Goal: Task Accomplishment & Management: Complete application form

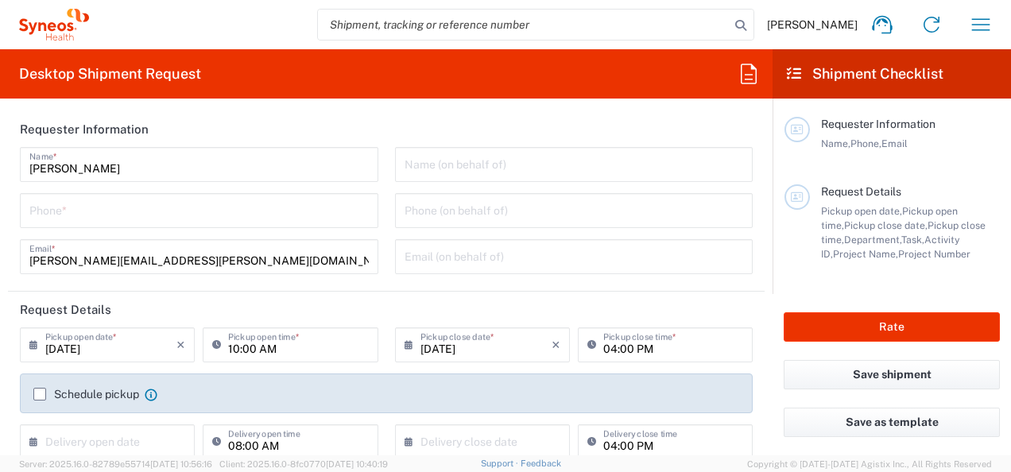
type input "[GEOGRAPHIC_DATA]"
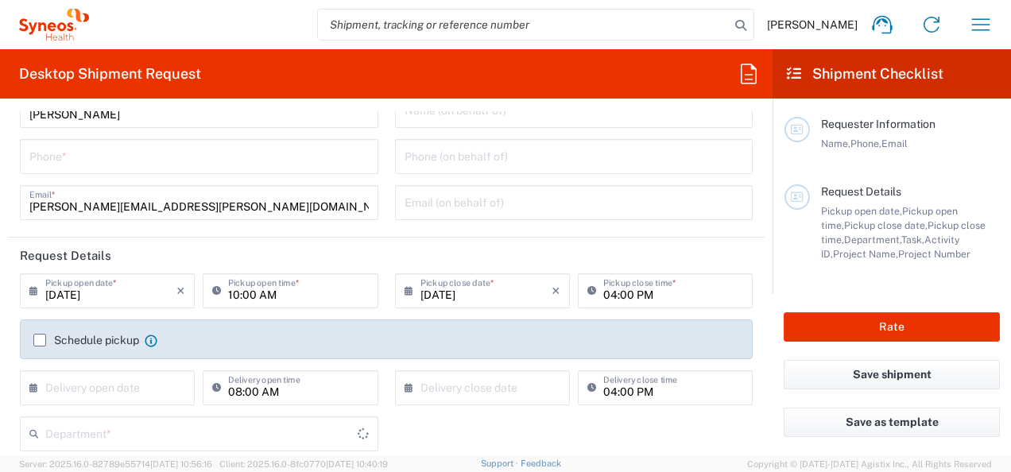
type input "Syneos Health Bulgaria EOOD"
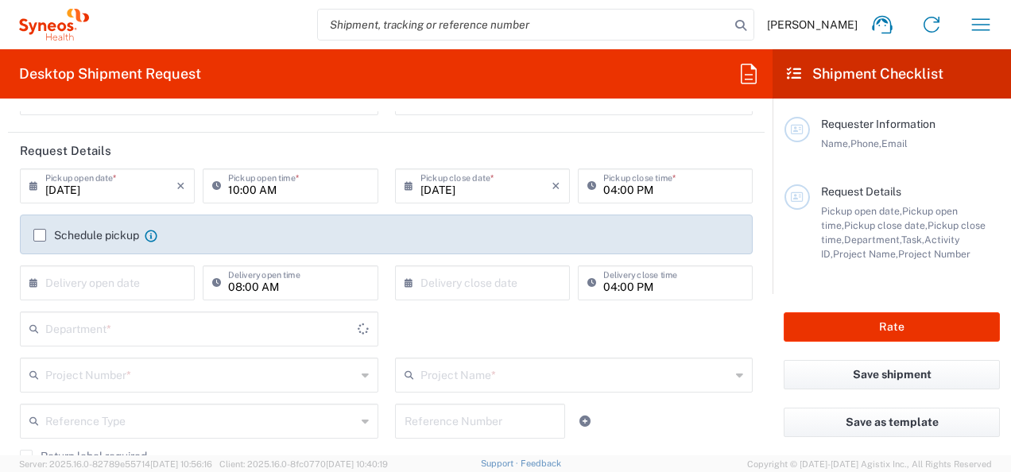
type input "8350"
click at [41, 235] on label "Schedule pickup" at bounding box center [86, 235] width 106 height 13
click at [40, 235] on input "Schedule pickup" at bounding box center [40, 235] width 0 height 0
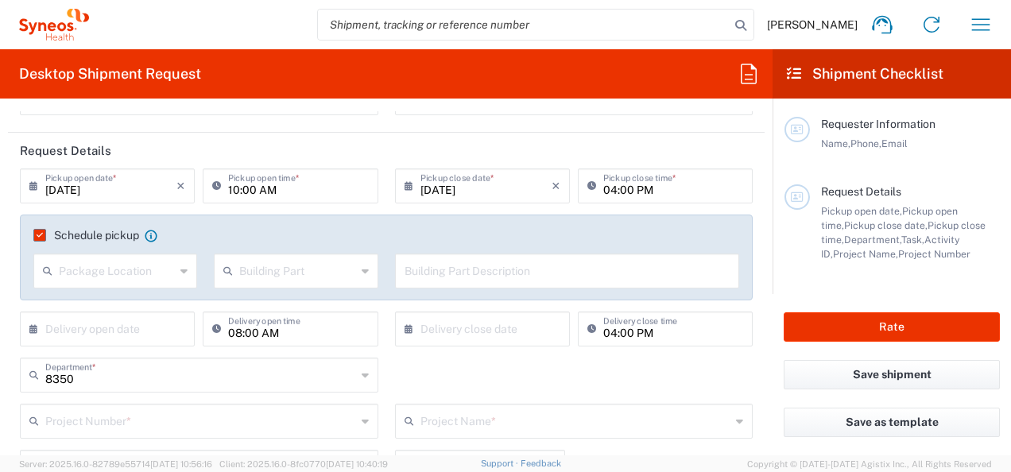
click at [165, 270] on input "text" at bounding box center [117, 270] width 116 height 28
click at [146, 303] on span "Front" at bounding box center [114, 304] width 158 height 25
type input "Front"
click at [270, 288] on div "Building Part Apartment Building Department Floor Room Suite" at bounding box center [296, 276] width 180 height 46
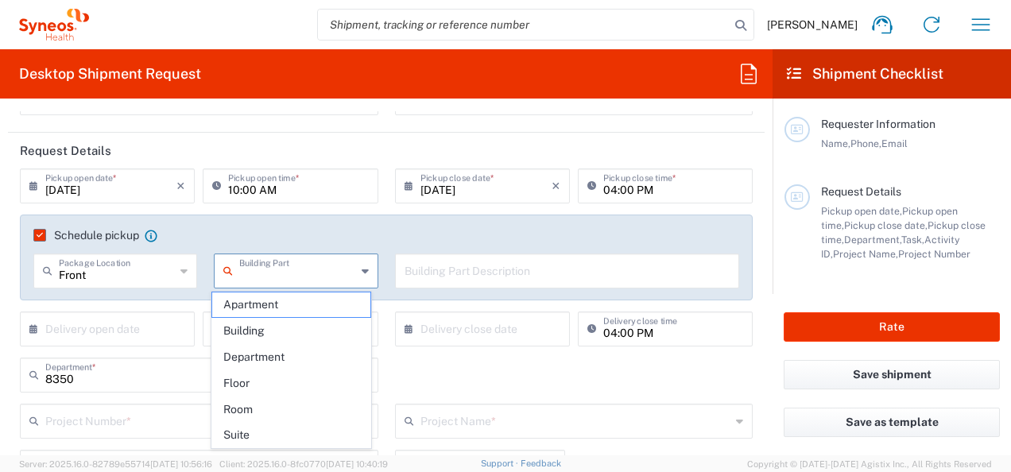
click at [310, 262] on input "text" at bounding box center [297, 270] width 116 height 28
type input "r"
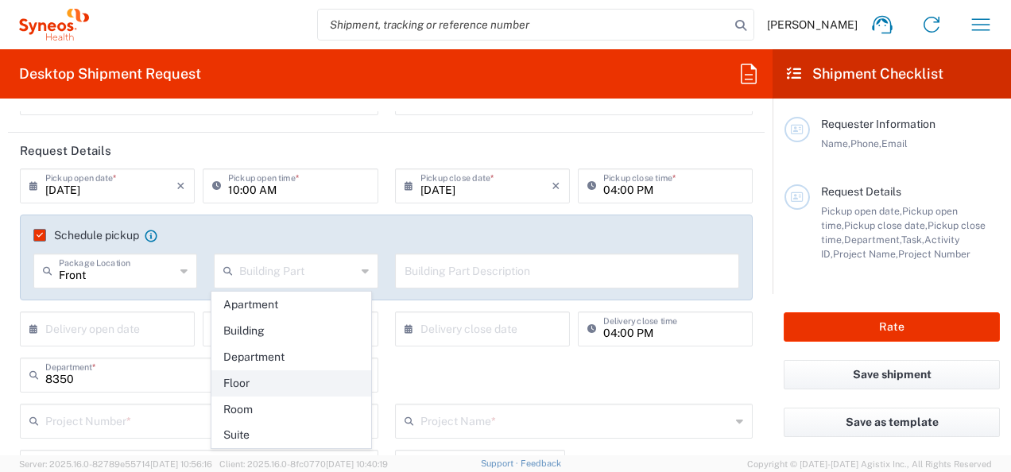
click at [297, 384] on span "Floor" at bounding box center [291, 383] width 158 height 25
type input "Floor"
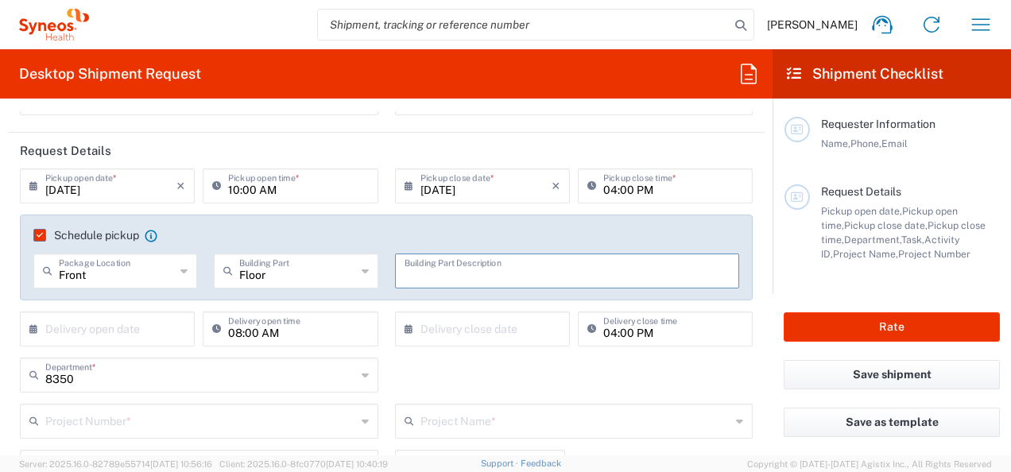
click at [424, 276] on input "text" at bounding box center [567, 270] width 326 height 28
type input "0"
type input "9th"
click at [157, 324] on input "text" at bounding box center [110, 328] width 131 height 28
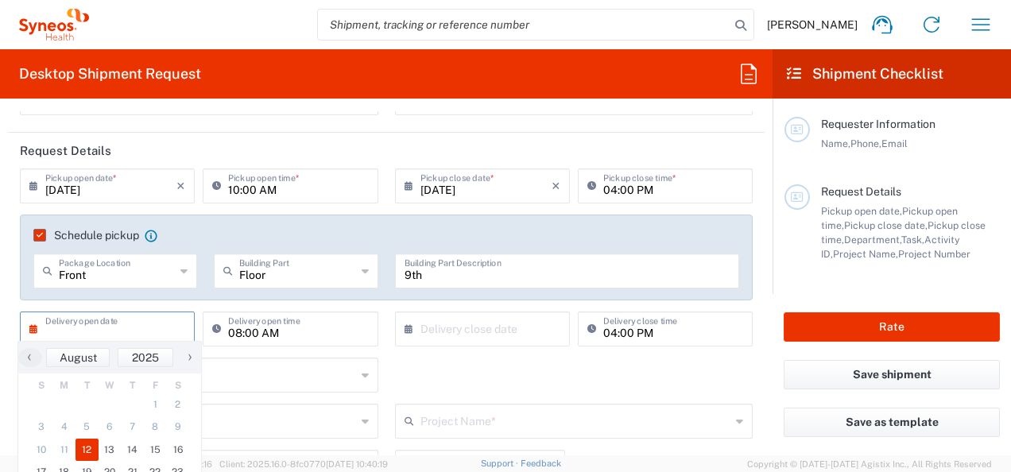
click at [91, 449] on span "12" at bounding box center [86, 450] width 23 height 22
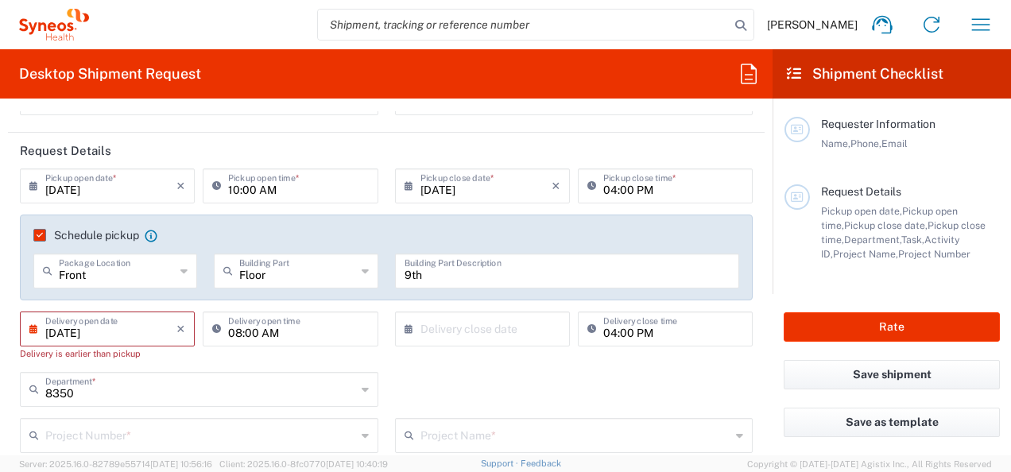
click at [149, 327] on input "[DATE]" at bounding box center [110, 328] width 131 height 28
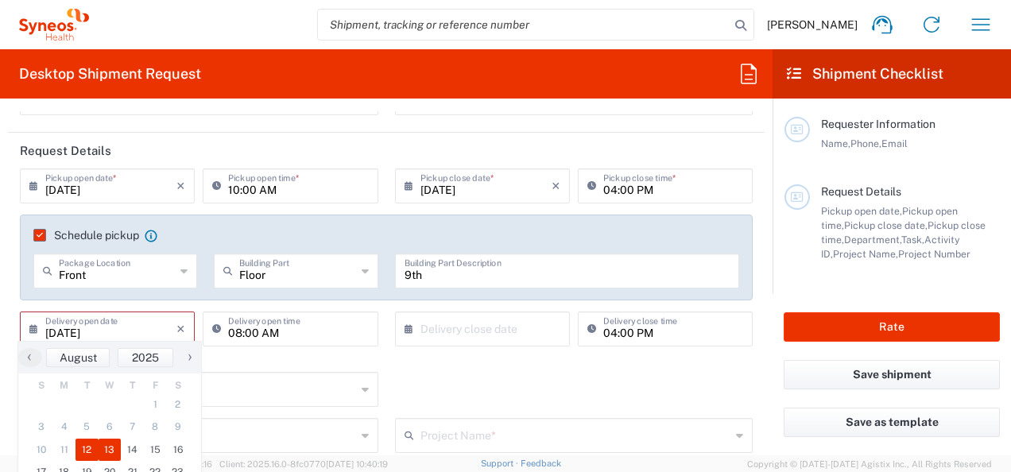
click at [102, 448] on span "13" at bounding box center [110, 450] width 23 height 22
type input "08/13/2025"
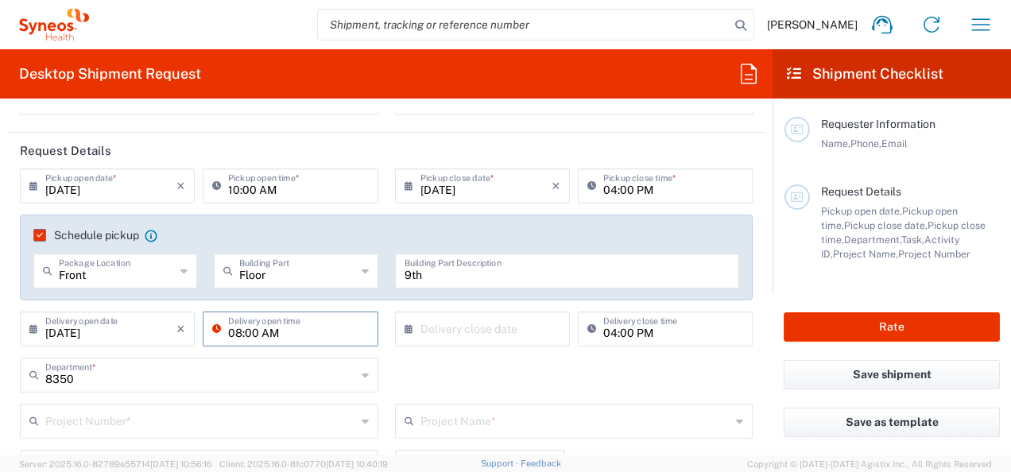
click at [330, 335] on input "08:00 AM" at bounding box center [298, 328] width 140 height 28
click at [288, 332] on input "08:00 AM" at bounding box center [298, 328] width 140 height 28
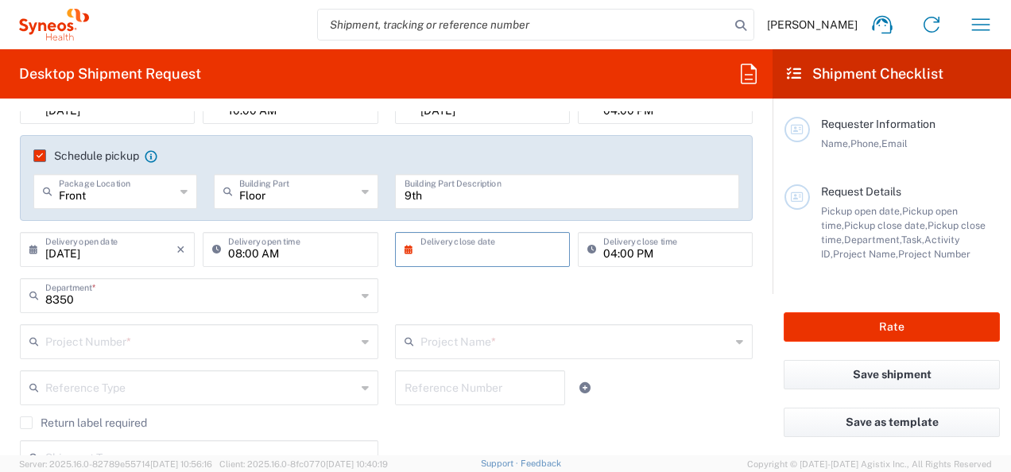
click at [470, 256] on input "text" at bounding box center [485, 248] width 131 height 28
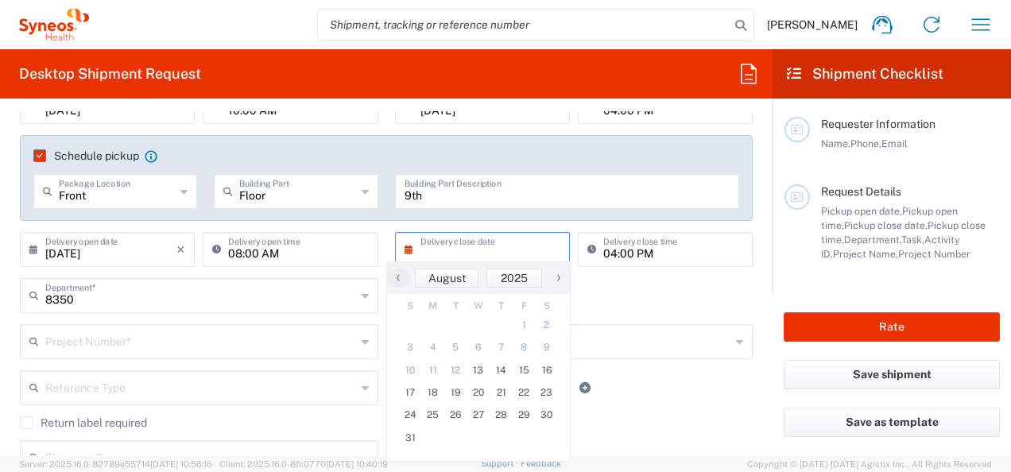
drag, startPoint x: 178, startPoint y: 245, endPoint x: 243, endPoint y: 251, distance: 65.5
click at [178, 245] on icon "×" at bounding box center [180, 249] width 9 height 25
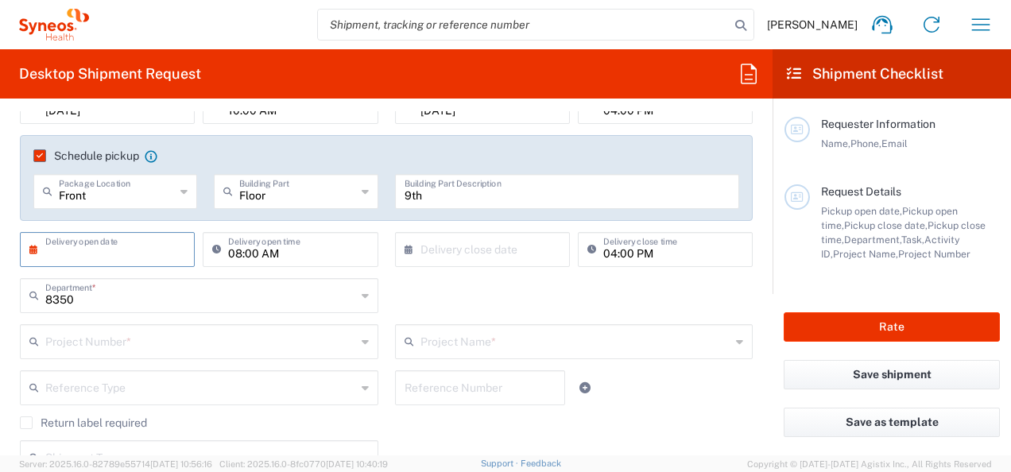
click at [205, 308] on div "8350 Department *" at bounding box center [199, 295] width 358 height 35
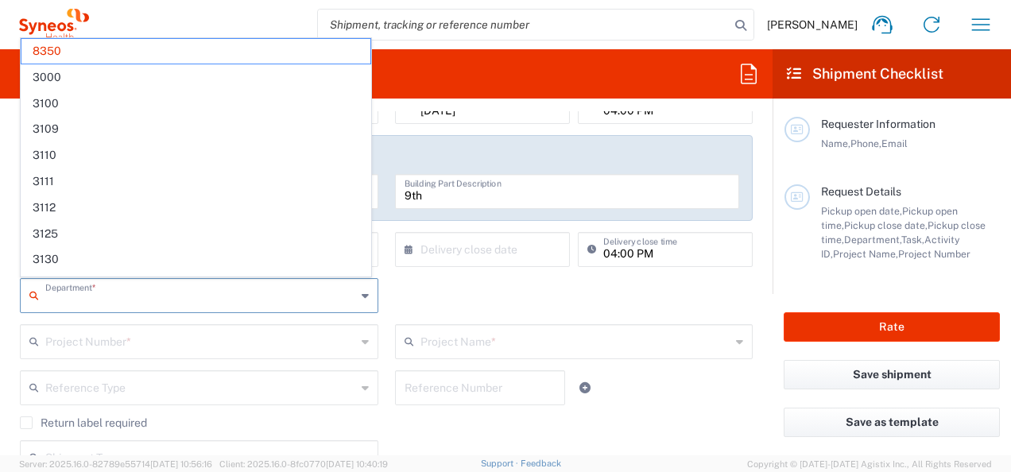
click at [396, 282] on div "Department * 8350 3000 3100 3109 3110 3111 3112 3125 3130 3135 3136 3150 3155 3…" at bounding box center [386, 301] width 749 height 46
type input "8350"
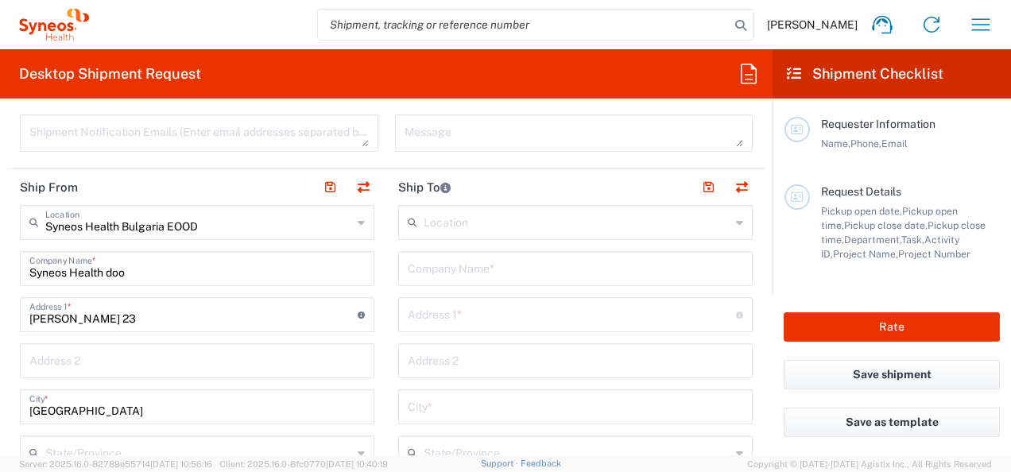
scroll to position [636, 0]
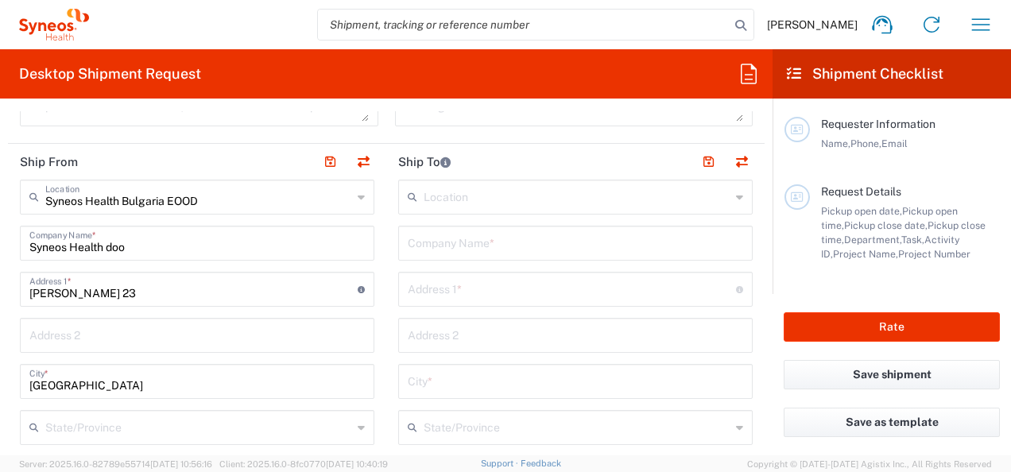
drag, startPoint x: 842, startPoint y: 29, endPoint x: 808, endPoint y: 5, distance: 41.7
click at [842, 29] on span "[PERSON_NAME]" at bounding box center [812, 24] width 91 height 14
click at [973, 15] on icon "button" at bounding box center [980, 24] width 25 height 25
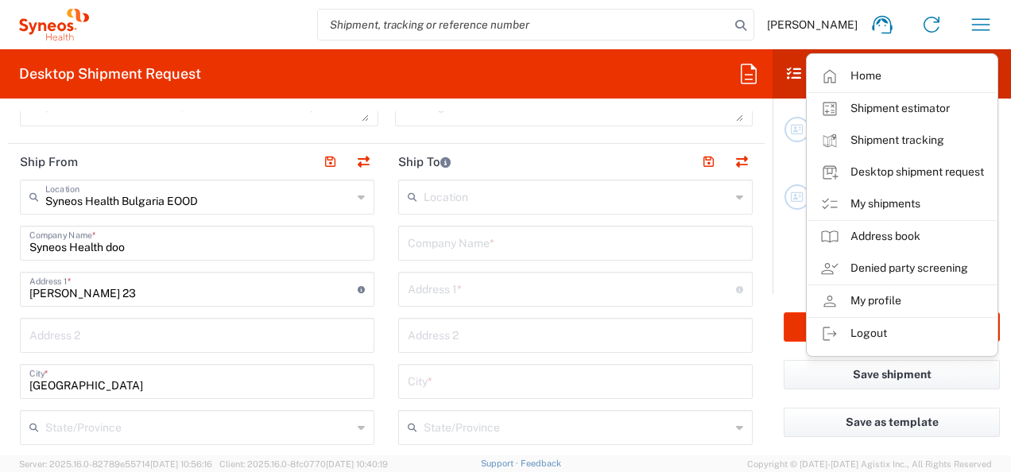
drag, startPoint x: 893, startPoint y: 294, endPoint x: 667, endPoint y: 316, distance: 226.7
click at [893, 294] on link "My profile" at bounding box center [901, 301] width 189 height 32
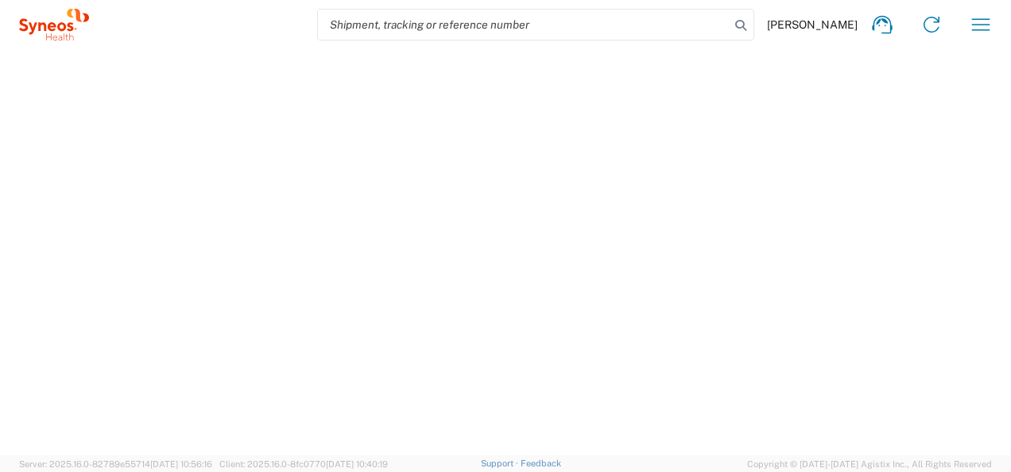
select select "RS"
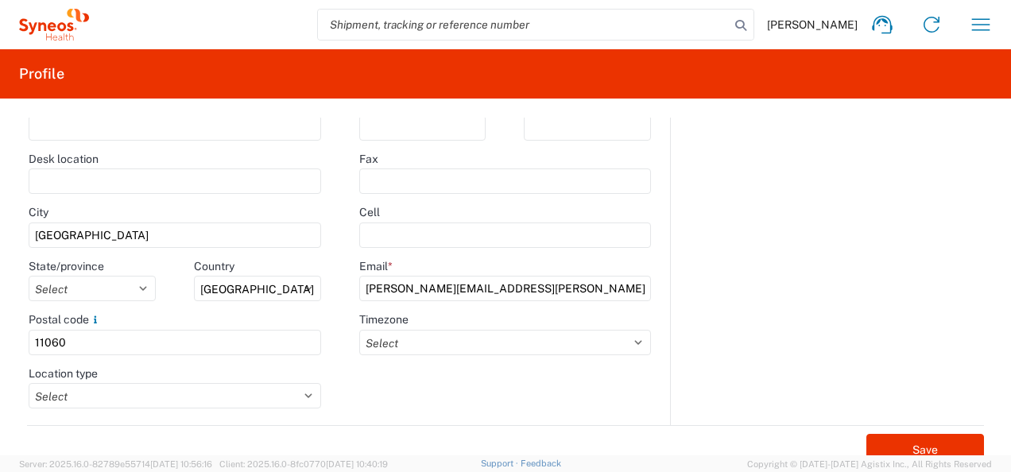
scroll to position [187, 0]
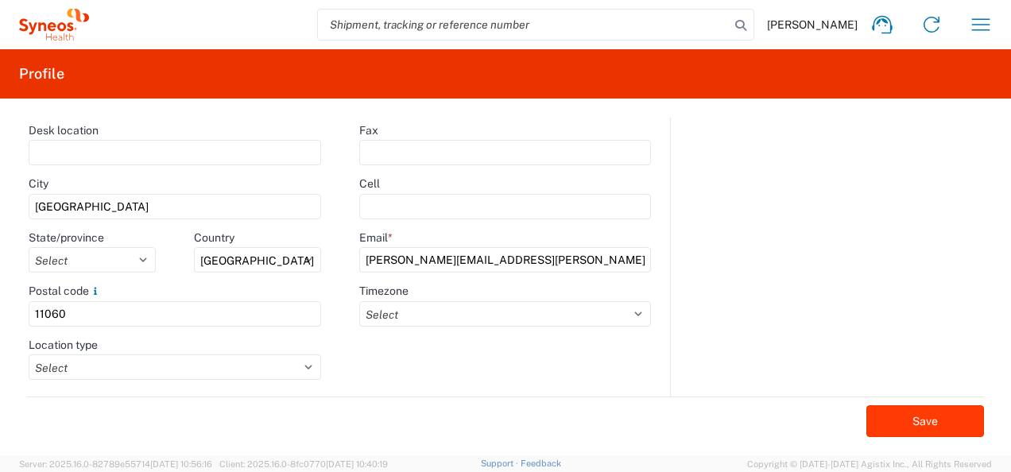
click at [941, 424] on button "Save" at bounding box center [925, 421] width 118 height 32
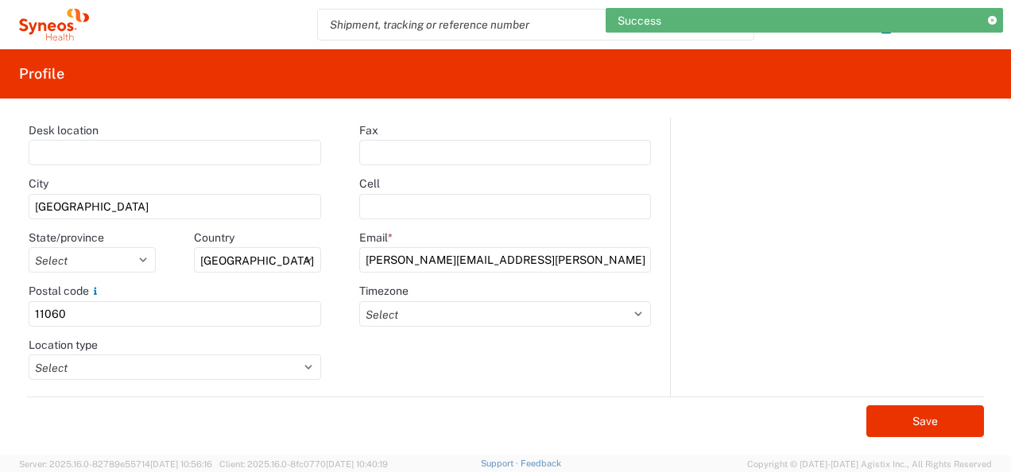
scroll to position [0, 0]
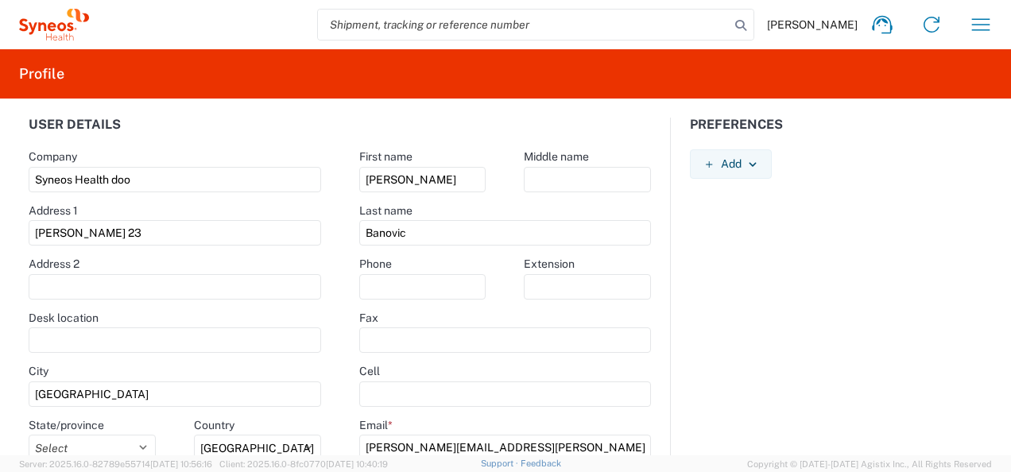
click at [317, 32] on div "Sonja Banovic Home Shipment estimator Shipment tracking Desktop shipment reques…" at bounding box center [547, 25] width 916 height 38
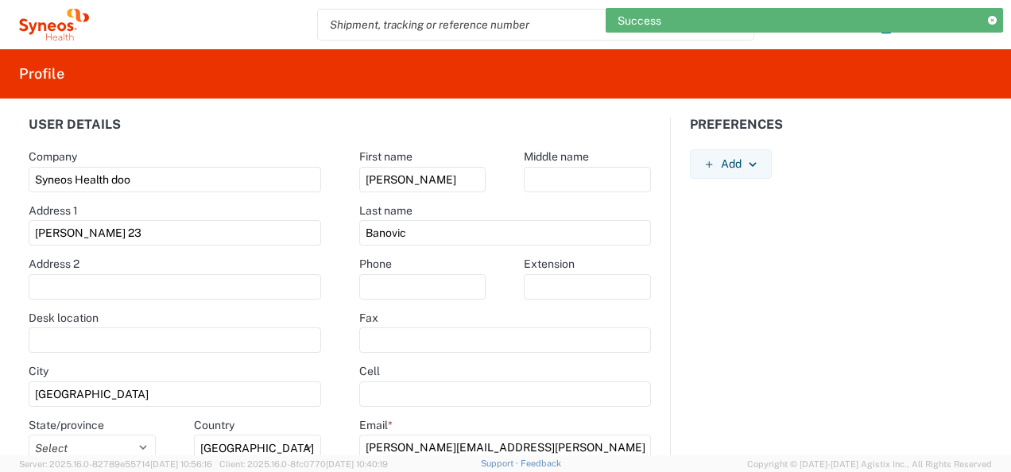
click at [996, 15] on div "Success" at bounding box center [803, 20] width 397 height 25
click at [994, 17] on icon at bounding box center [992, 21] width 9 height 9
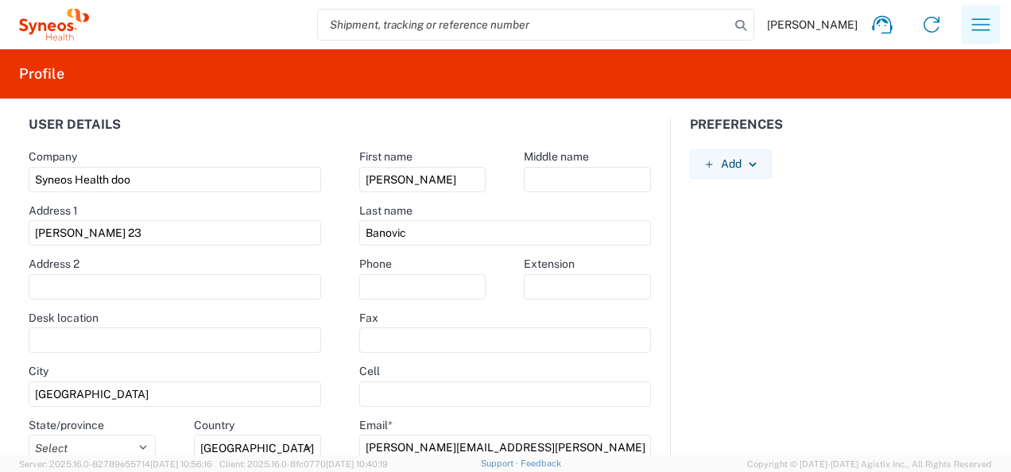
click at [982, 27] on icon "button" at bounding box center [980, 24] width 25 height 25
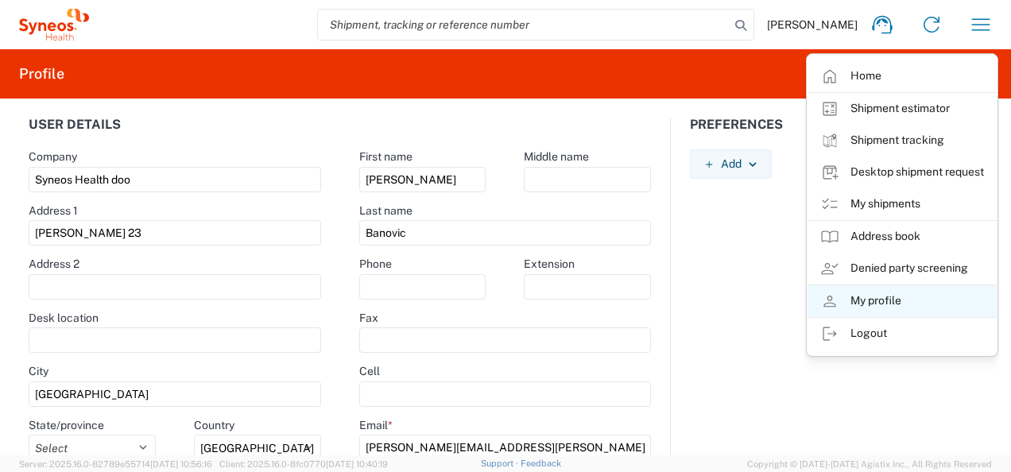
click at [887, 299] on link "My profile" at bounding box center [901, 301] width 189 height 32
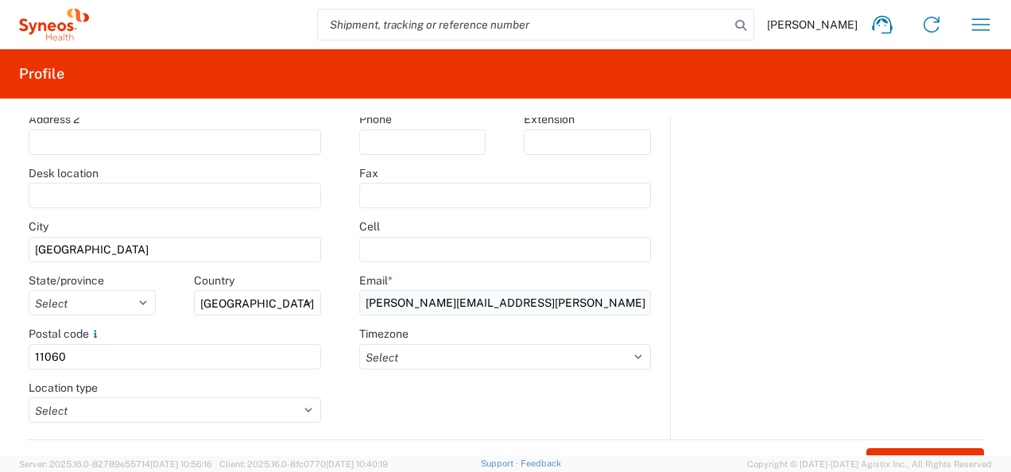
scroll to position [187, 0]
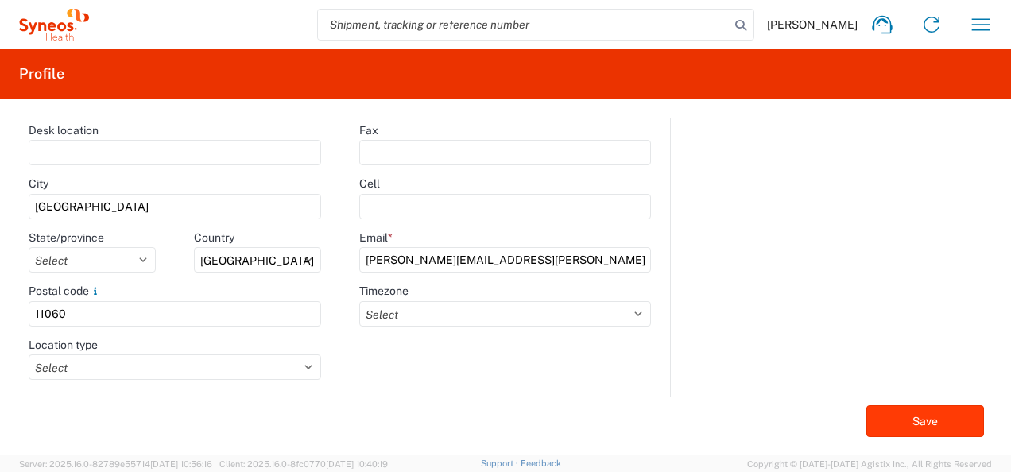
click at [900, 422] on button "Save" at bounding box center [925, 421] width 118 height 32
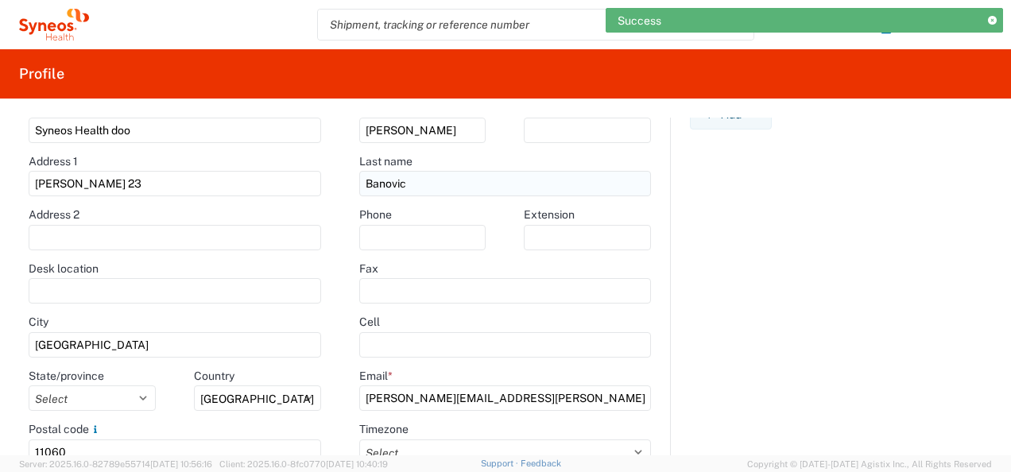
scroll to position [0, 0]
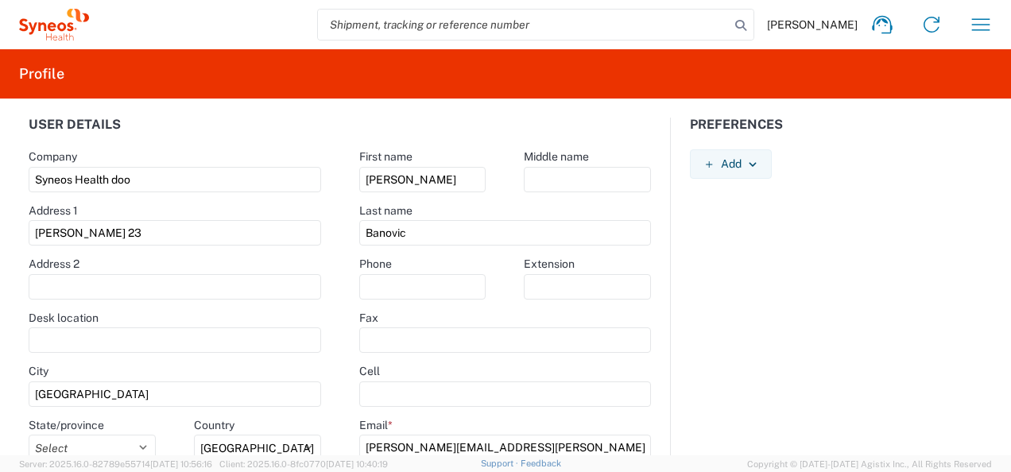
click at [59, 23] on icon at bounding box center [54, 25] width 70 height 32
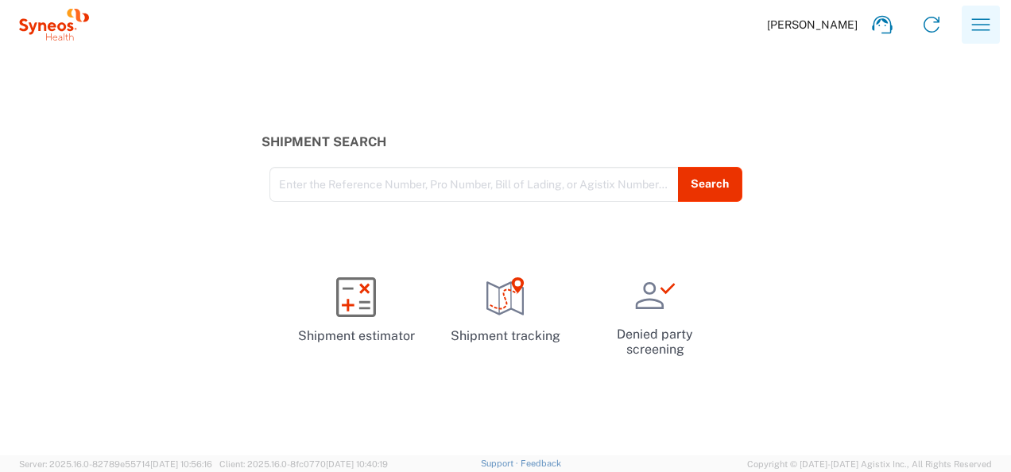
click at [964, 17] on button "button" at bounding box center [980, 25] width 38 height 38
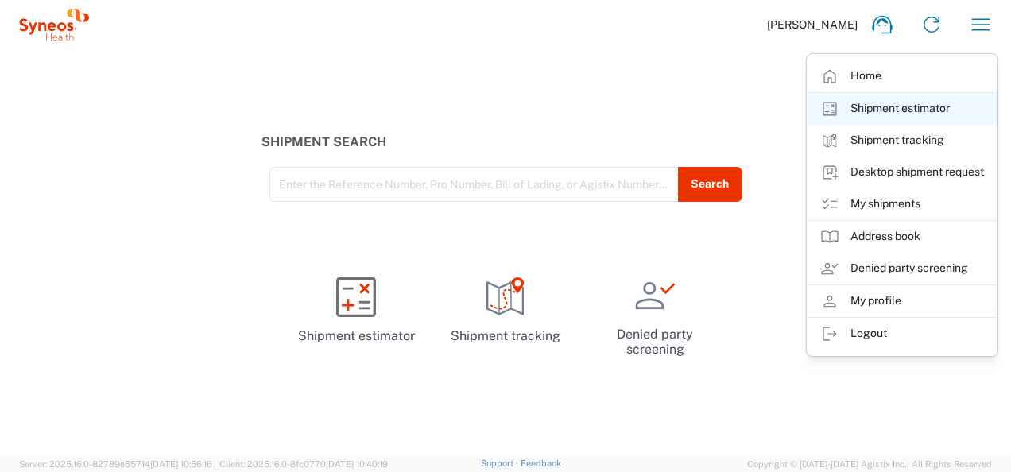
click at [882, 111] on link "Shipment estimator" at bounding box center [901, 109] width 189 height 32
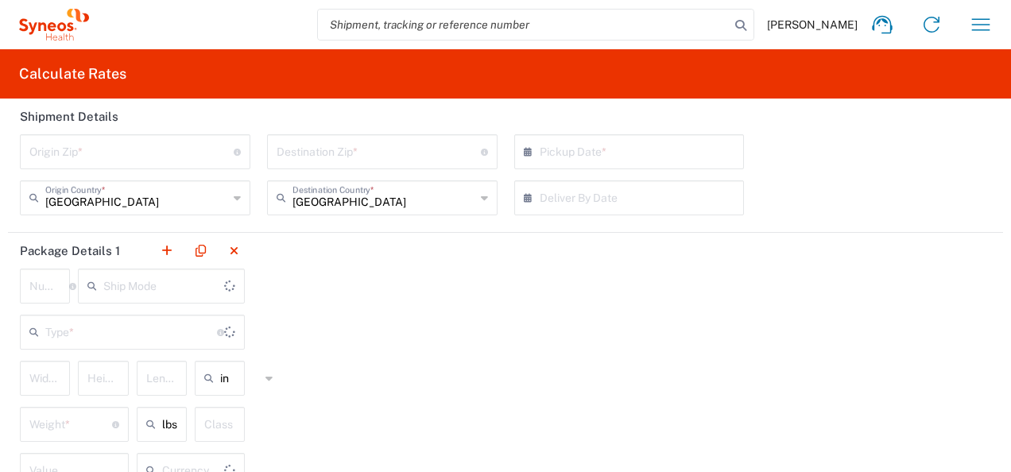
type input "US Dollar"
click at [49, 29] on icon at bounding box center [52, 26] width 9 height 9
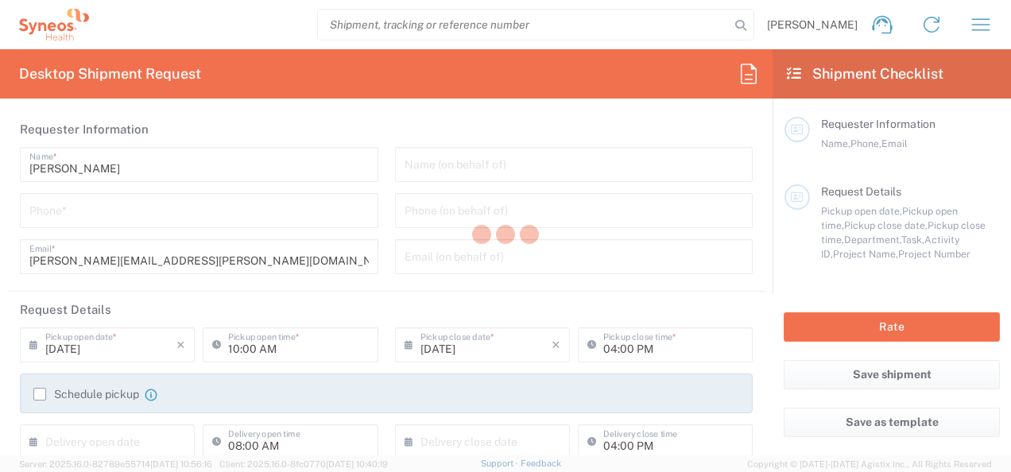
type input "8350"
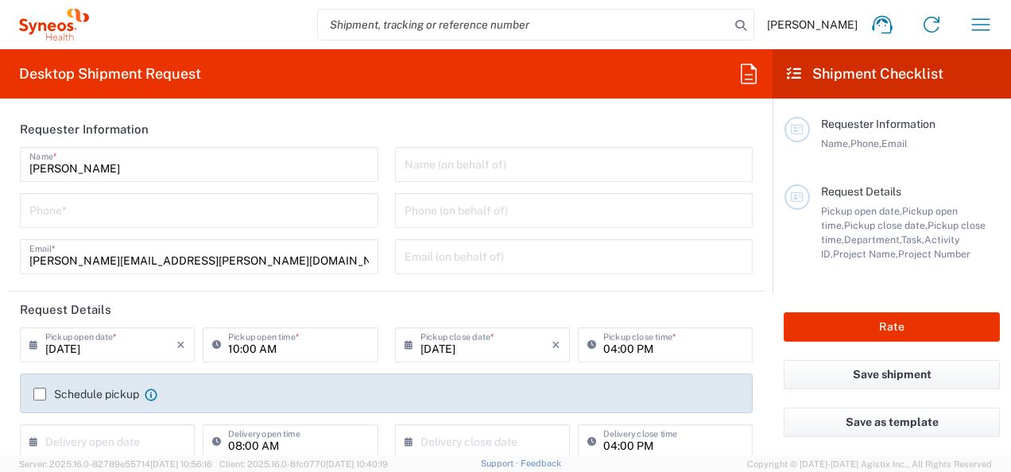
type input "Serbia"
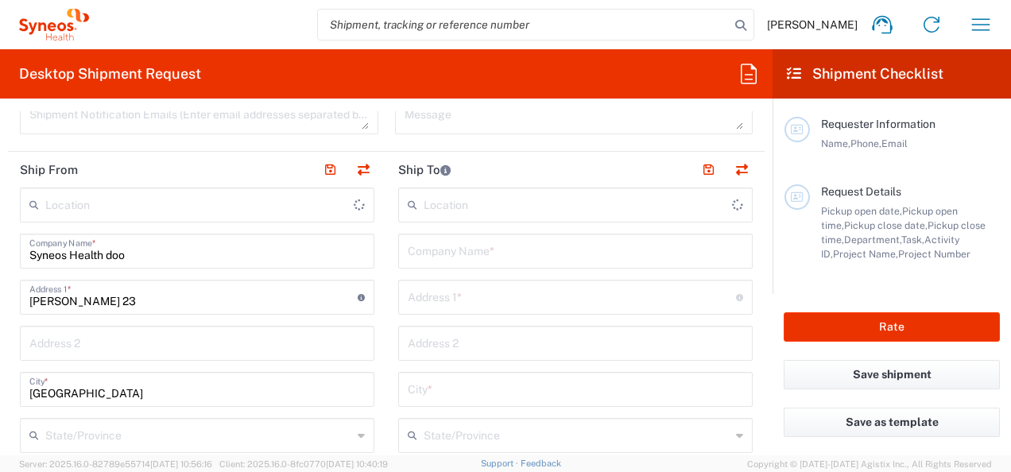
scroll to position [636, 0]
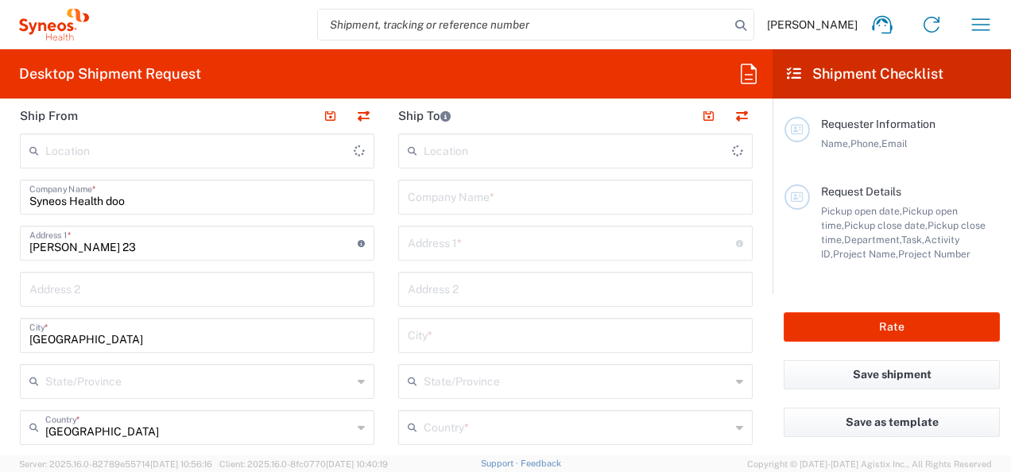
type input "Syneos Health Bulgaria EOOD"
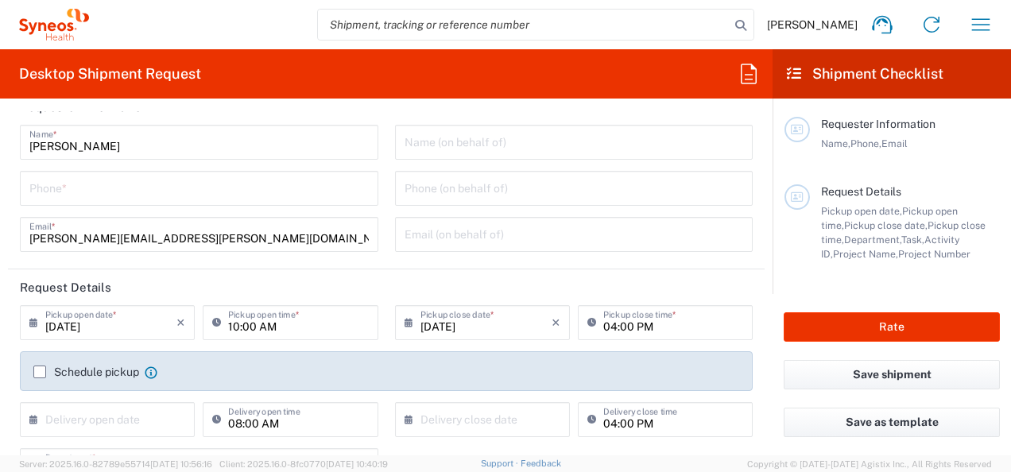
scroll to position [0, 0]
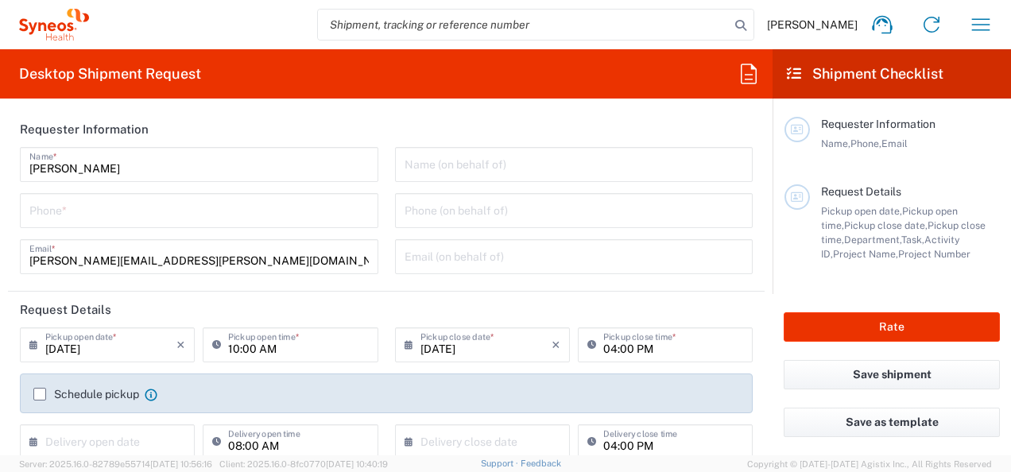
click at [169, 211] on input "tel" at bounding box center [198, 209] width 339 height 28
type input "+38162605083"
type input "08/11/2025"
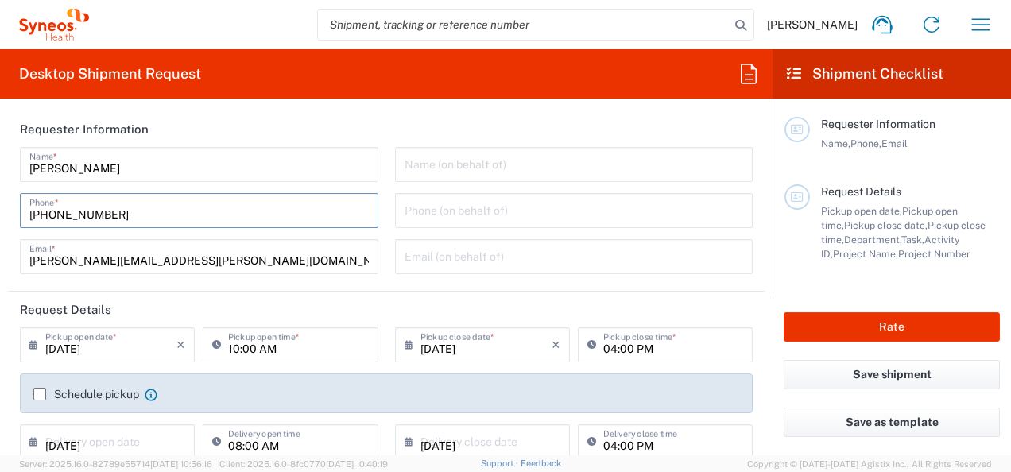
type input "**6183 DEPARTMENTAL EXPENSE"
type input "6183"
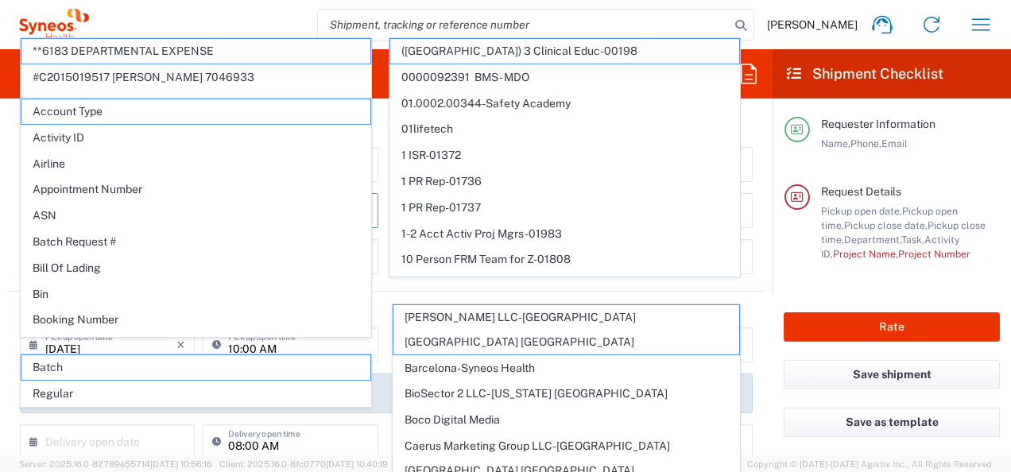
scroll to position [238, 0]
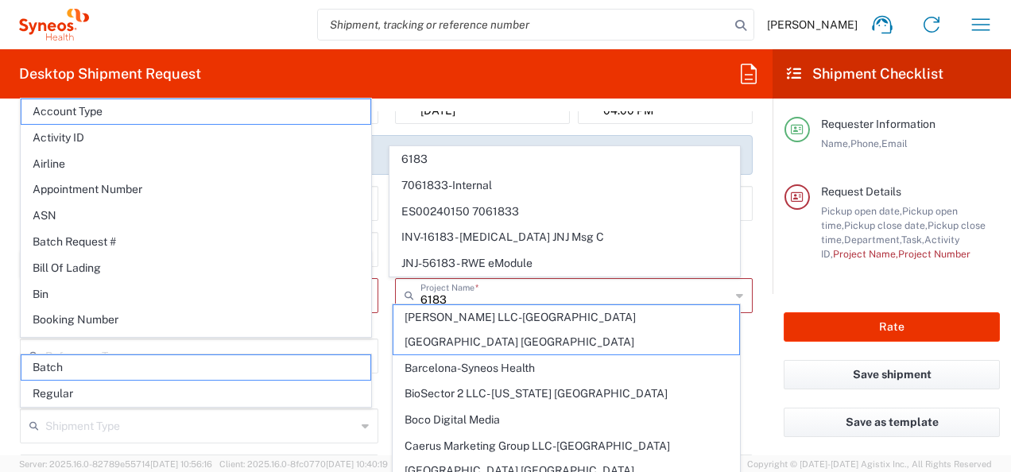
click at [750, 194] on main "08/12/2025 × Pickup open date * Cancel Apply 10:00 AM Pickup open time * 08/12/…" at bounding box center [386, 296] width 756 height 414
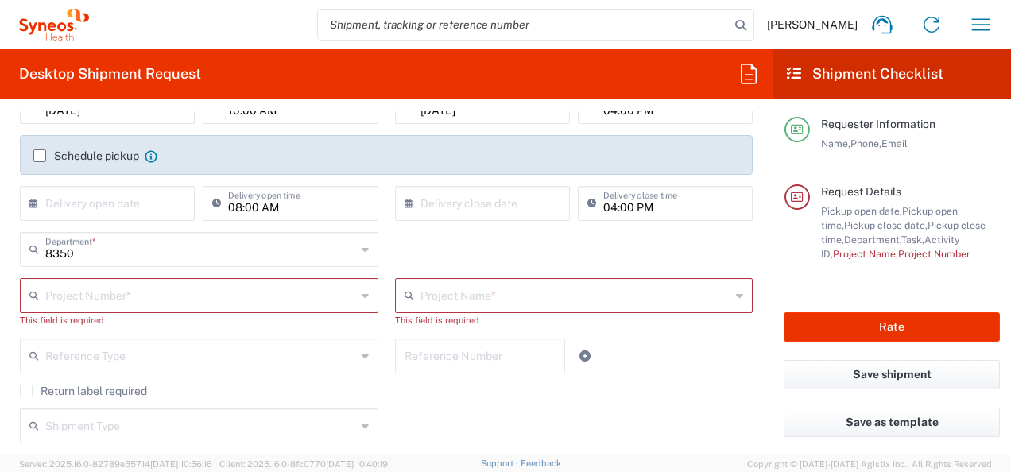
click at [385, 251] on div "8350 Department * 8350 3000 3100 3109 3110 3111 3112 3125 3130 3135 3136 3150 3…" at bounding box center [386, 255] width 749 height 46
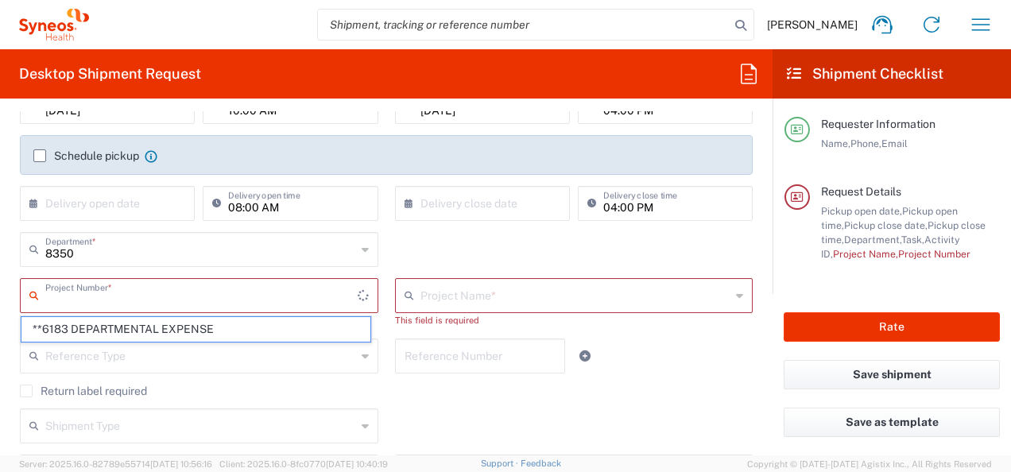
click at [299, 287] on input "text" at bounding box center [201, 294] width 312 height 28
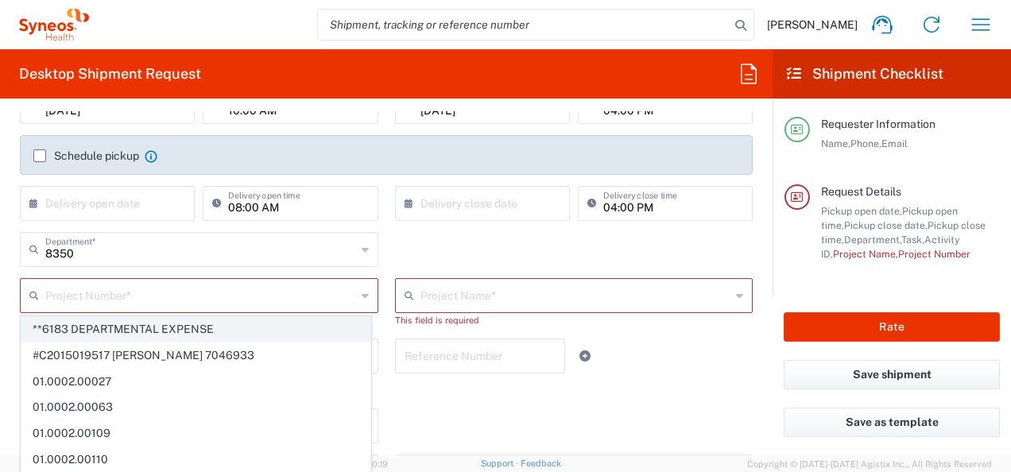
click at [260, 334] on span "**6183 DEPARTMENTAL EXPENSE" at bounding box center [195, 329] width 349 height 25
type input "**6183 DEPARTMENTAL EXPENSE"
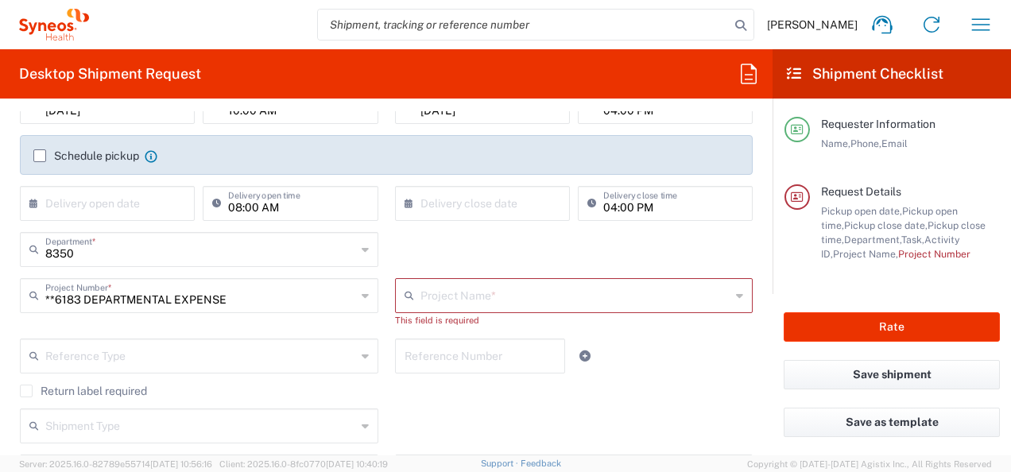
type input "6183"
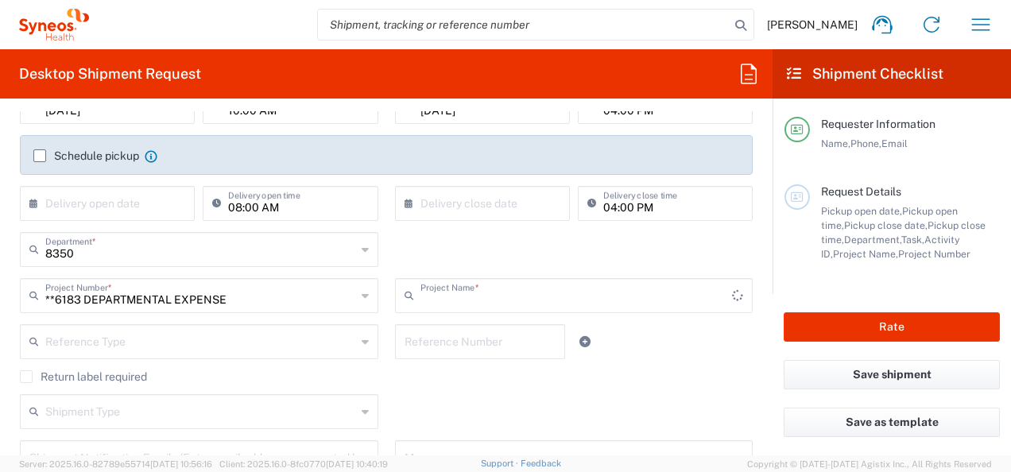
click at [420, 293] on input "text" at bounding box center [576, 294] width 312 height 28
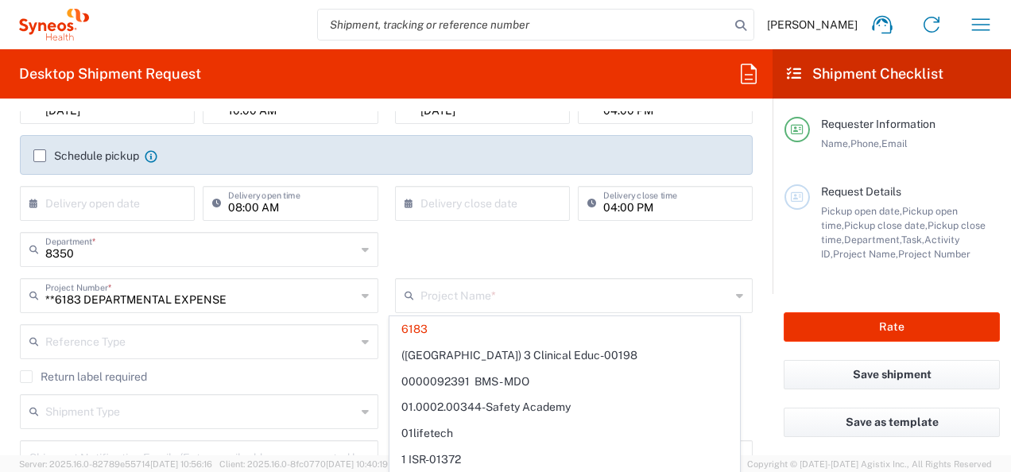
click at [465, 257] on div "8350 Department * 8350 3000 3100 3109 3110 3111 3112 3125 3130 3135 3136 3150 3…" at bounding box center [386, 255] width 749 height 46
type input "6183"
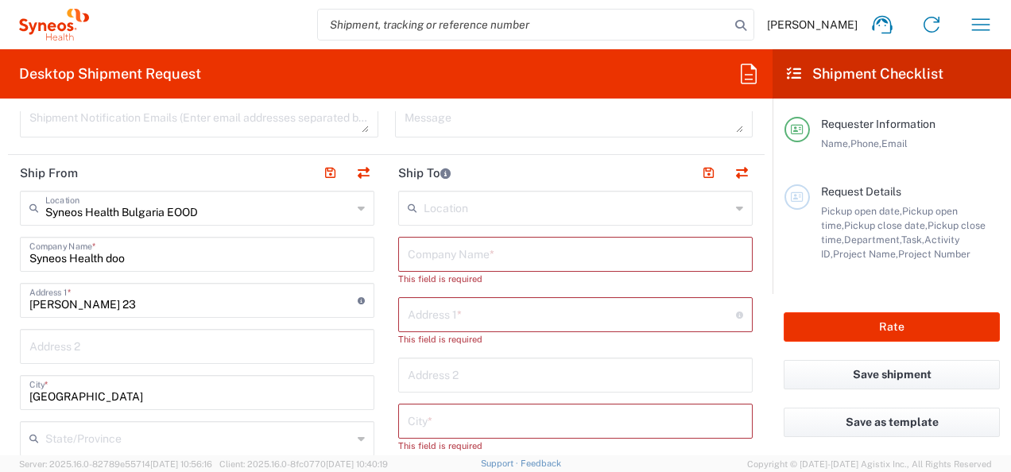
scroll to position [556, 0]
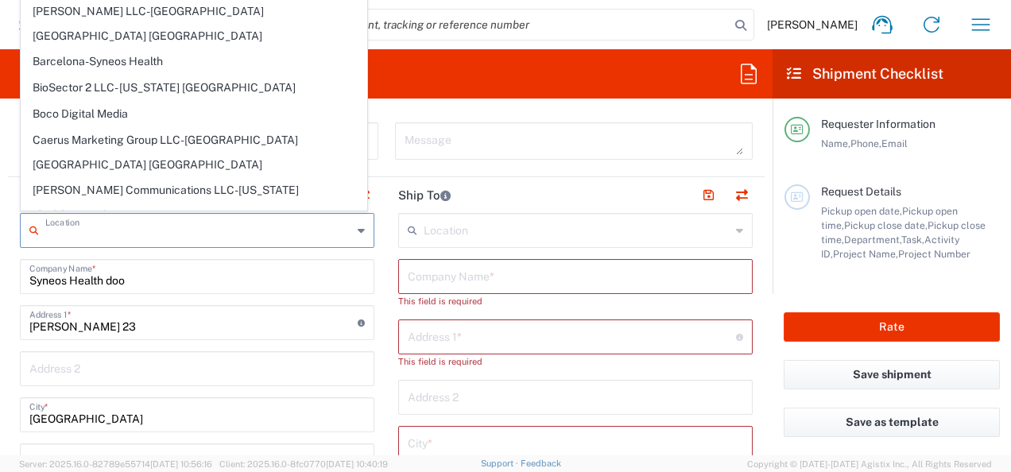
click at [344, 234] on input "text" at bounding box center [198, 229] width 307 height 28
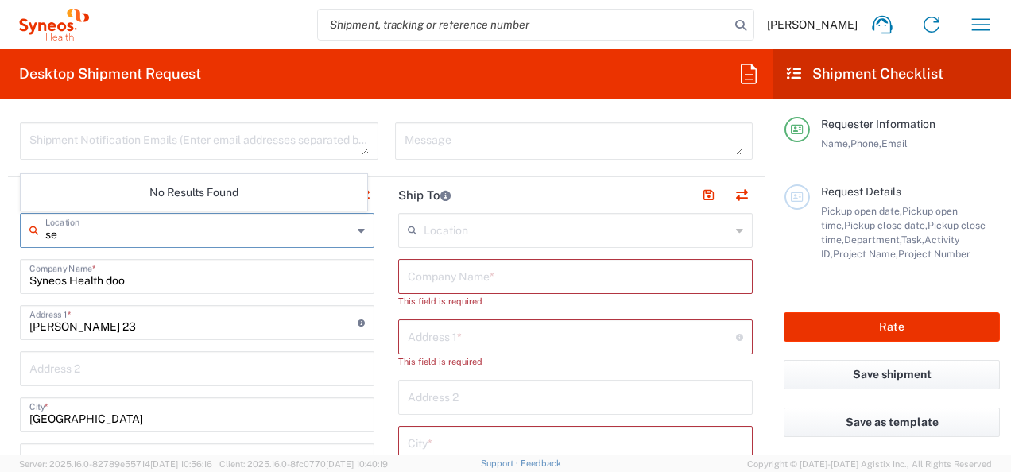
type input "s"
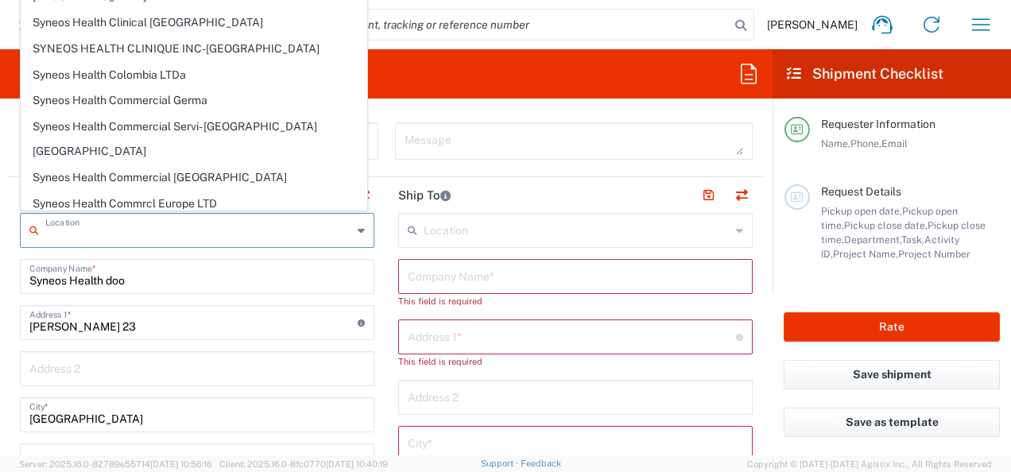
scroll to position [1430, 0]
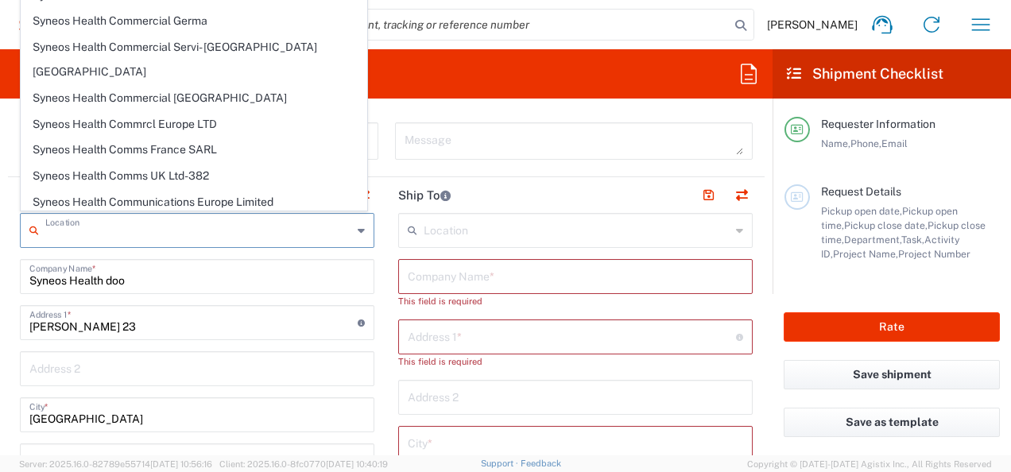
click at [113, 446] on span "Syneos Health d.o.o. [GEOGRAPHIC_DATA]" at bounding box center [193, 458] width 345 height 25
type input "Syneos Health d.o.o. [GEOGRAPHIC_DATA]"
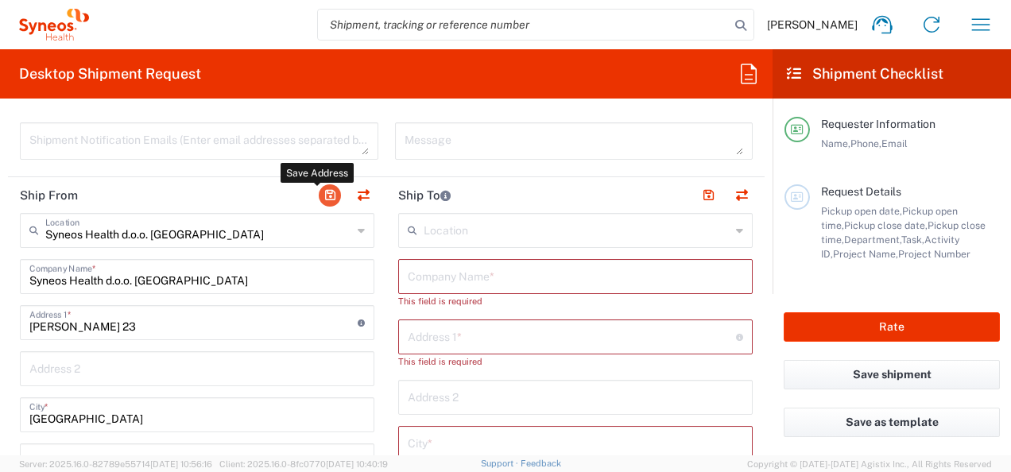
click at [322, 195] on button "button" at bounding box center [330, 195] width 22 height 22
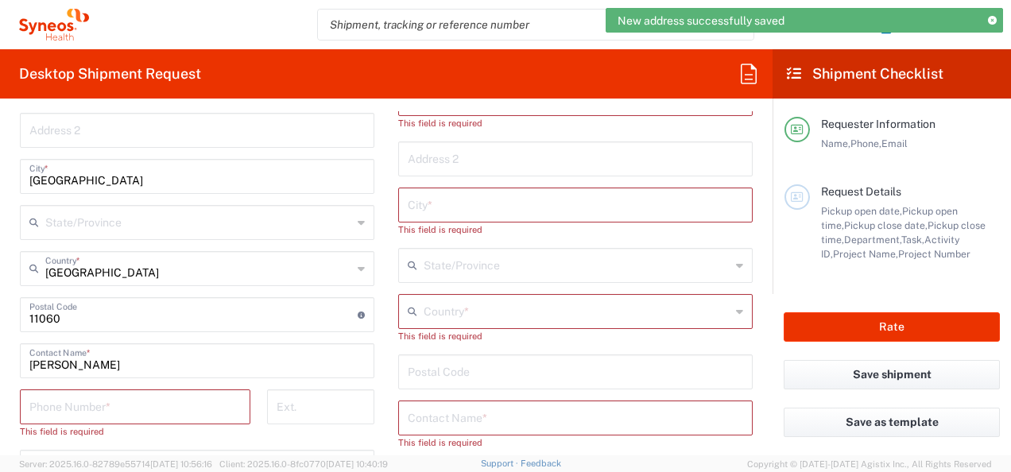
scroll to position [874, 0]
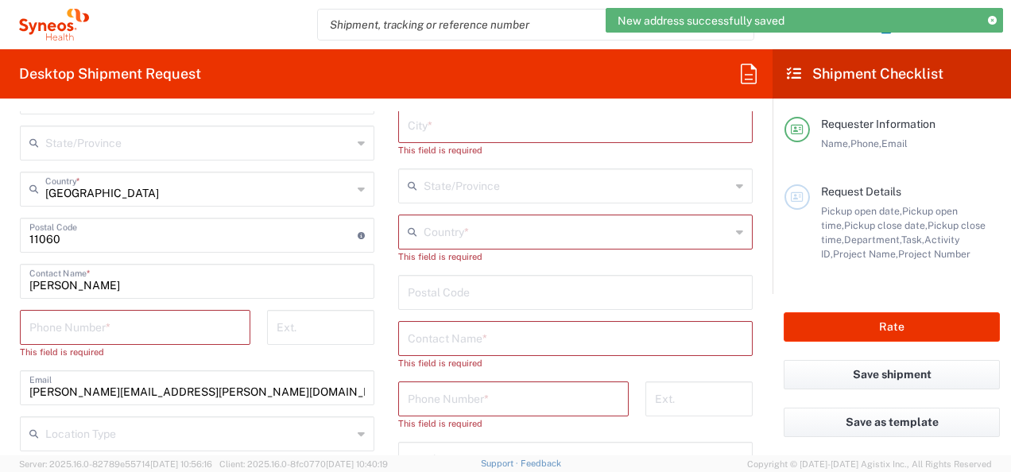
click at [173, 319] on input "tel" at bounding box center [134, 326] width 211 height 28
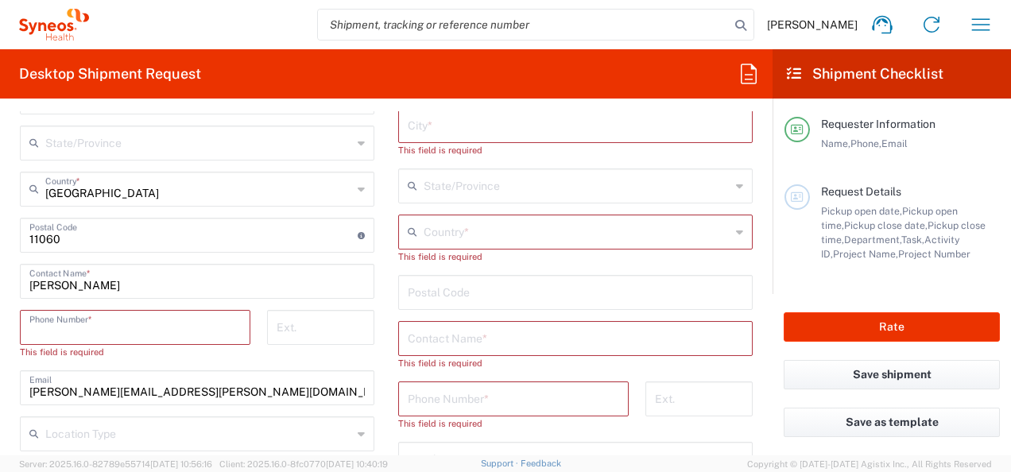
type input "062605083"
type input "[PERSON_NAME][EMAIL_ADDRESS][PERSON_NAME][DOMAIN_NAME]"
type input "Apt. 9"
type input "Syneos Health doo"
type input "[PERSON_NAME] 23"
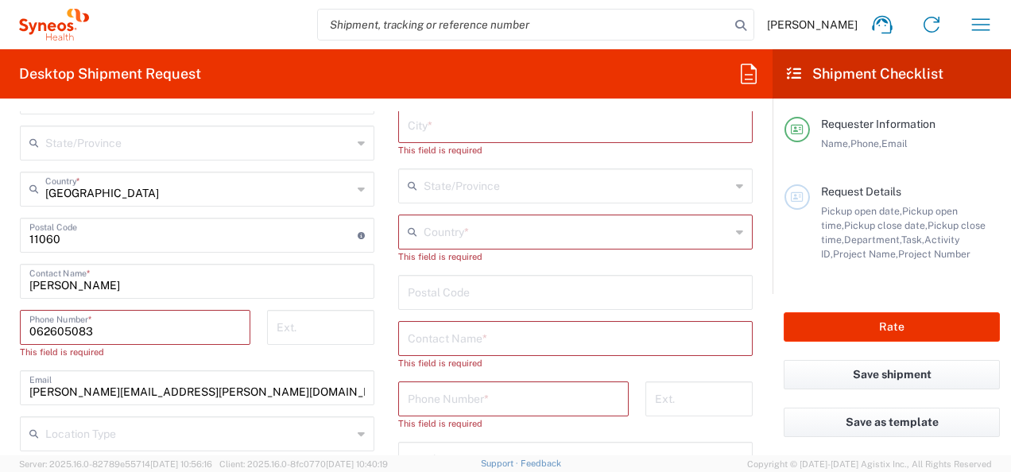
type input "Apt. 9"
type input "[GEOGRAPHIC_DATA]"
type input "11060"
type input "062605083"
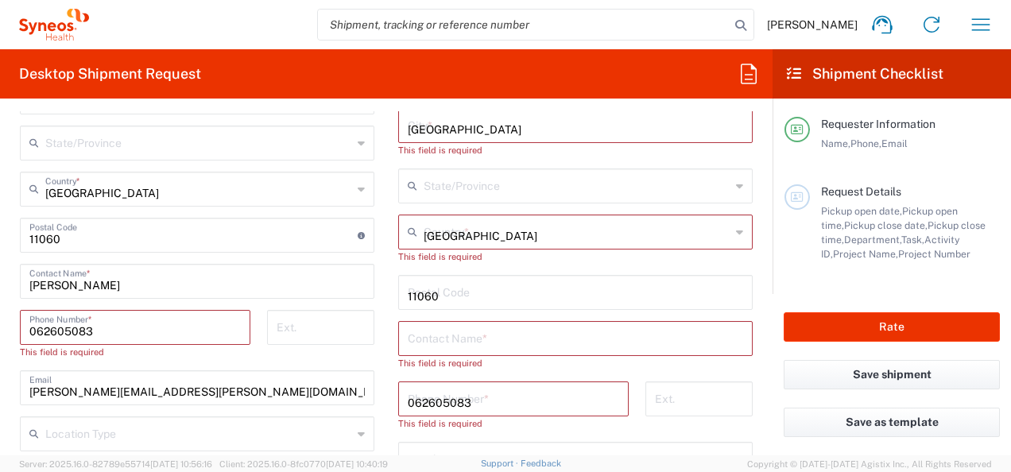
type input "[PERSON_NAME][EMAIL_ADDRESS][PERSON_NAME][DOMAIN_NAME]"
type input "[PERSON_NAME]"
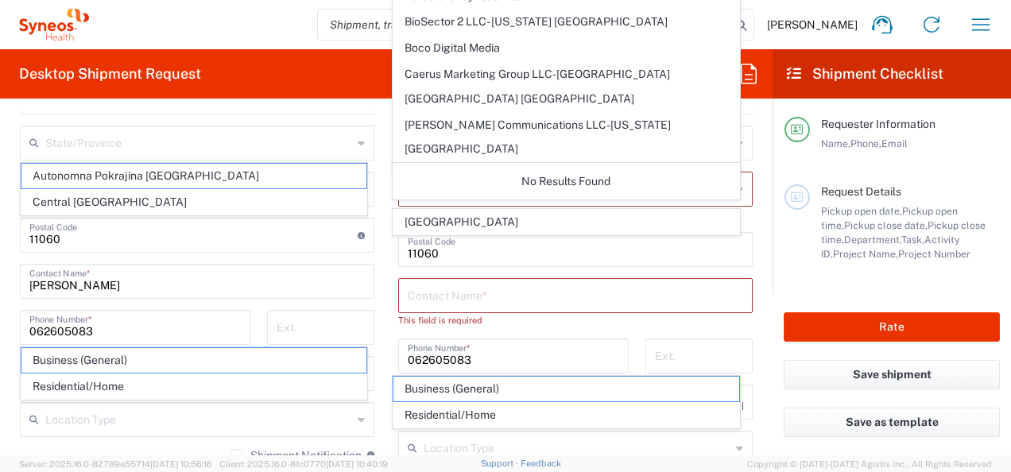
click at [255, 300] on div "Syneos Health d.o.o. Beograd Location Syneos Health d.o.o. Beograd Addison Whit…" at bounding box center [197, 251] width 354 height 713
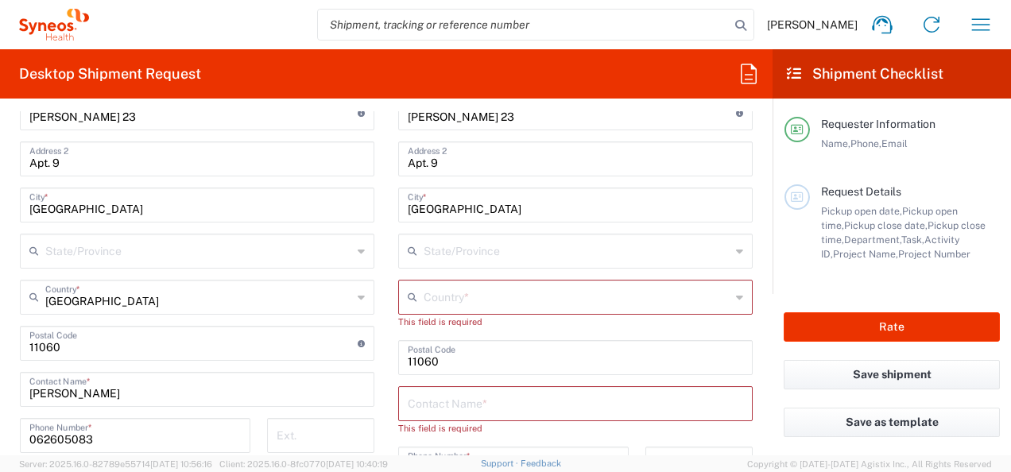
scroll to position [715, 0]
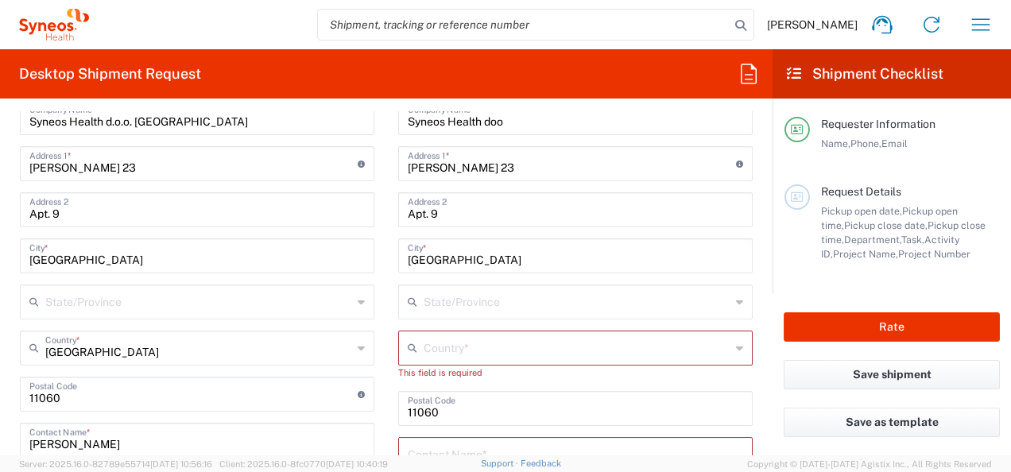
click at [443, 330] on div "Country *" at bounding box center [575, 347] width 354 height 35
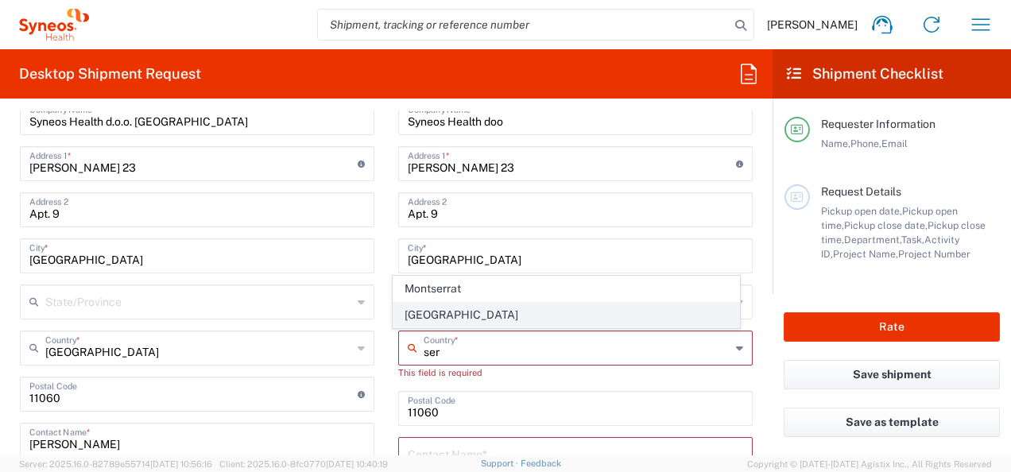
click at [426, 314] on span "[GEOGRAPHIC_DATA]" at bounding box center [565, 315] width 345 height 25
type input "[GEOGRAPHIC_DATA]"
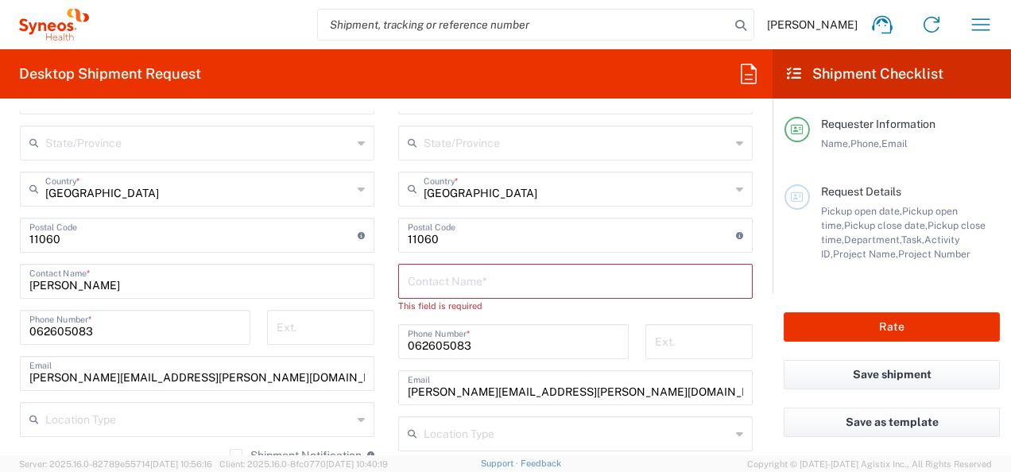
scroll to position [953, 0]
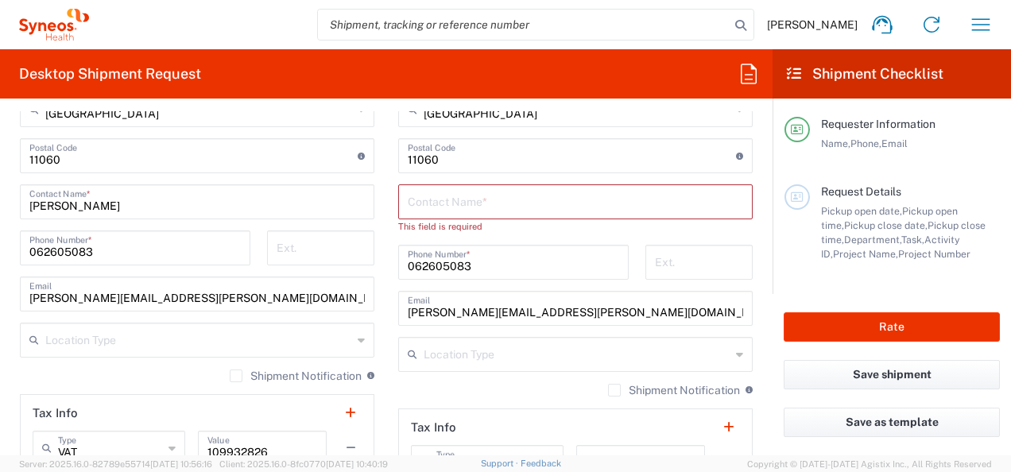
click at [506, 211] on input "text" at bounding box center [575, 201] width 335 height 28
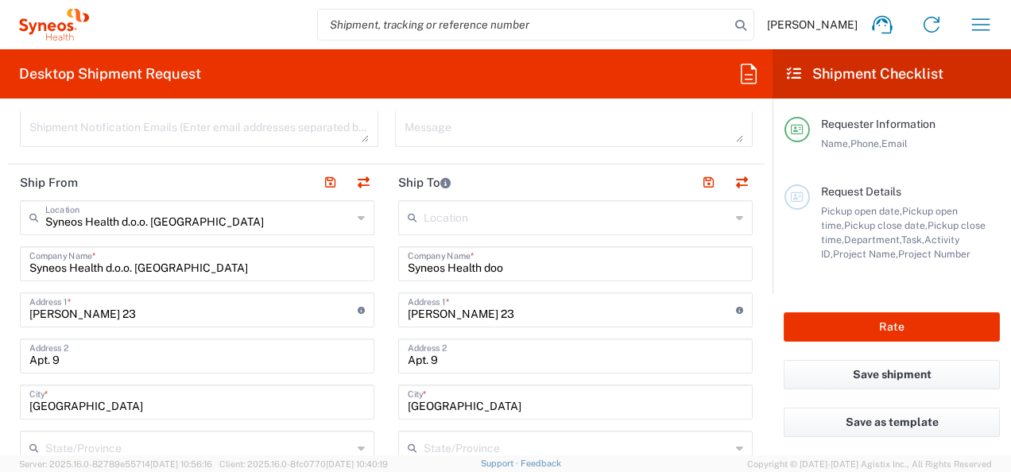
scroll to position [556, 0]
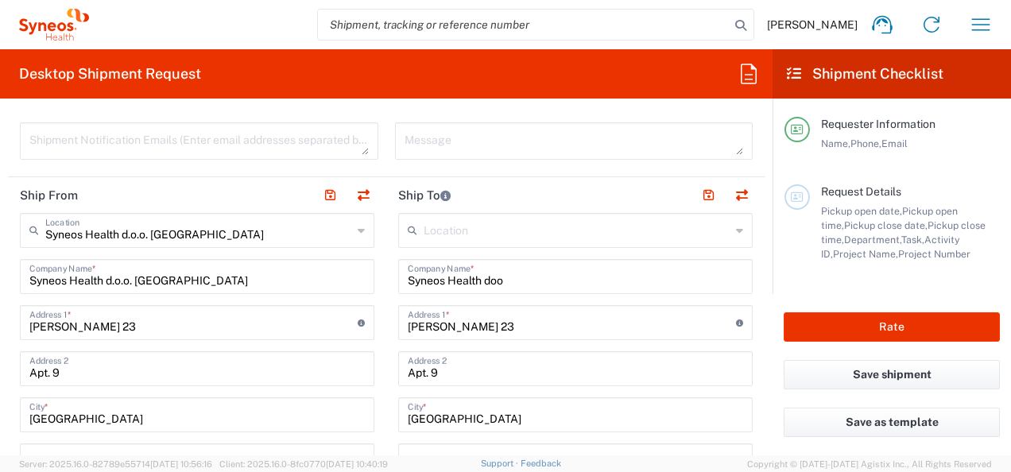
click at [503, 224] on input "text" at bounding box center [576, 229] width 307 height 28
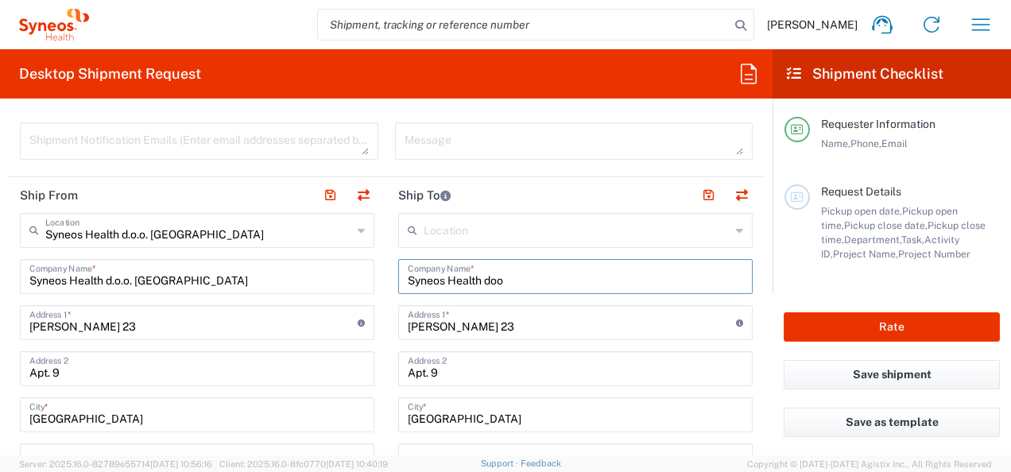
drag, startPoint x: 535, startPoint y: 280, endPoint x: 392, endPoint y: 284, distance: 143.1
click at [398, 284] on div "Syneos Health doo Company Name *" at bounding box center [575, 276] width 354 height 35
type input "M"
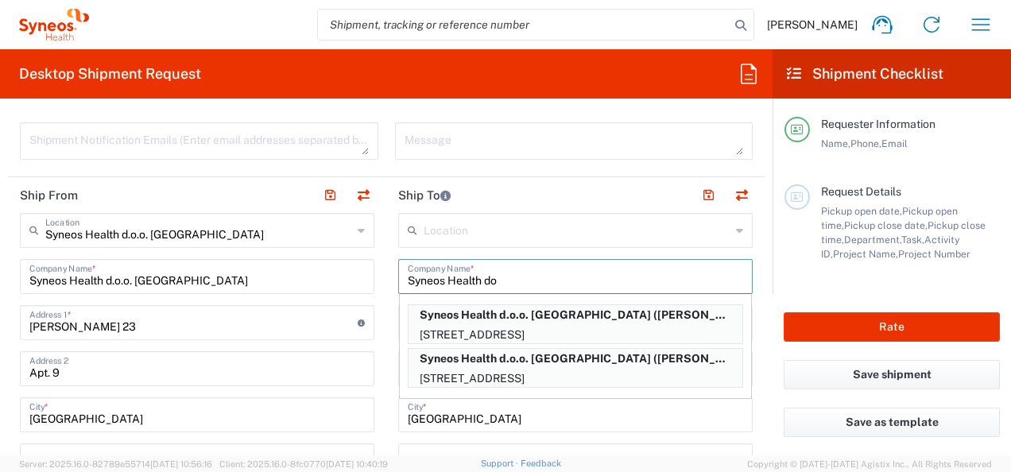
type input "Syneos Health doo"
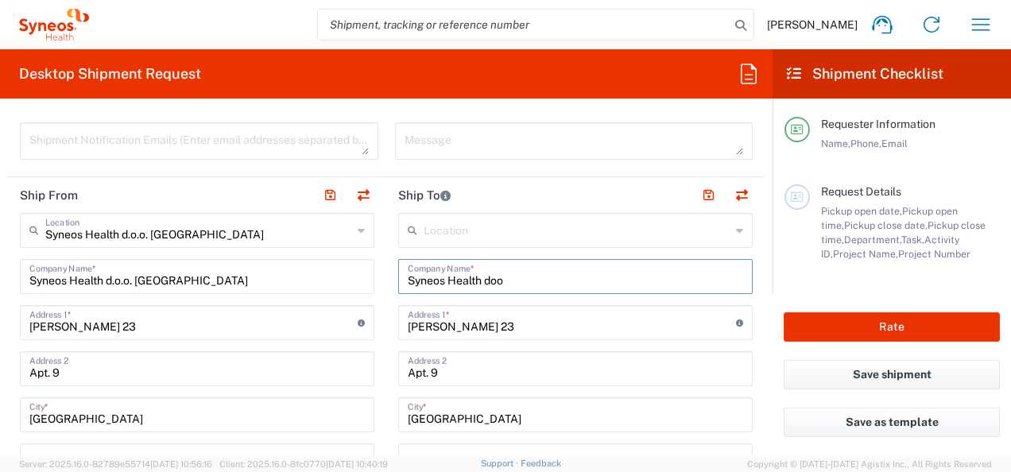
click at [547, 310] on input "[PERSON_NAME] 23" at bounding box center [572, 321] width 328 height 28
click at [493, 362] on input "Apt. 9" at bounding box center [575, 368] width 335 height 28
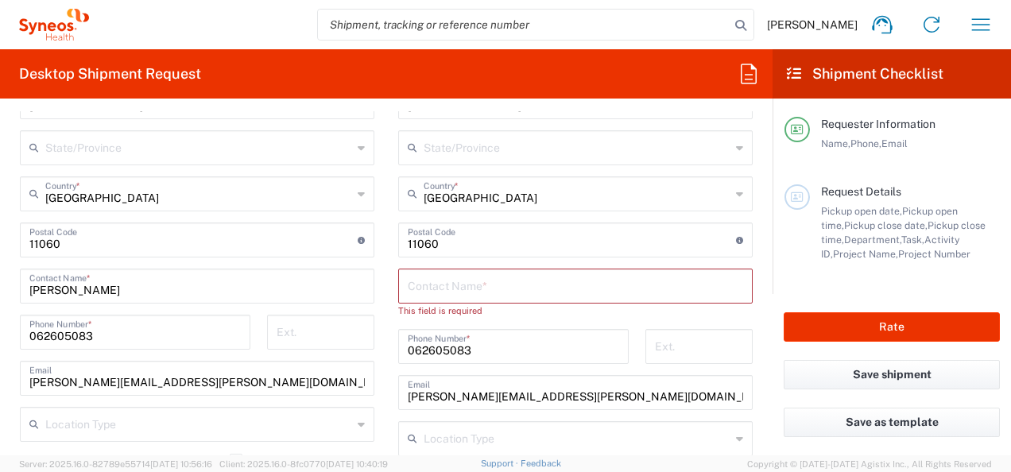
scroll to position [874, 0]
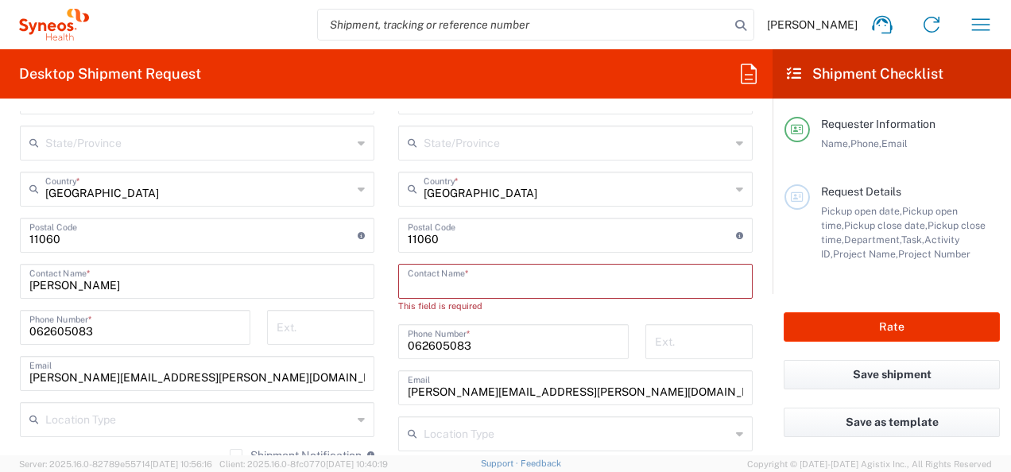
click at [412, 281] on input "text" at bounding box center [575, 280] width 335 height 28
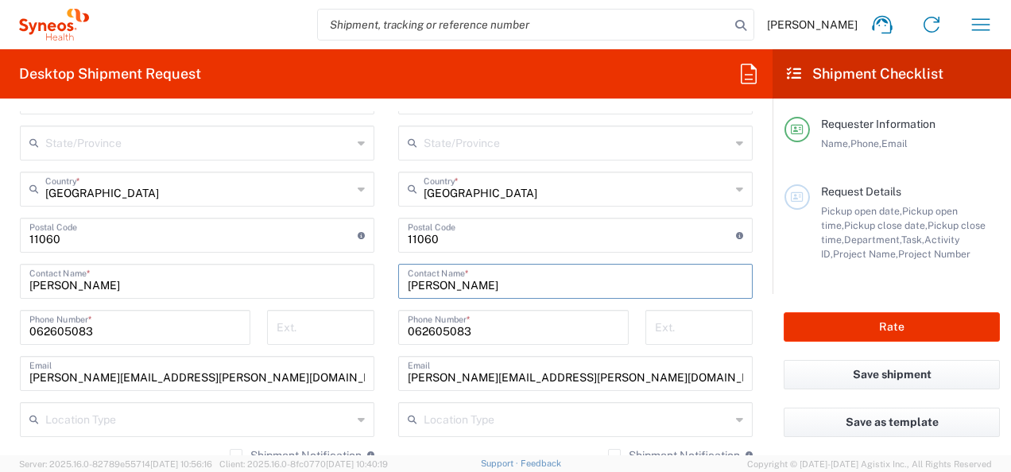
type input "Milutin Grbovic"
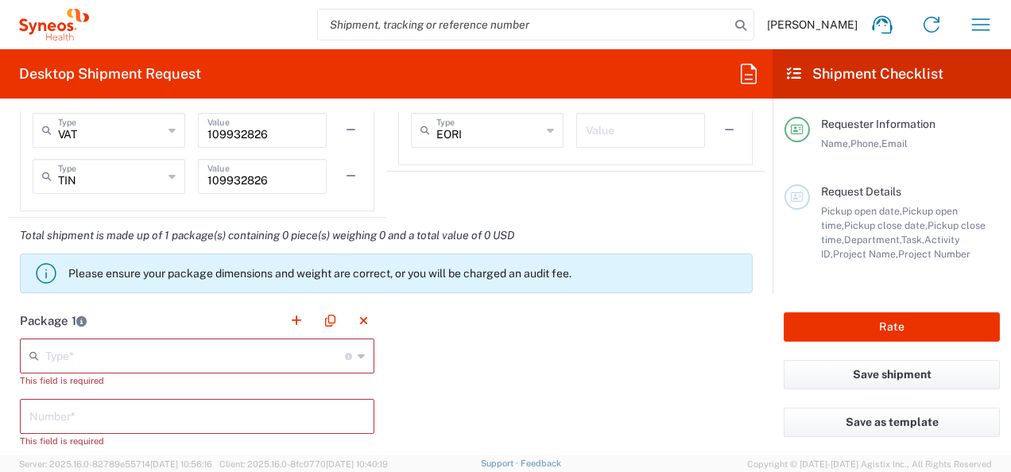
scroll to position [1351, 0]
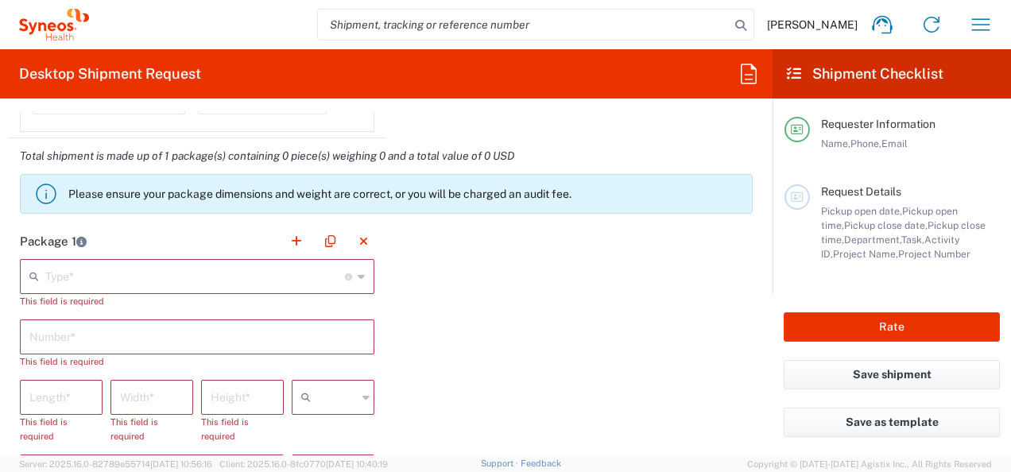
click at [91, 276] on input "text" at bounding box center [195, 275] width 300 height 28
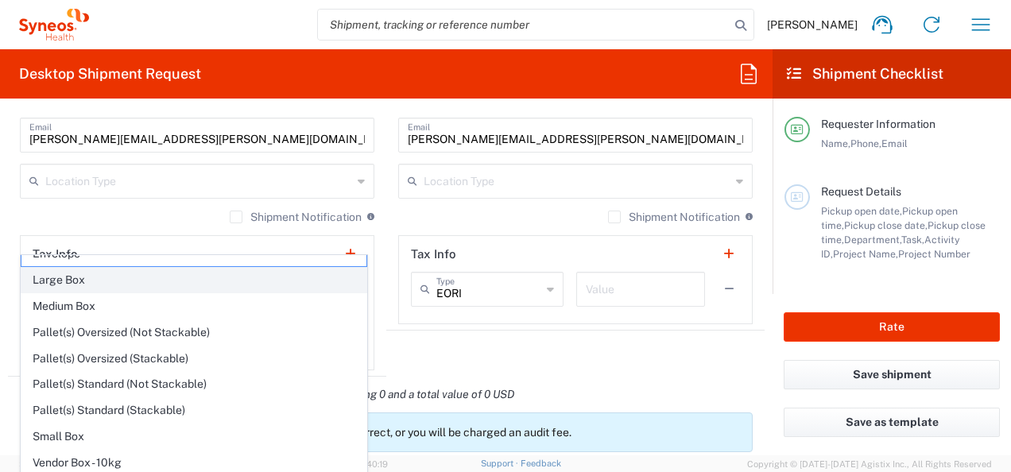
scroll to position [0, 0]
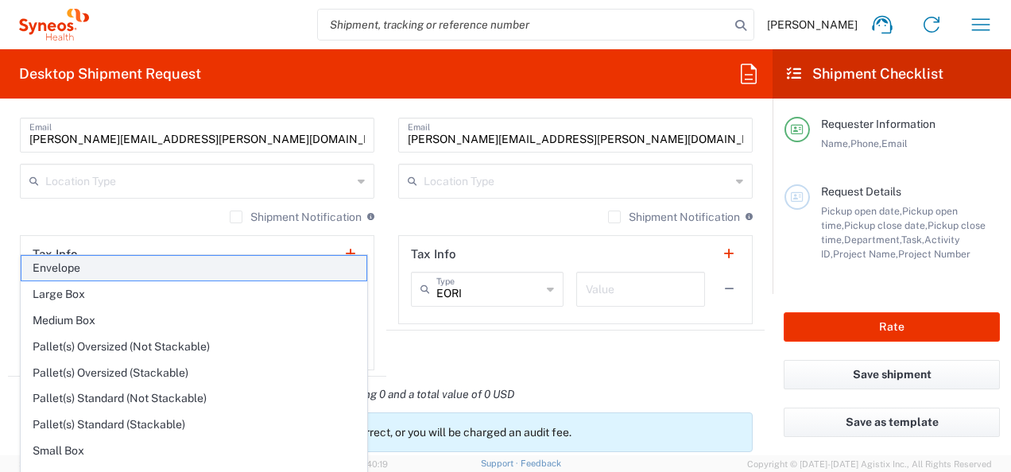
click at [82, 272] on span "Envelope" at bounding box center [193, 268] width 345 height 25
type input "Envelope"
type input "1"
type input "9.5"
type input "12.5"
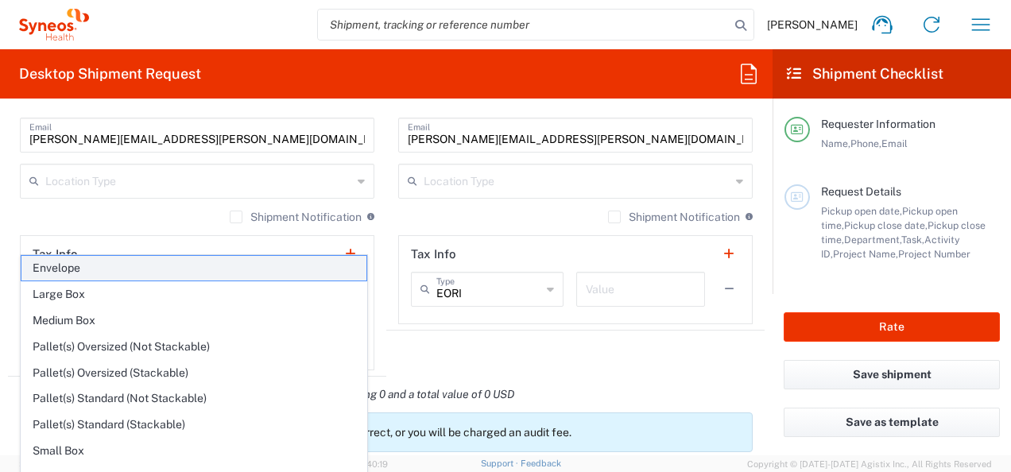
type input "0.25"
type input "in"
type input "0.45"
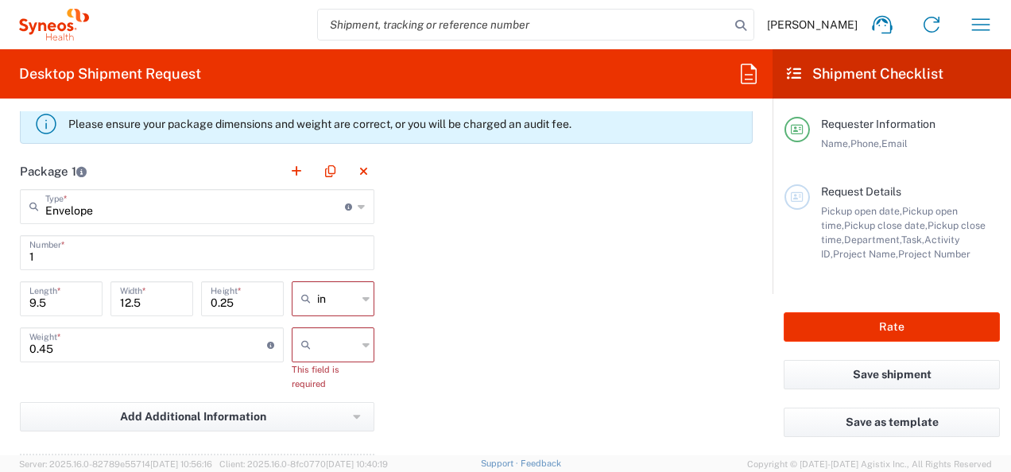
scroll to position [1509, 0]
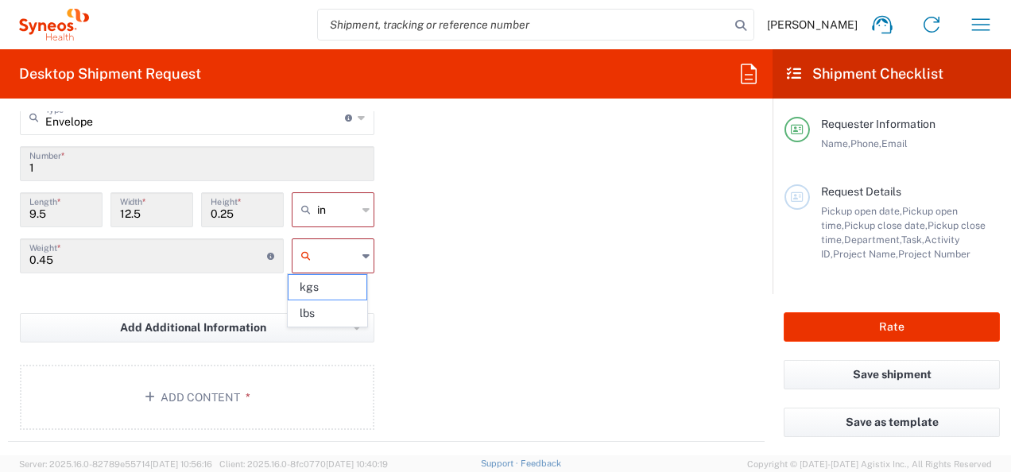
click at [330, 251] on input "text" at bounding box center [337, 255] width 40 height 25
click at [336, 288] on span "kgs" at bounding box center [327, 287] width 78 height 25
type input "kgs"
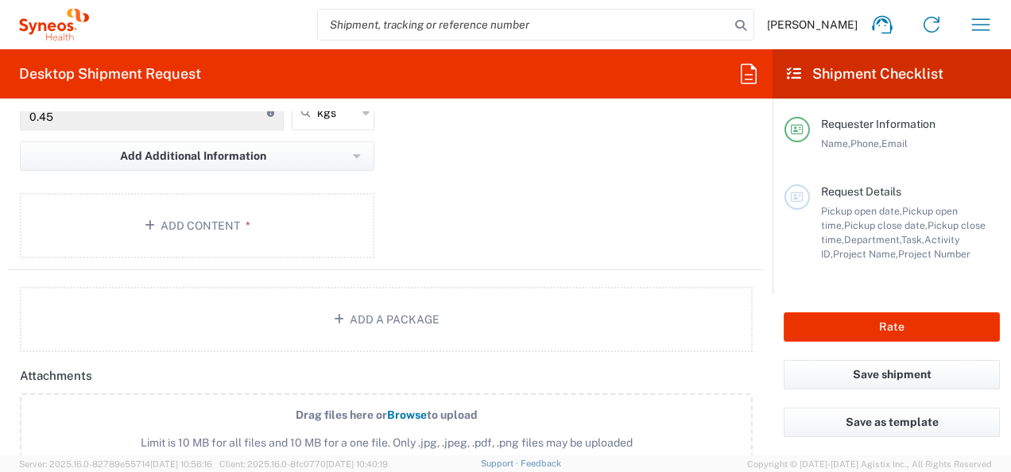
scroll to position [1668, 0]
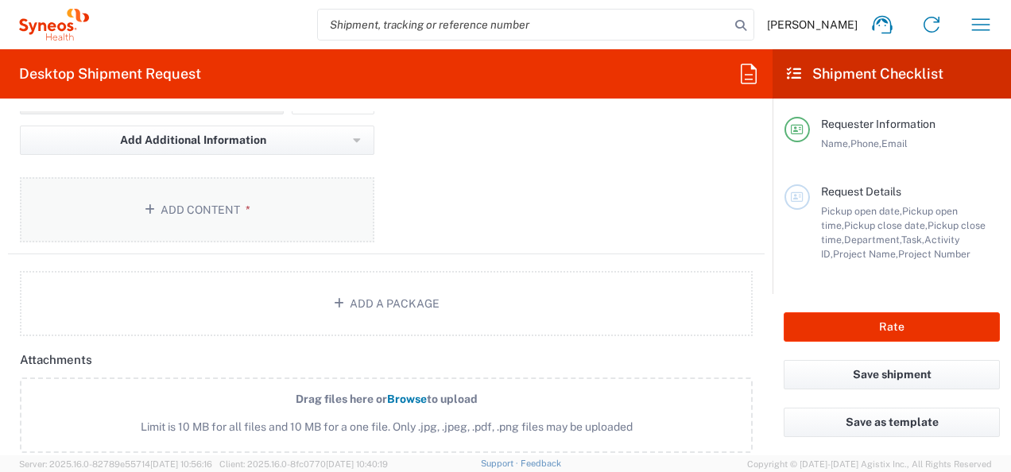
click at [230, 200] on button "Add Content *" at bounding box center [197, 209] width 354 height 65
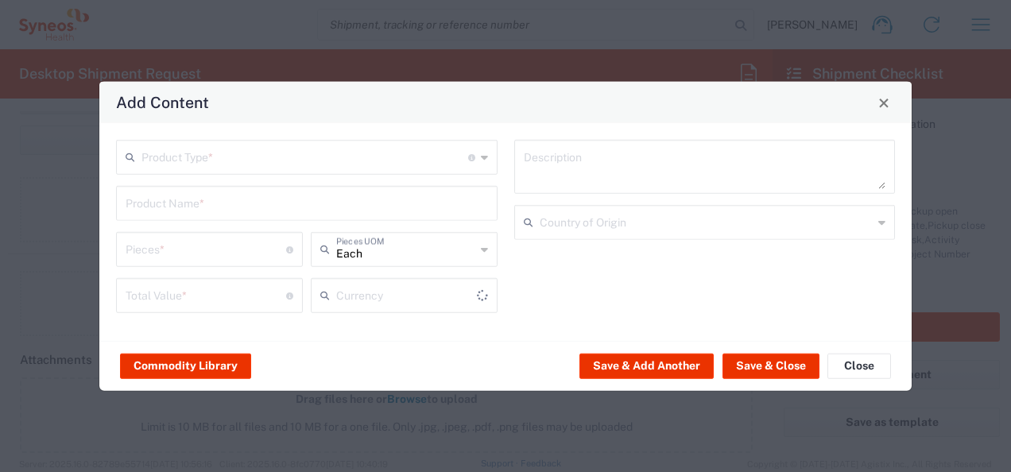
type input "US Dollar"
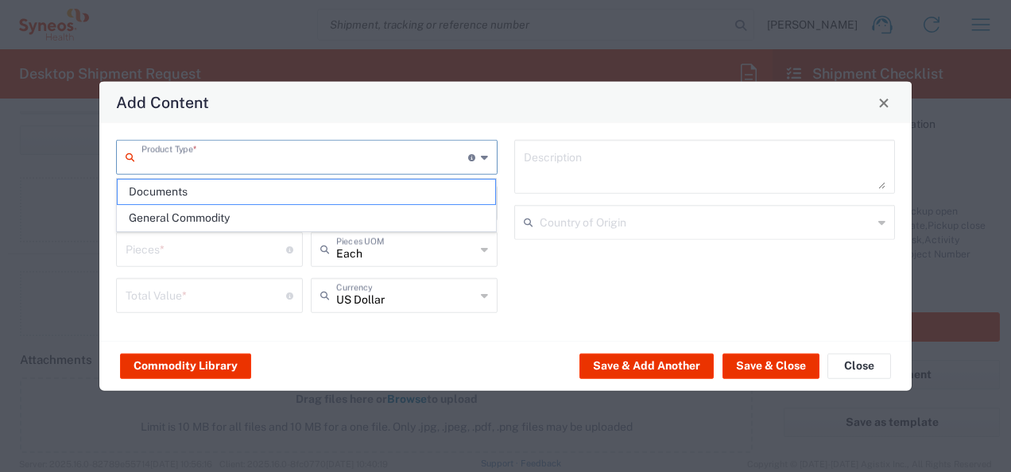
click at [292, 157] on input "text" at bounding box center [304, 156] width 327 height 28
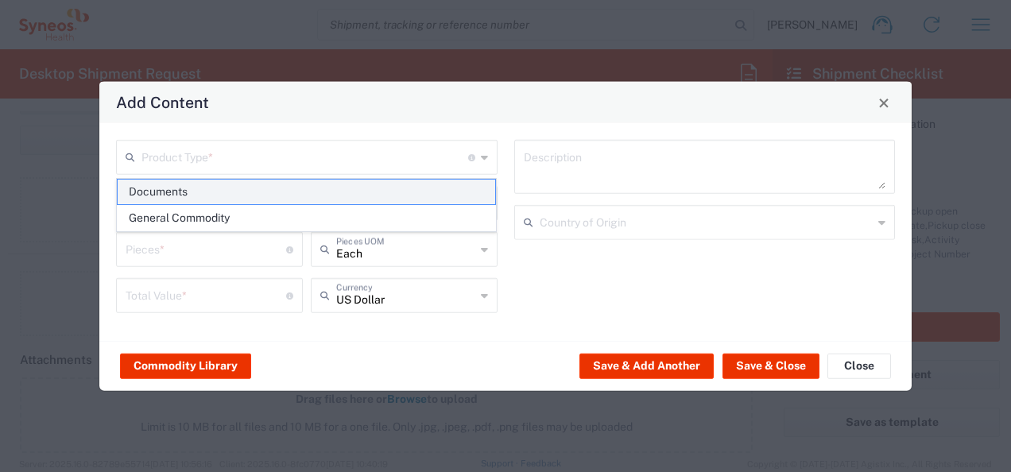
click at [309, 190] on span "Documents" at bounding box center [307, 192] width 378 height 25
type input "Documents"
type input "1"
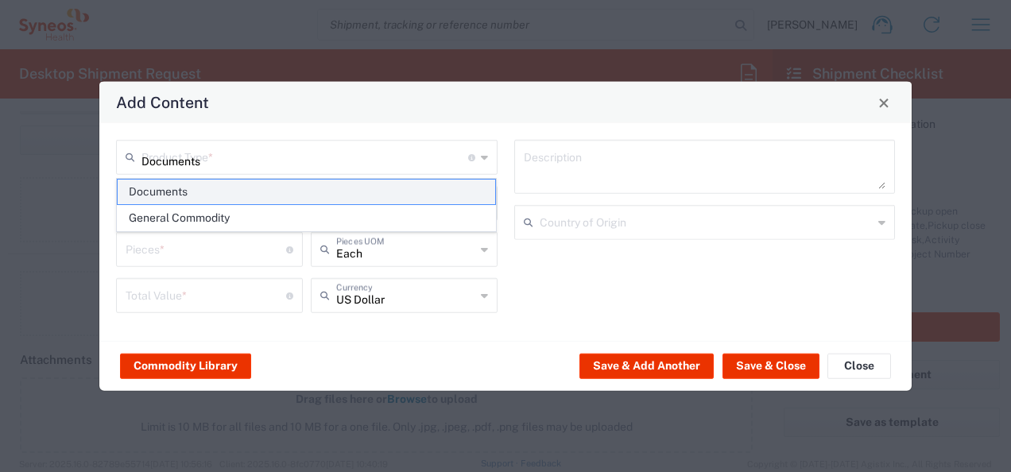
type textarea "Documents"
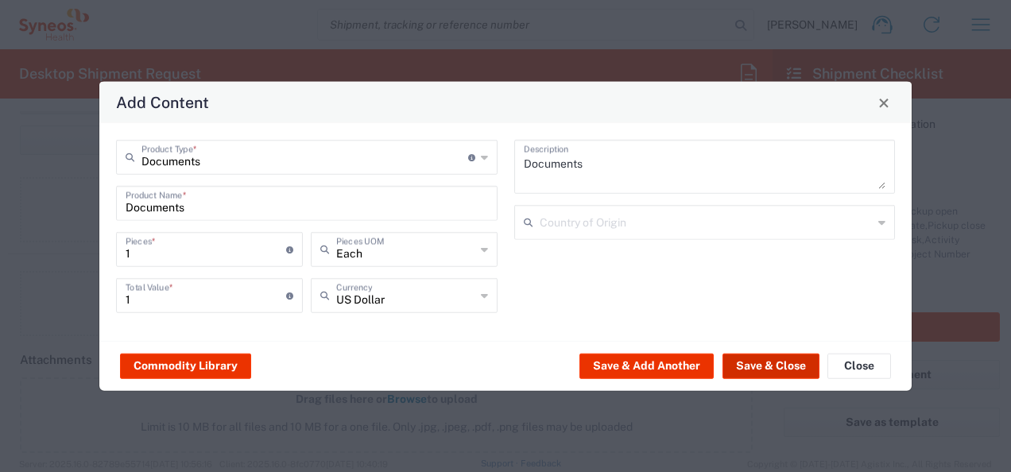
click at [745, 369] on button "Save & Close" at bounding box center [770, 365] width 97 height 25
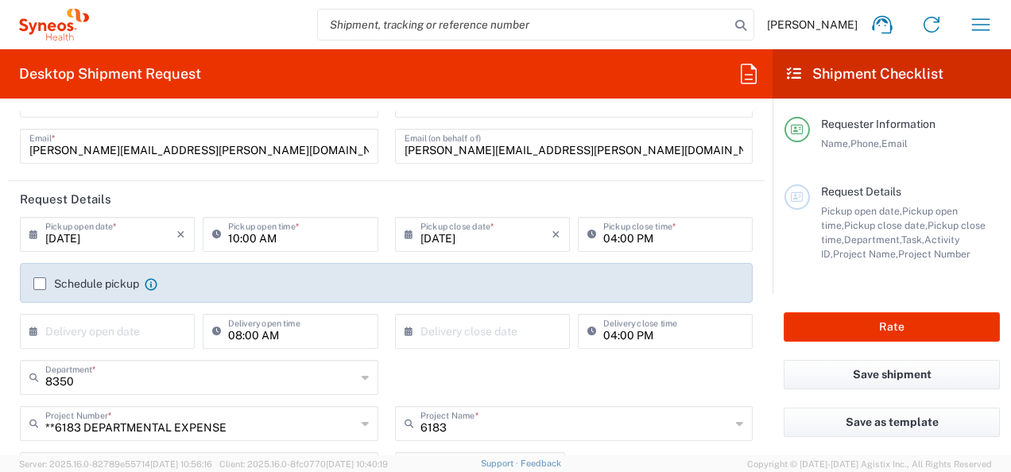
scroll to position [159, 0]
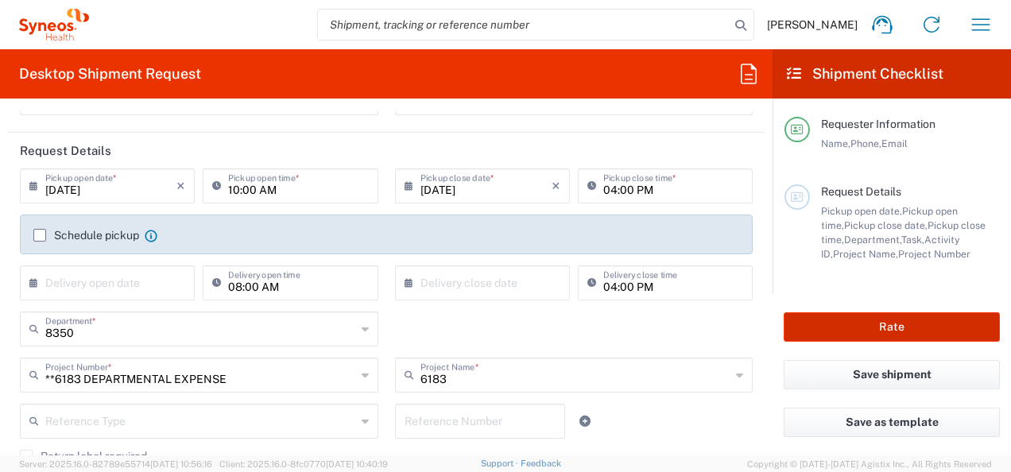
click at [922, 329] on button "Rate" at bounding box center [891, 326] width 216 height 29
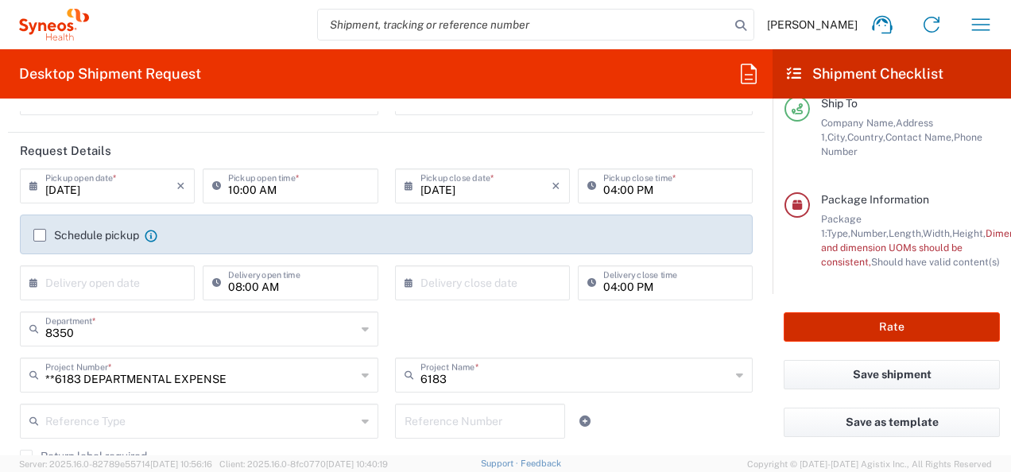
scroll to position [316, 0]
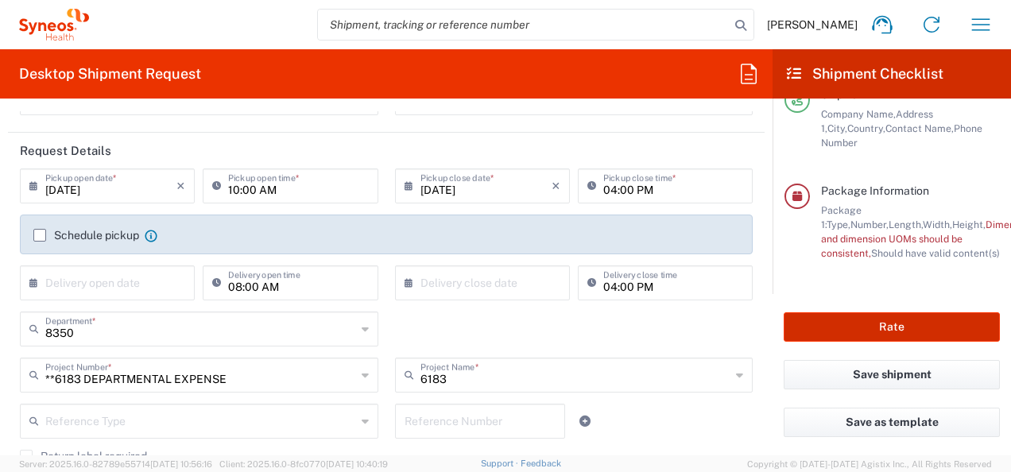
type input "**6183 DEPARTMENTAL EXPENSE"
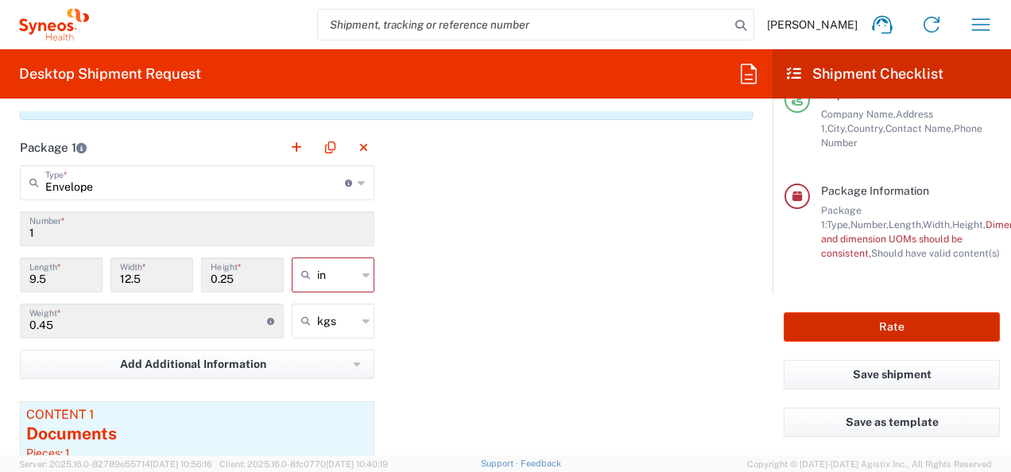
scroll to position [1430, 0]
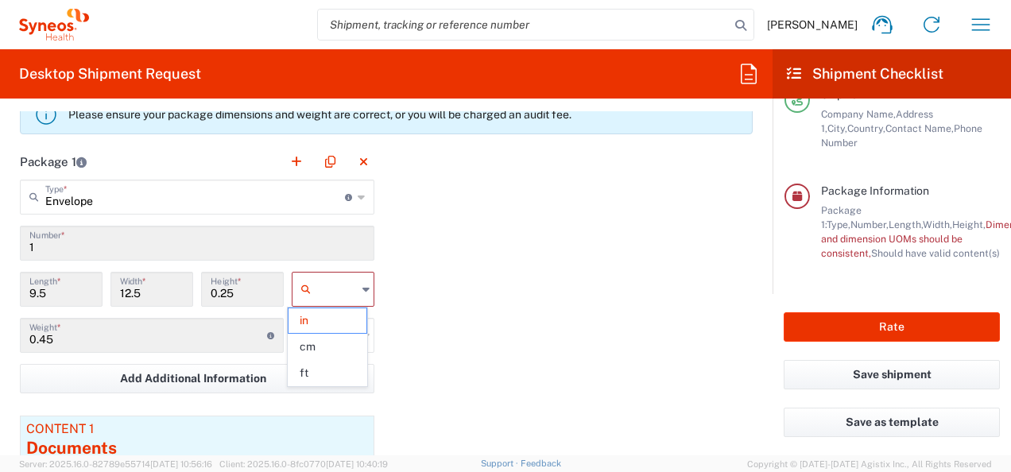
click at [339, 289] on input "text" at bounding box center [337, 288] width 40 height 25
click at [342, 345] on span "cm" at bounding box center [327, 346] width 78 height 25
type input "24.13"
type input "31.75"
type input "0.64"
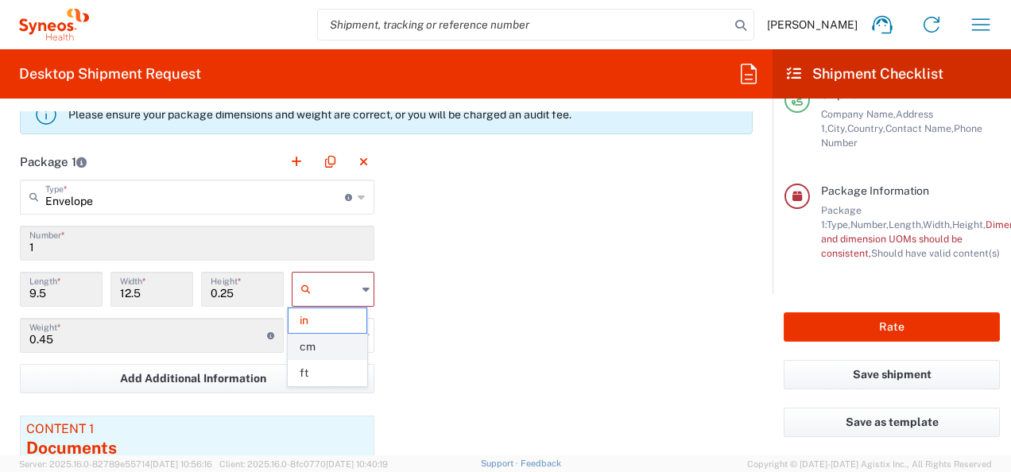
type input "cm"
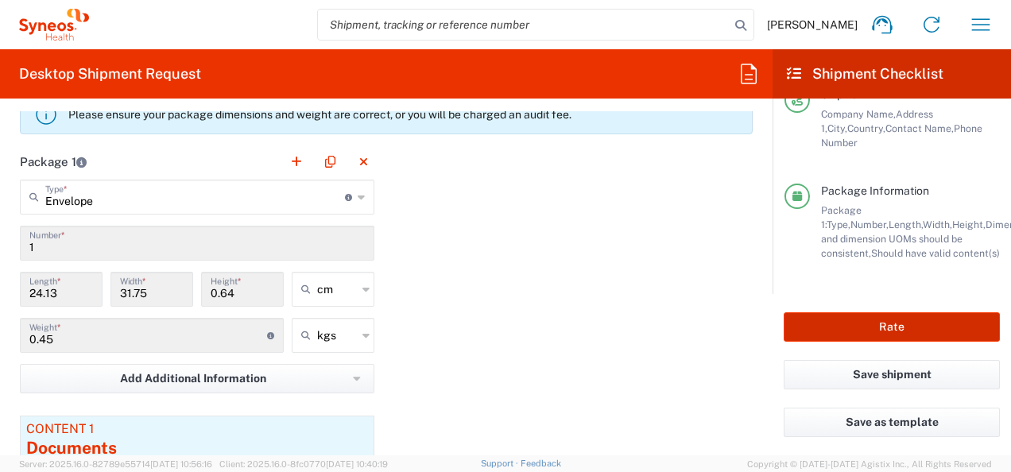
click at [859, 328] on button "Rate" at bounding box center [891, 326] width 216 height 29
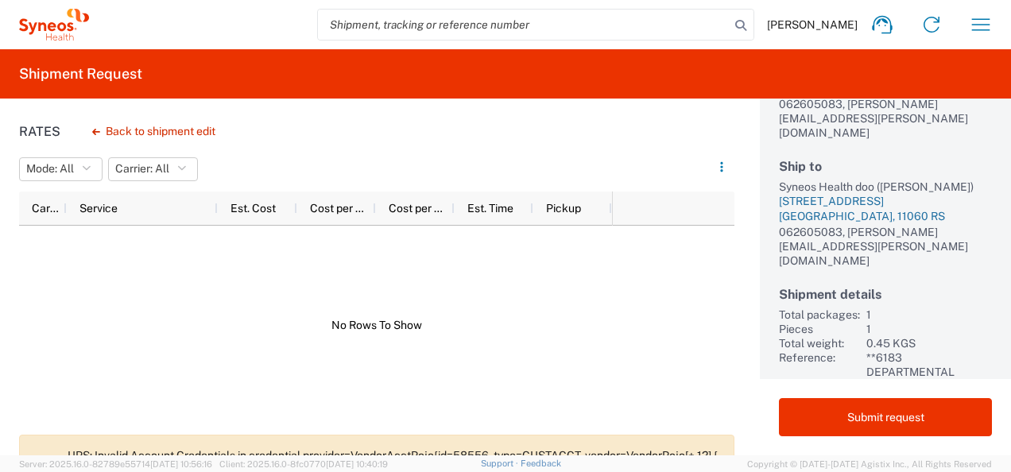
scroll to position [183, 0]
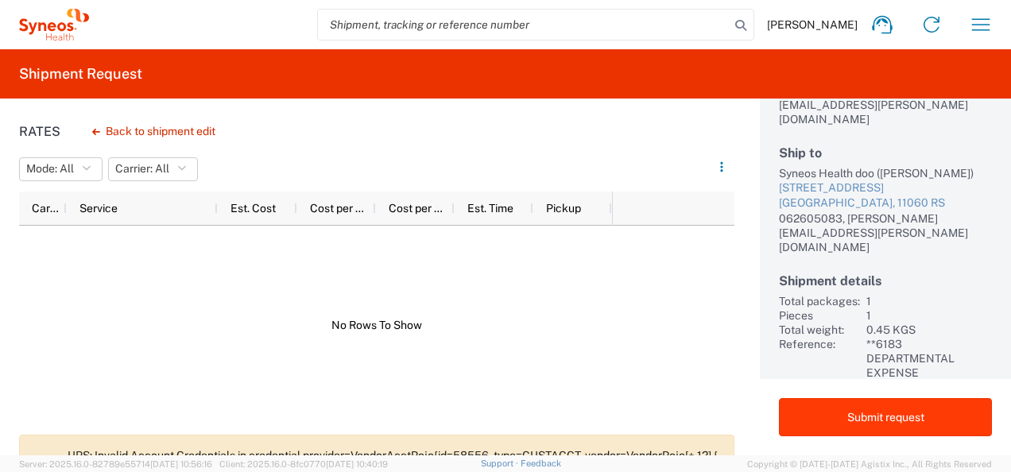
click at [893, 409] on button "Submit request" at bounding box center [885, 417] width 213 height 38
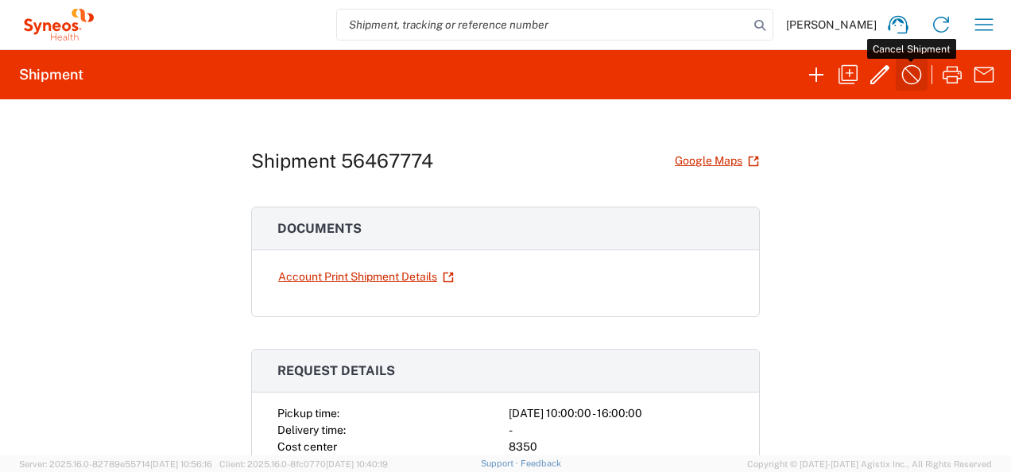
click at [920, 73] on icon "button" at bounding box center [912, 75] width 20 height 20
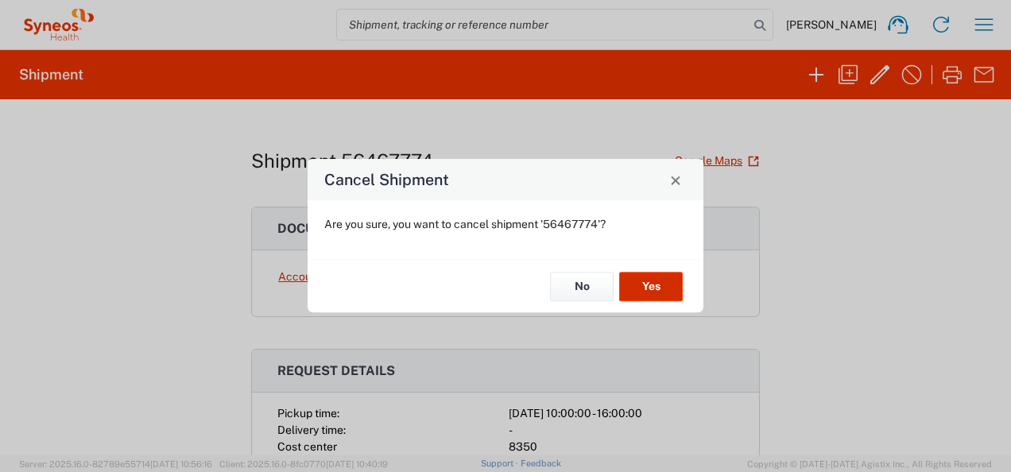
click at [658, 290] on button "Yes" at bounding box center [651, 286] width 64 height 29
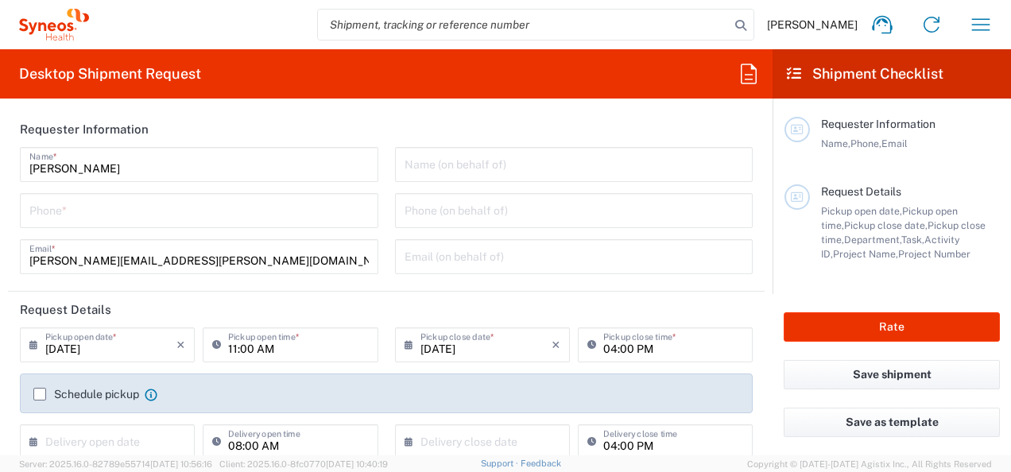
type input "Serbia"
click at [978, 27] on icon "button" at bounding box center [980, 24] width 25 height 25
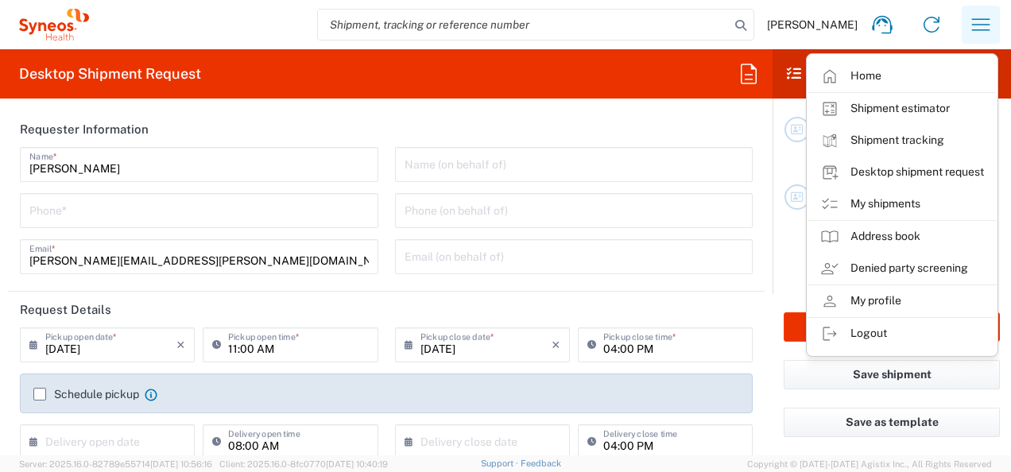
type input "Syneos Health Bulgaria EOOD"
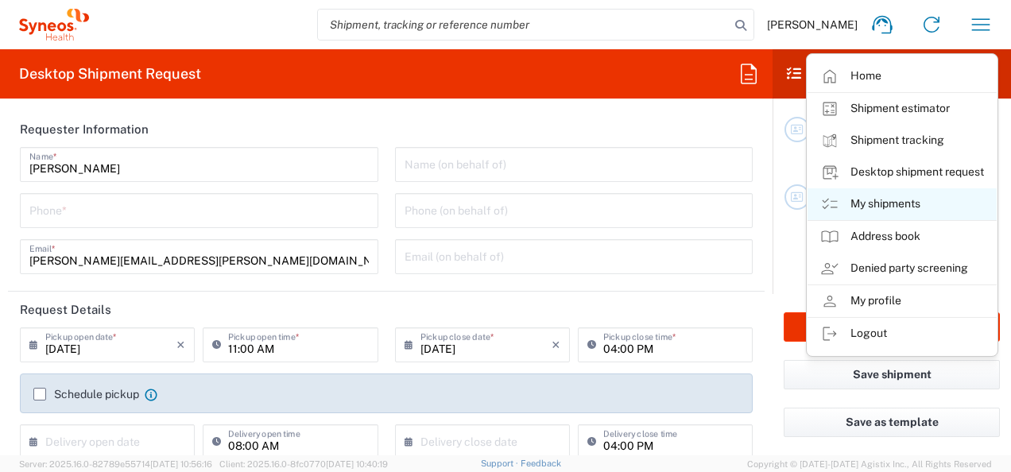
click at [882, 213] on link "My shipments" at bounding box center [901, 204] width 189 height 32
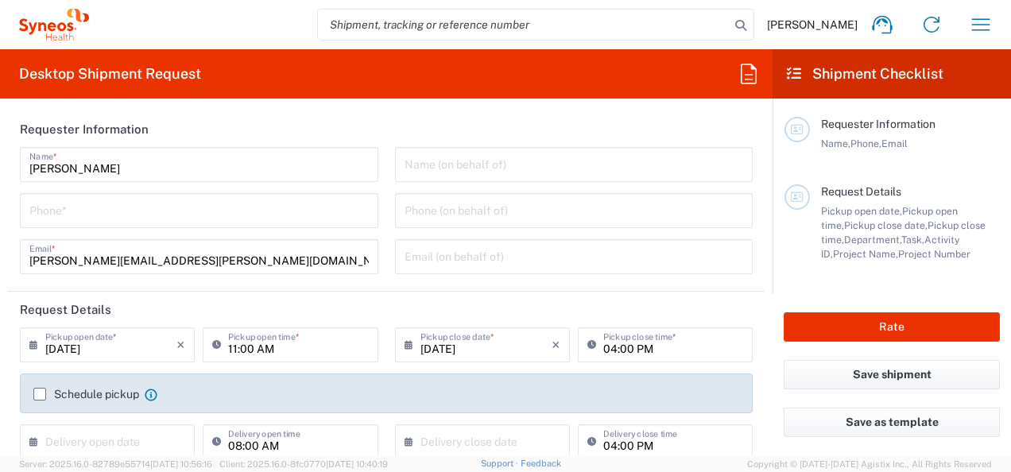
type input "8350"
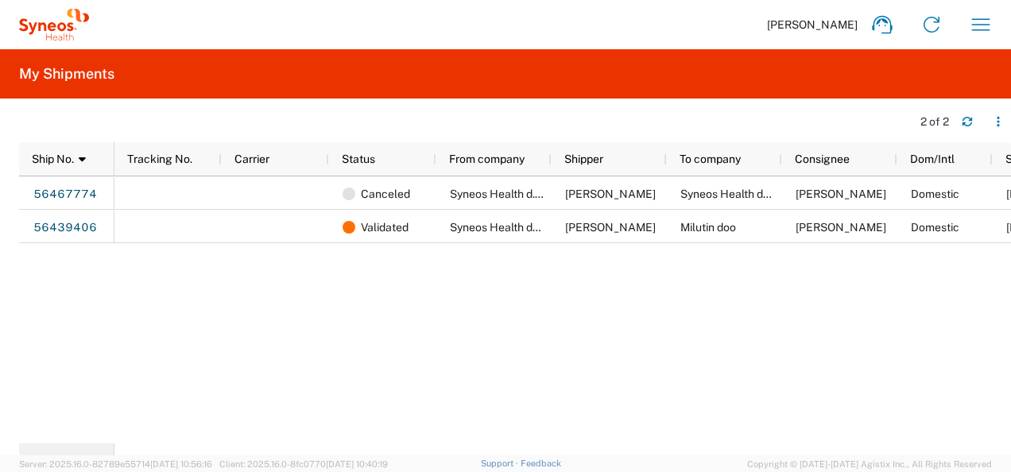
drag, startPoint x: 609, startPoint y: 443, endPoint x: 672, endPoint y: 448, distance: 63.8
click at [672, 448] on div "Ship No. 1 Tracking No. Carrier Status From company Shipper To company Consigne…" at bounding box center [514, 298] width 991 height 313
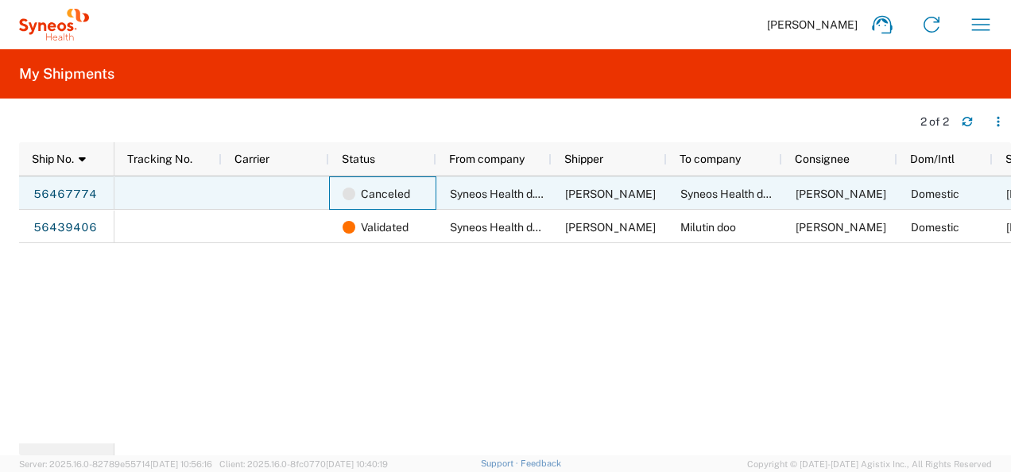
click at [430, 194] on div "Canceled" at bounding box center [382, 192] width 107 height 33
click at [487, 194] on span "Syneos Health d.o.o. [GEOGRAPHIC_DATA]" at bounding box center [559, 193] width 218 height 13
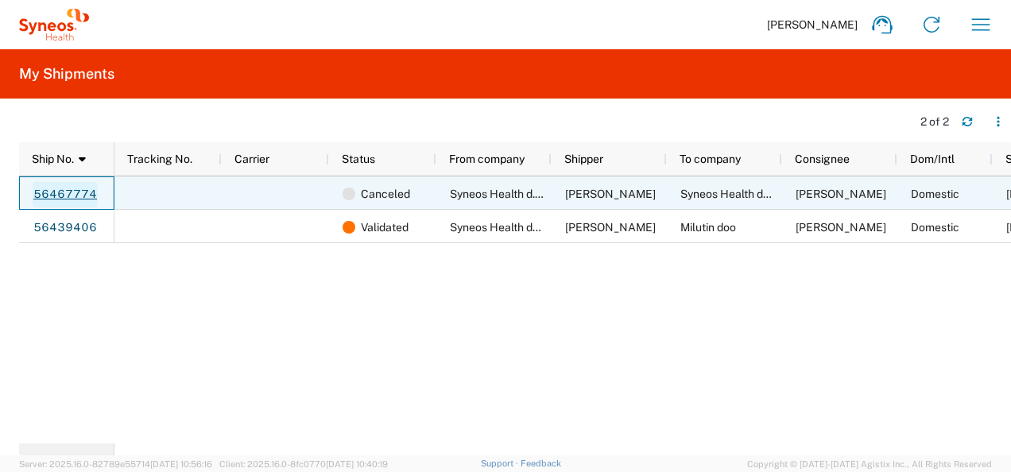
click at [56, 185] on link "56467774" at bounding box center [65, 194] width 65 height 25
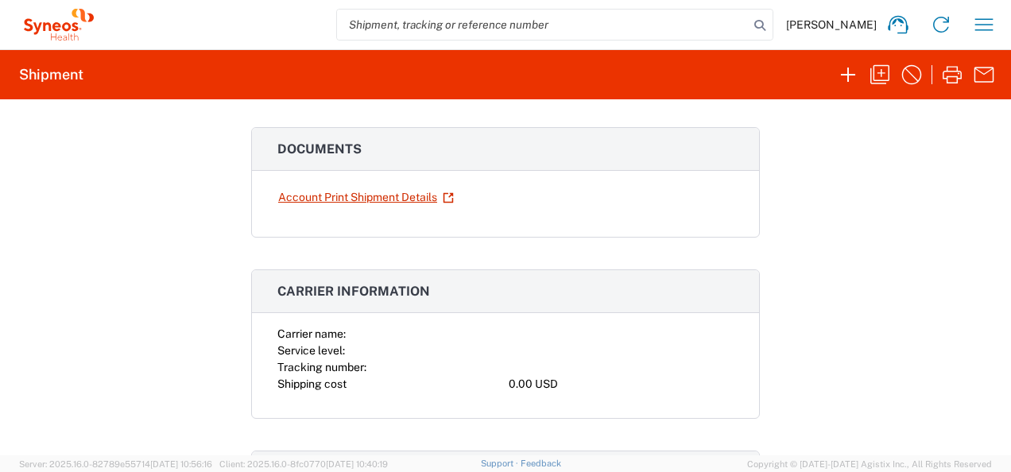
scroll to position [24, 0]
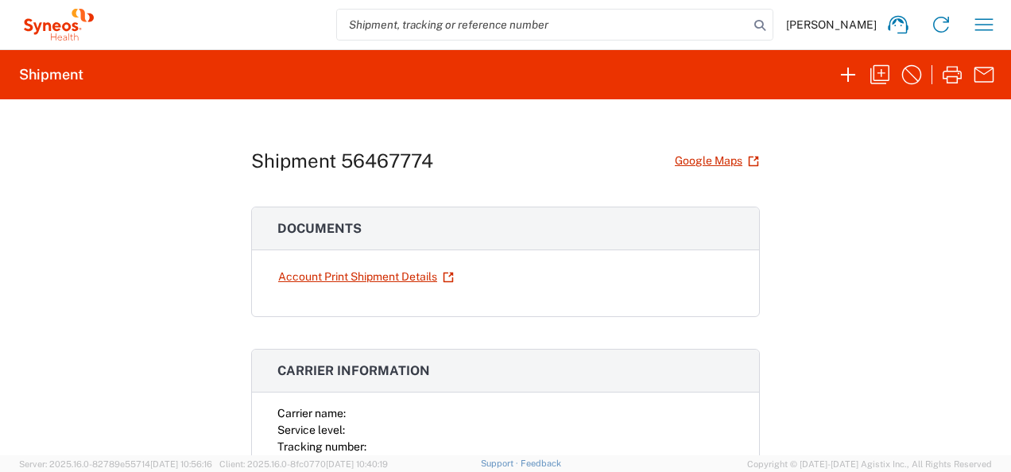
click at [60, 24] on icon at bounding box center [58, 25] width 79 height 32
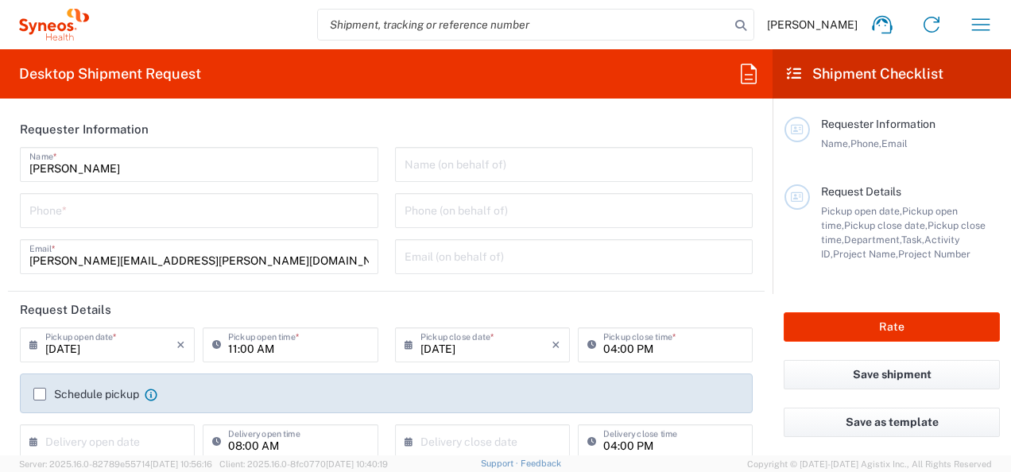
type input "8350"
type input "[GEOGRAPHIC_DATA]"
type input "Syneos Health Bulgaria EOOD"
click at [963, 141] on div "Name, Phone, Email" at bounding box center [910, 144] width 179 height 14
click at [68, 25] on icon at bounding box center [70, 26] width 6 height 9
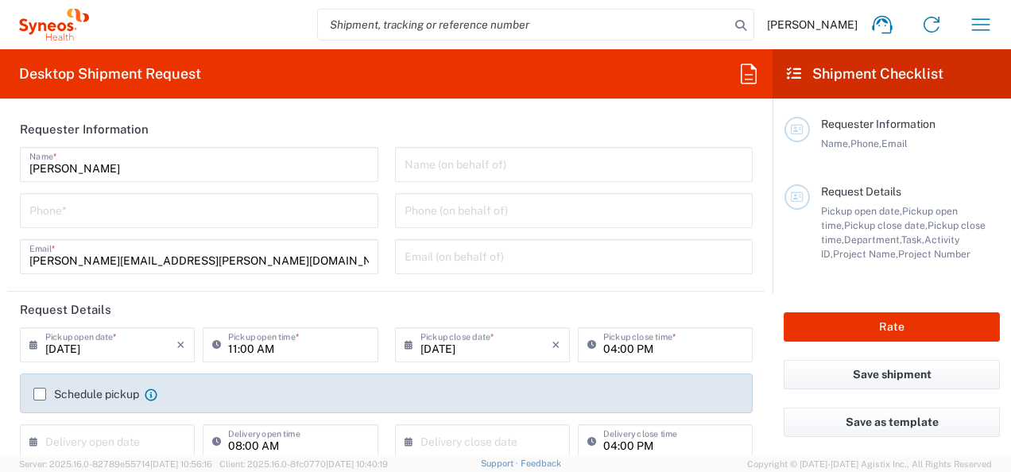
type input "8350"
type input "[GEOGRAPHIC_DATA]"
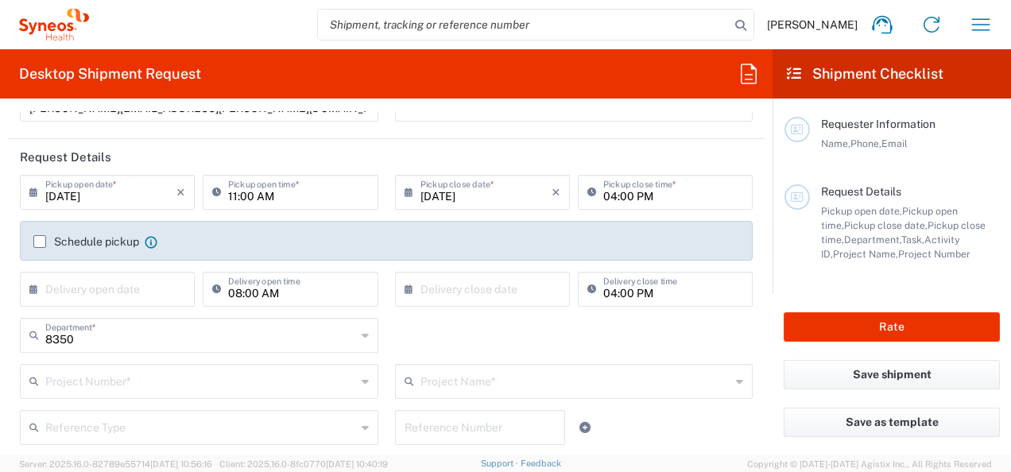
type input "Syneos Health Bulgaria EOOD"
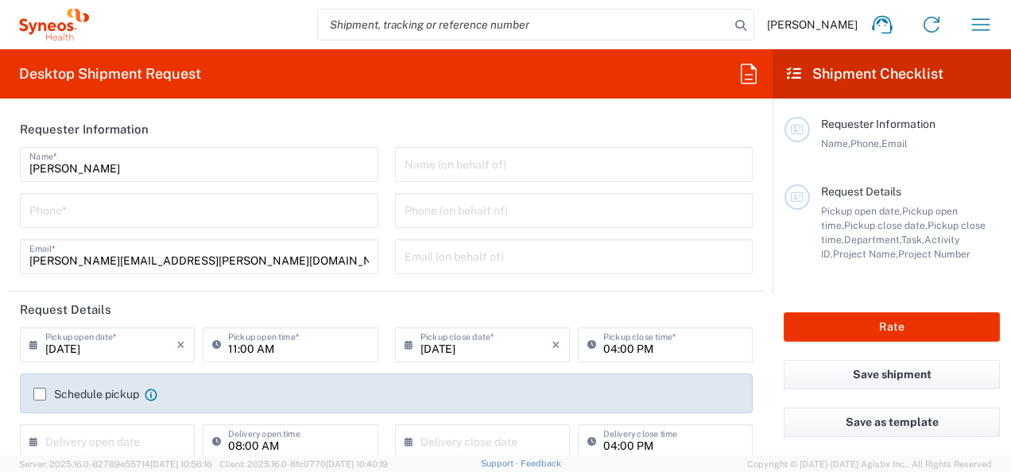
click at [106, 218] on input "tel" at bounding box center [198, 209] width 339 height 28
type input "+38162605083"
type input "sonja.banovic@syneoshealth.com"
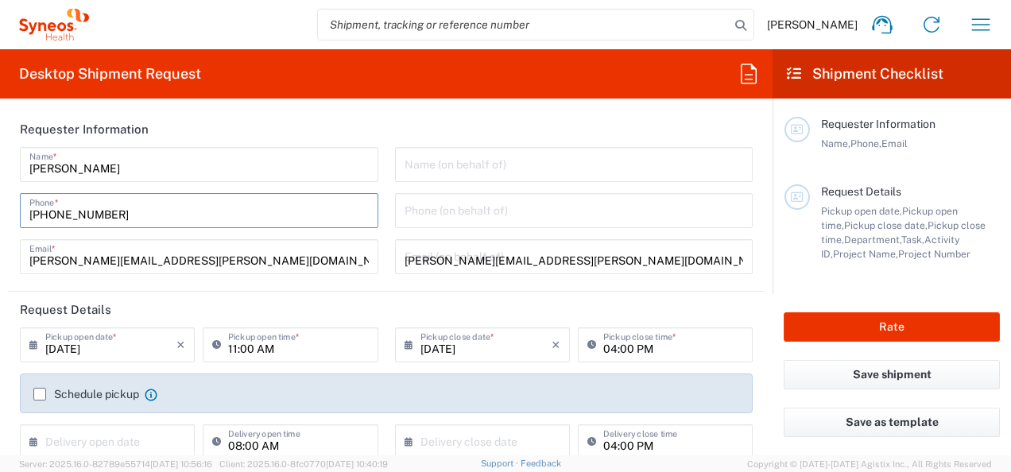
type input "**6183 DEPARTMENTAL EXPENSE"
type input "6183"
type input "Apt. 9"
type input "Syneos Health doo"
type input "[PERSON_NAME] 23"
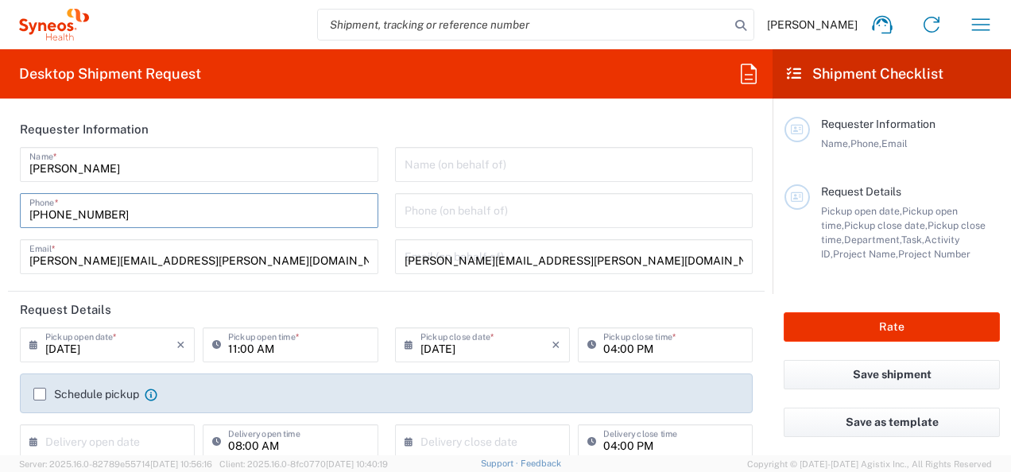
type input "Apt. 9"
type input "[GEOGRAPHIC_DATA]"
type input "11060"
type input "Milutin Grbovic"
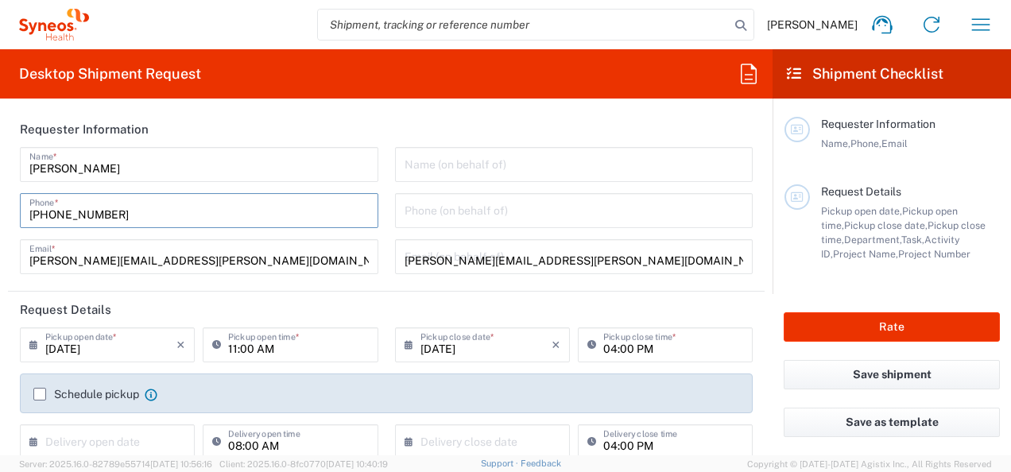
type input "[PERSON_NAME][EMAIL_ADDRESS][PERSON_NAME][DOMAIN_NAME]"
type input "[PERSON_NAME]"
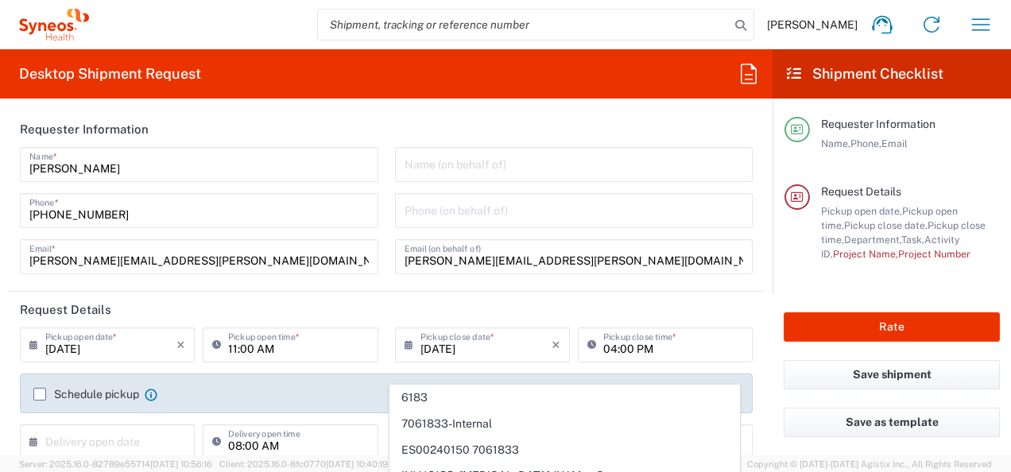
click at [270, 309] on header "Request Details" at bounding box center [386, 310] width 756 height 36
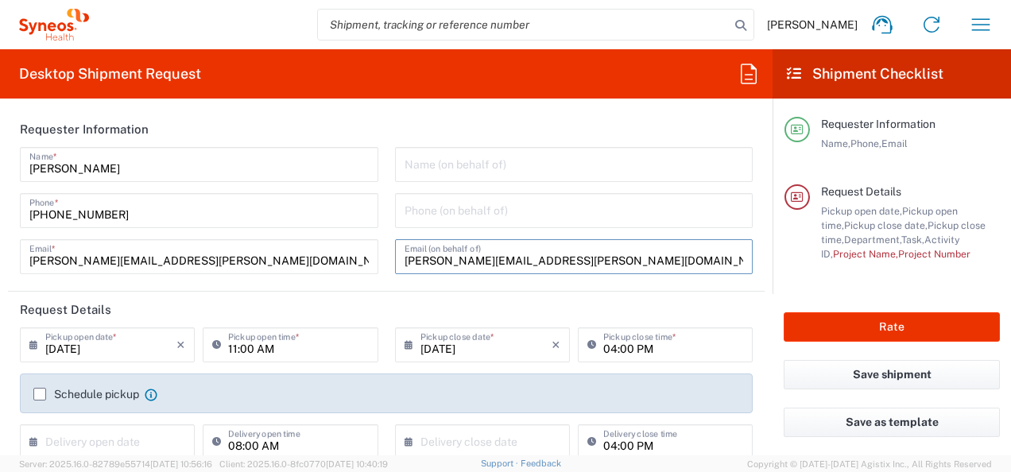
drag, startPoint x: 609, startPoint y: 263, endPoint x: 353, endPoint y: 248, distance: 256.3
click at [358, 248] on div "Sonja Banovic Name * +38162605083 Phone * sonja.banovic@syneoshealth.com Email …" at bounding box center [386, 216] width 749 height 138
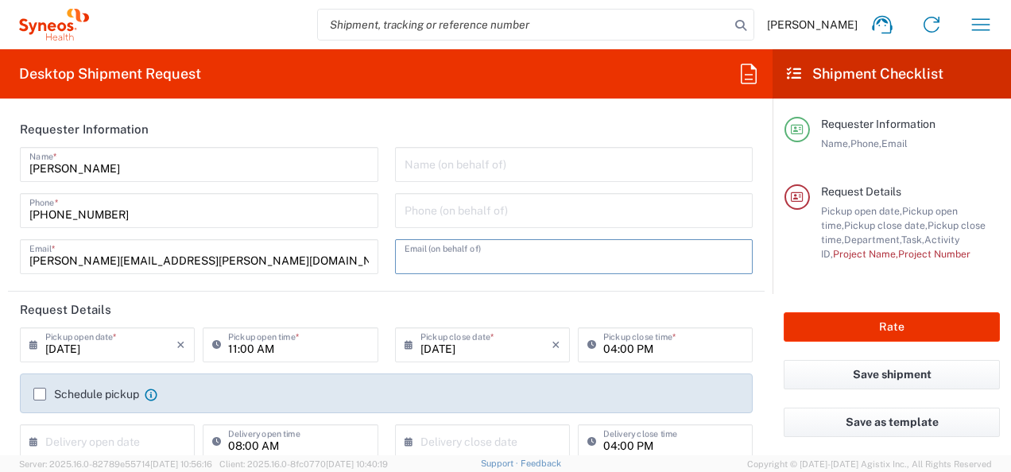
click at [382, 299] on header "Request Details" at bounding box center [386, 310] width 756 height 36
click at [373, 283] on div "Sonja Banovic Name * +38162605083 Phone * sonja.banovic@syneoshealth.com Email *" at bounding box center [199, 216] width 375 height 138
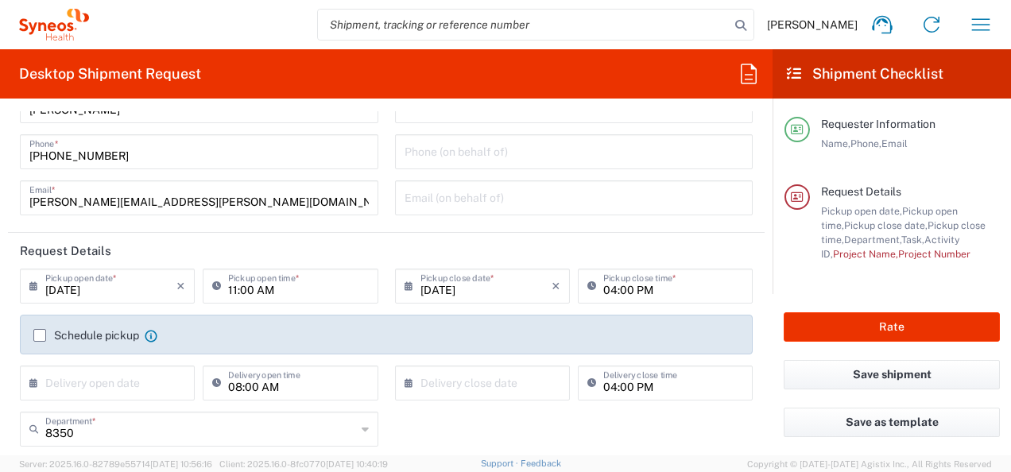
scroll to position [159, 0]
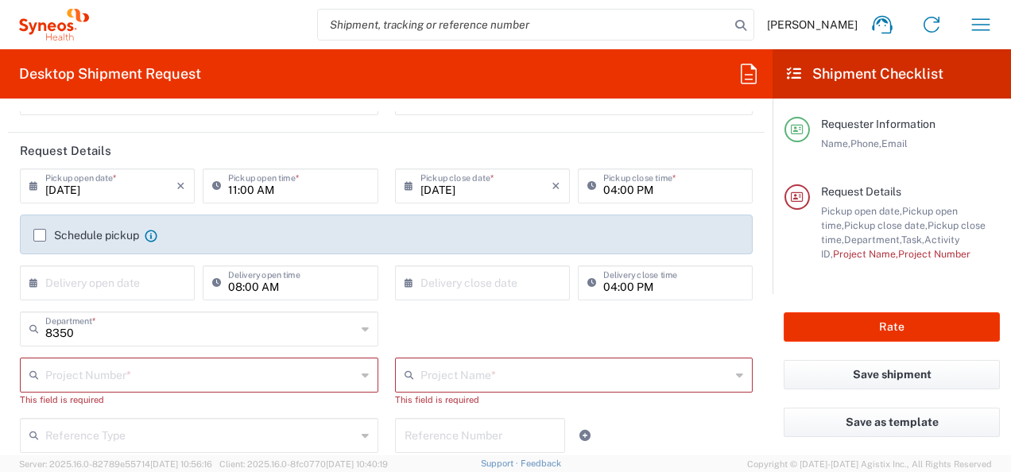
click at [37, 234] on label "Schedule pickup" at bounding box center [86, 235] width 106 height 13
click at [40, 235] on input "Schedule pickup" at bounding box center [40, 235] width 0 height 0
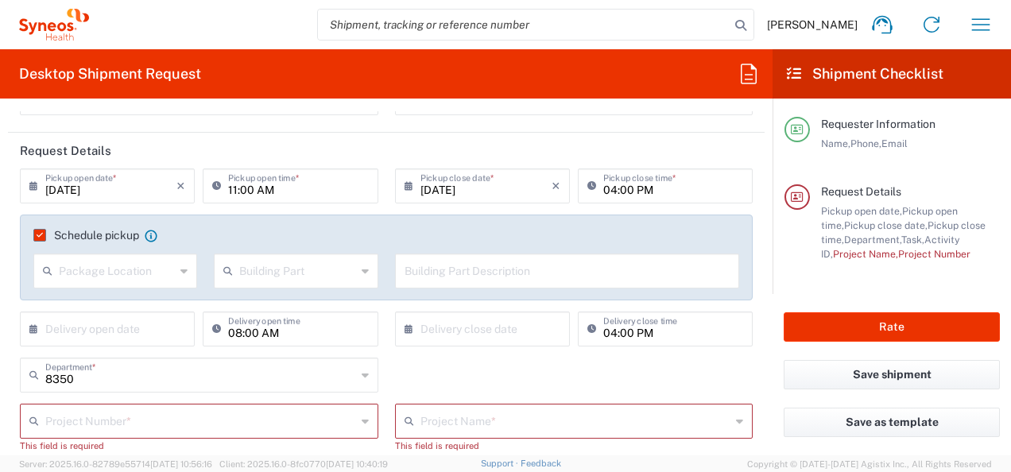
click at [191, 263] on div "Package Location" at bounding box center [115, 270] width 164 height 35
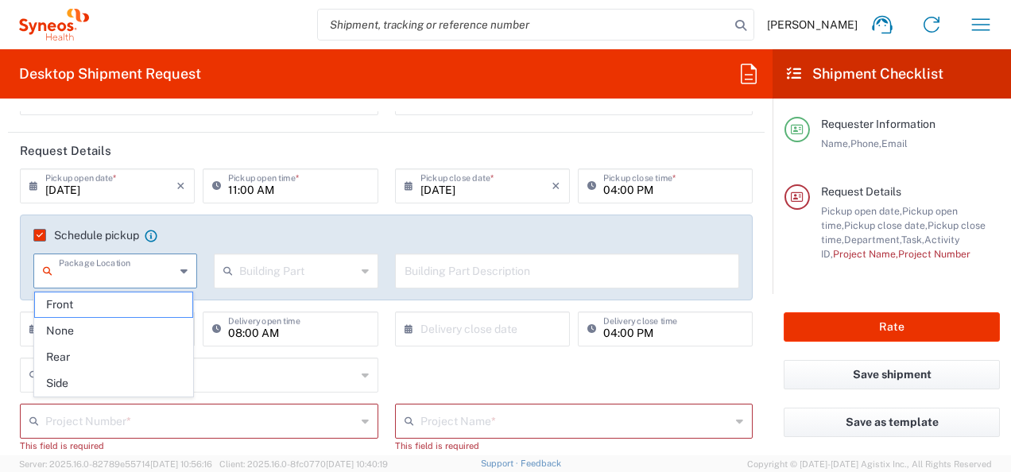
click at [163, 270] on input "text" at bounding box center [117, 270] width 116 height 28
click at [141, 315] on span "Front" at bounding box center [114, 304] width 158 height 25
type input "Front"
click at [241, 283] on input "text" at bounding box center [297, 270] width 116 height 28
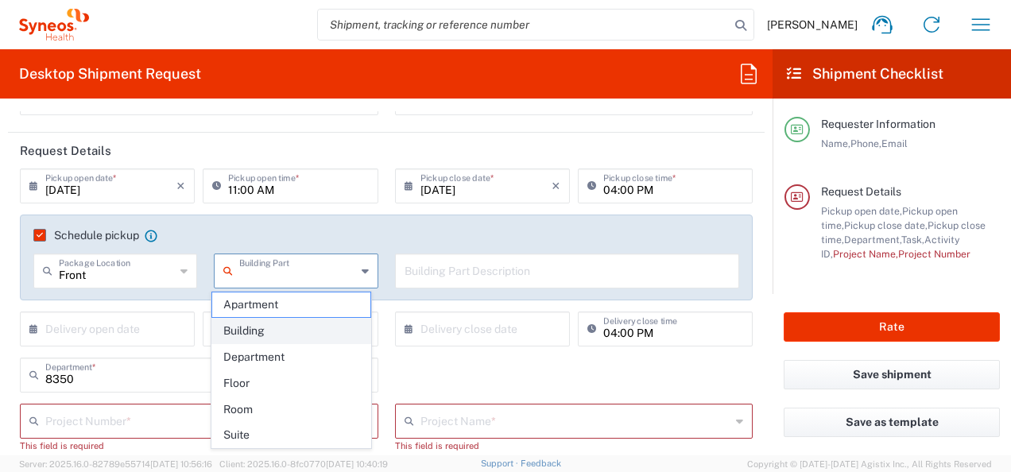
click at [308, 323] on span "Building" at bounding box center [291, 331] width 158 height 25
type input "Building"
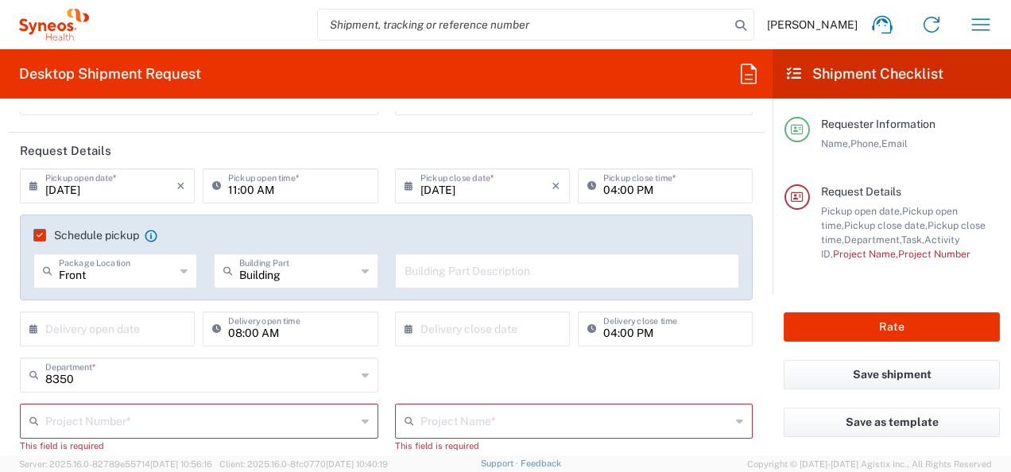
click at [138, 319] on input "text" at bounding box center [110, 328] width 131 height 28
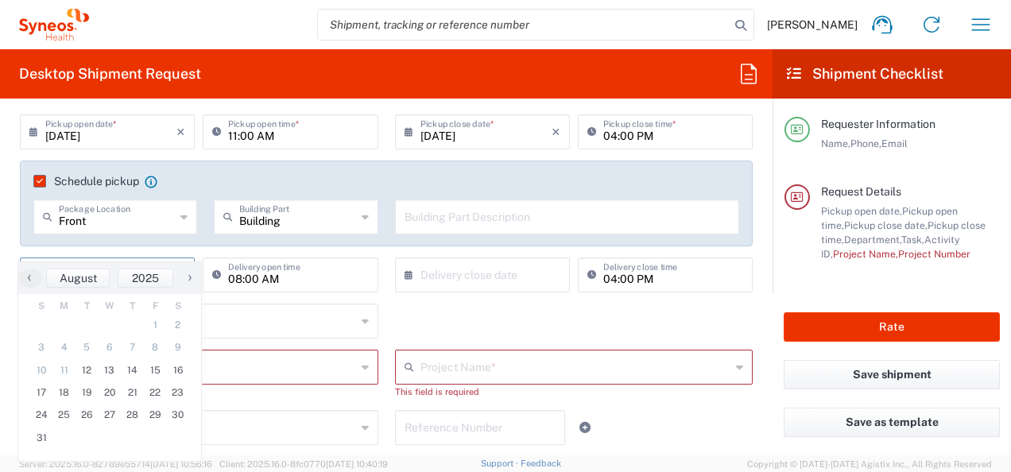
scroll to position [238, 0]
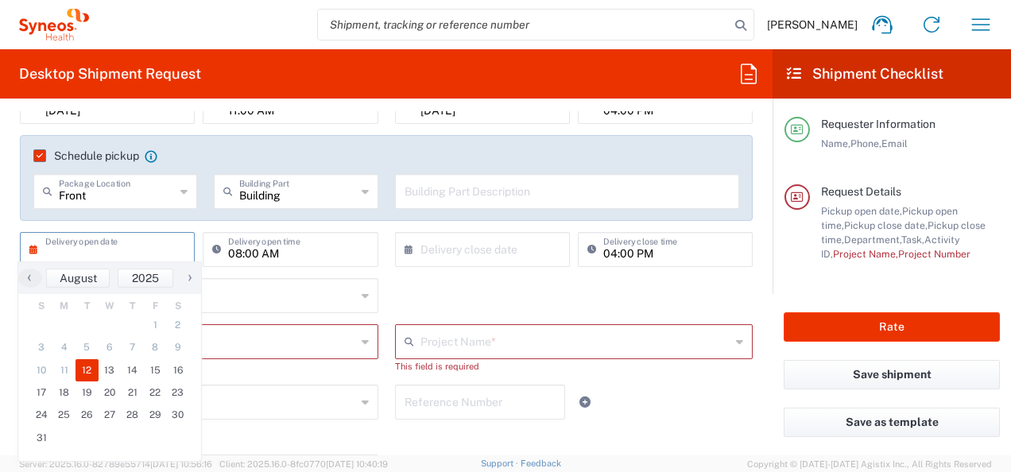
click at [97, 361] on span "12" at bounding box center [86, 370] width 23 height 22
type input "[DATE]"
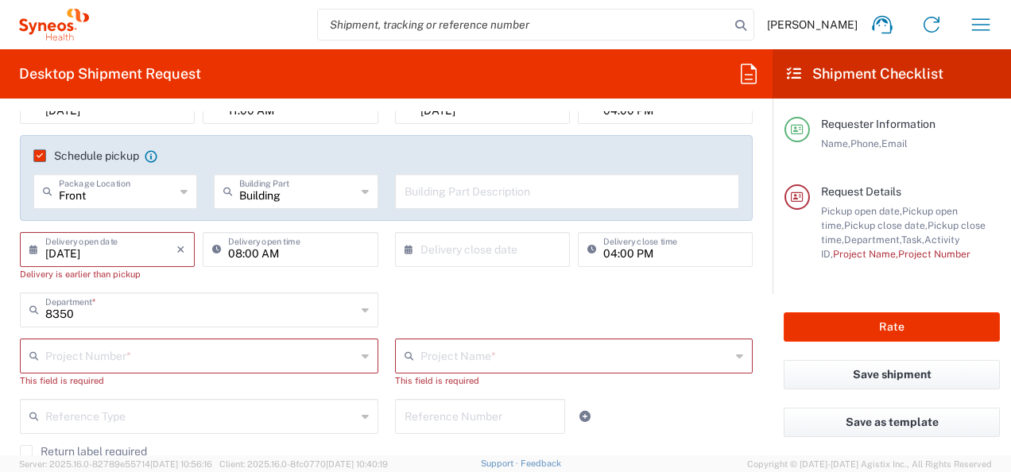
click at [254, 367] on input "text" at bounding box center [200, 355] width 311 height 28
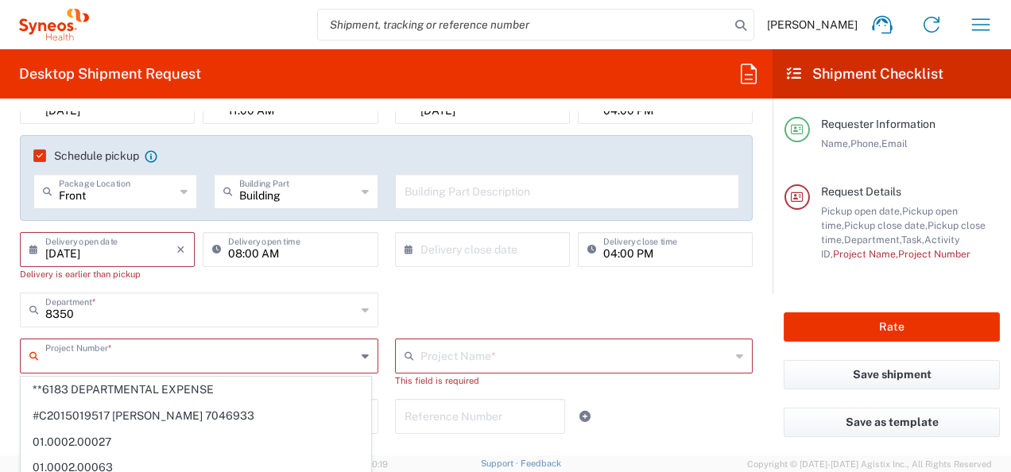
click at [238, 379] on span "**6183 DEPARTMENTAL EXPENSE" at bounding box center [195, 389] width 349 height 25
type input "**6183 DEPARTMENTAL EXPENSE"
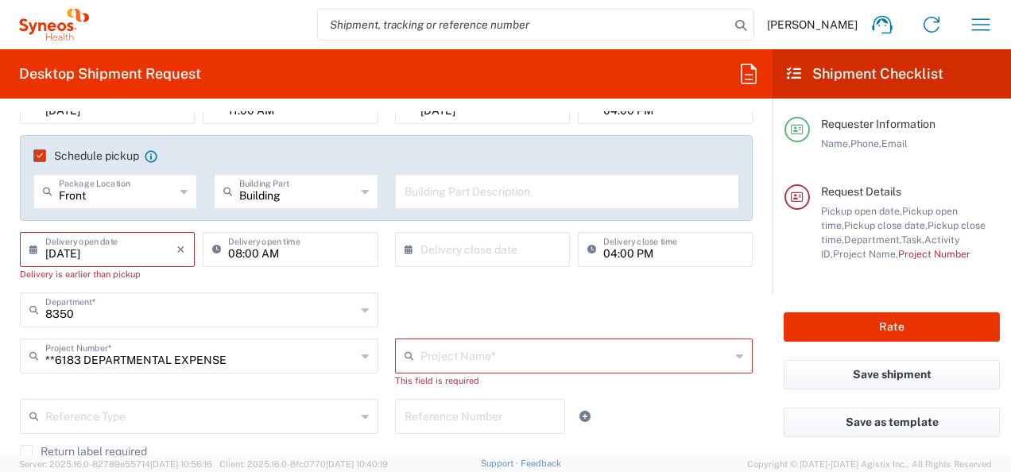
type input "6183"
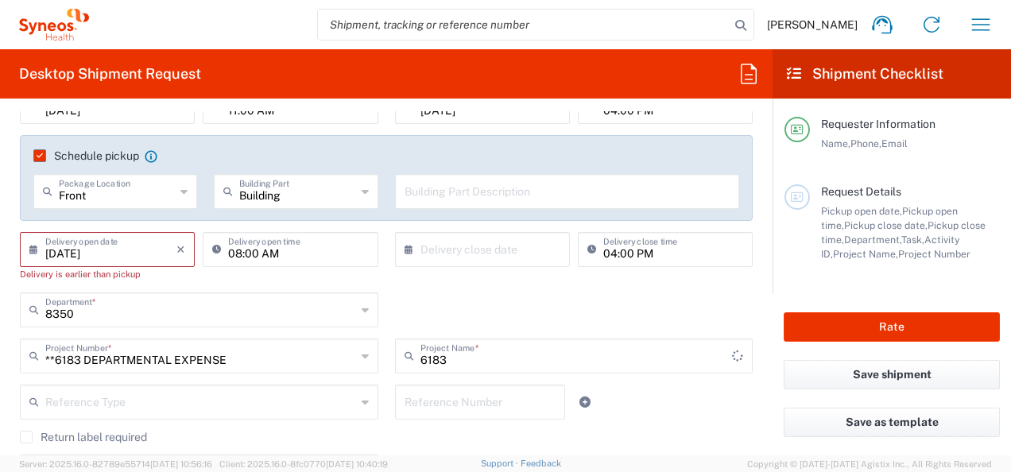
click at [412, 356] on icon at bounding box center [412, 355] width 16 height 25
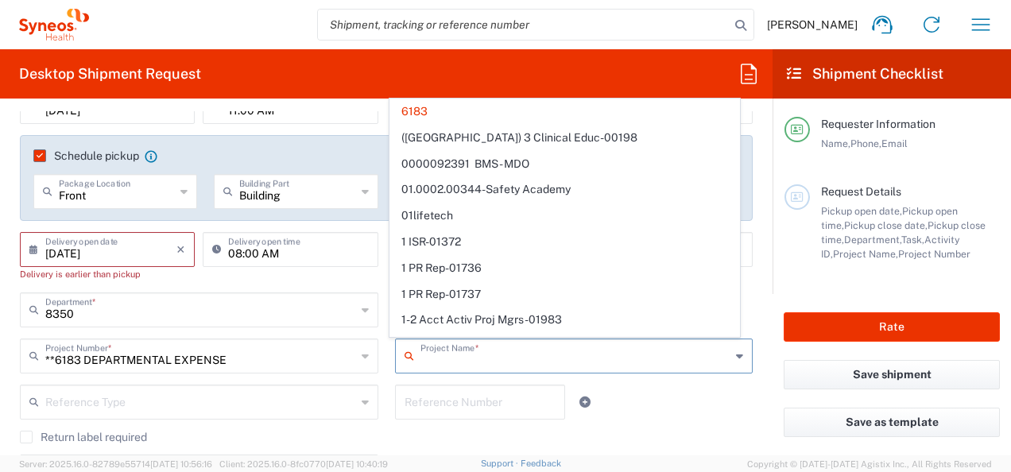
click at [659, 392] on div "Reference Type Account Type Activity ID Airline Appointment Number ASN Batch Re…" at bounding box center [386, 408] width 749 height 46
type input "6183"
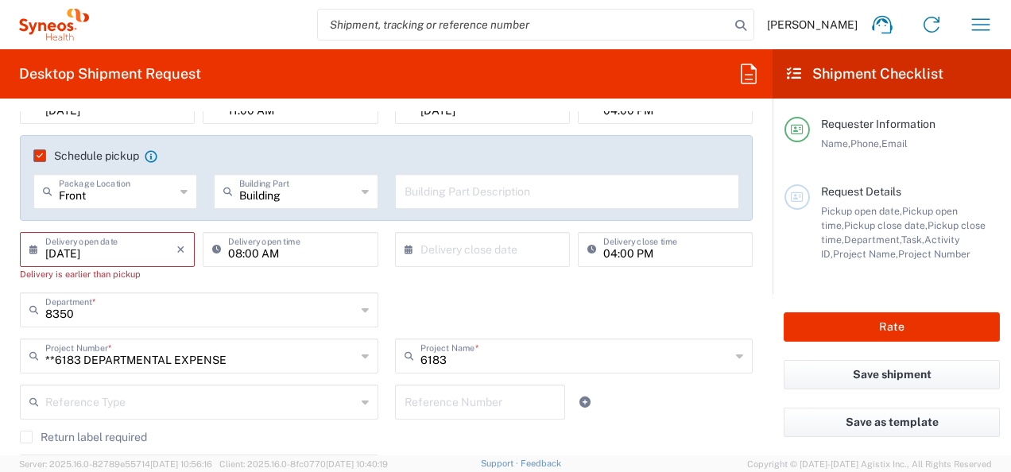
click at [178, 278] on div "Delivery is earlier than pickup" at bounding box center [107, 274] width 175 height 14
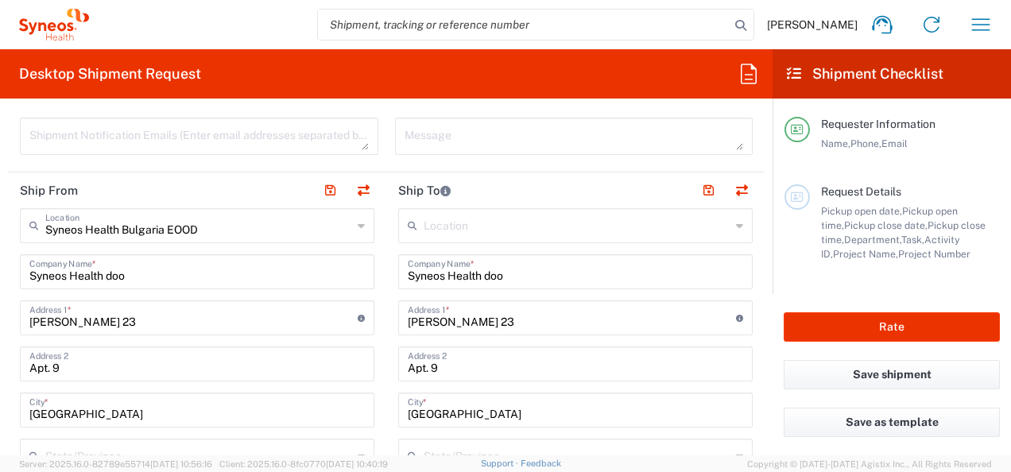
scroll to position [556, 0]
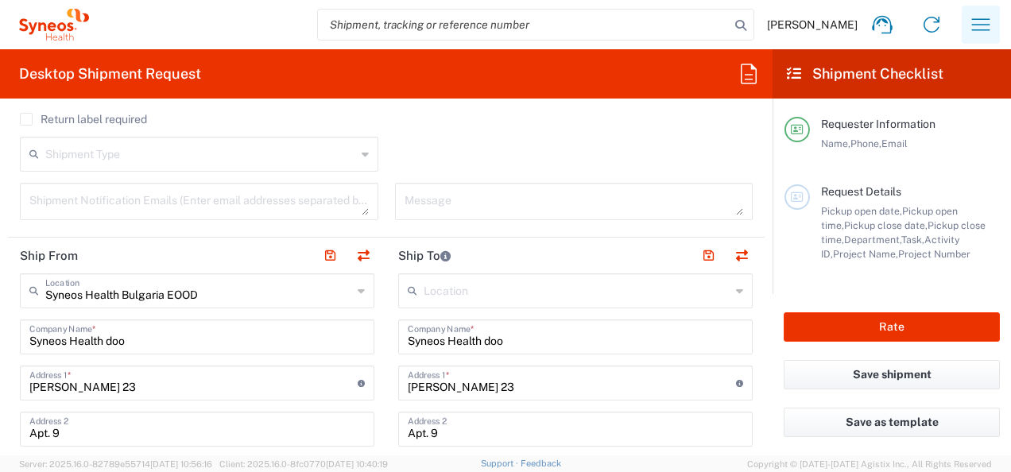
click at [972, 21] on icon "button" at bounding box center [980, 24] width 25 height 25
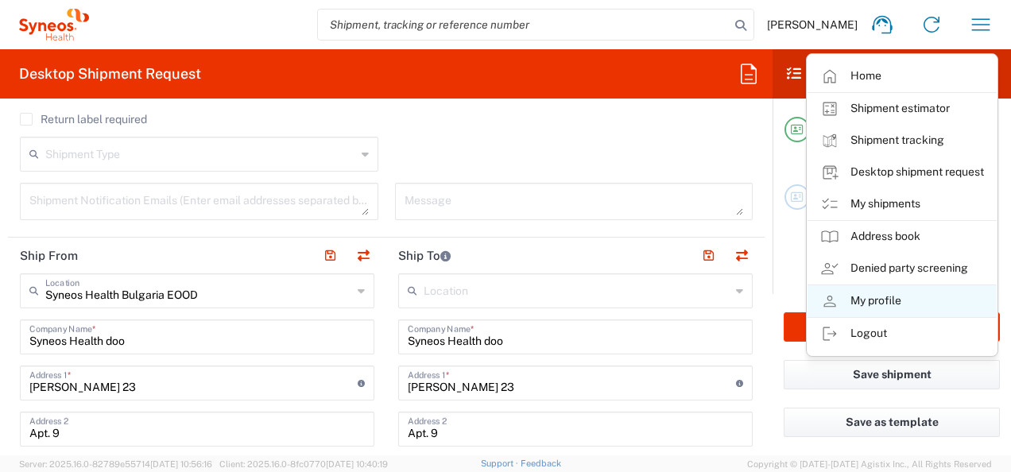
click at [887, 298] on link "My profile" at bounding box center [901, 301] width 189 height 32
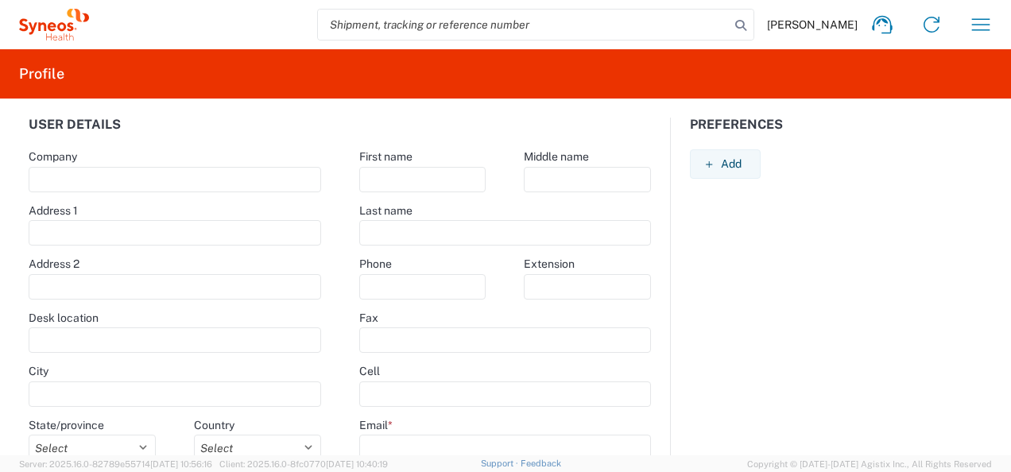
type input "Syneos Health doo"
type input "Starine Novaka 23"
type input "Belgrade"
select select
select select "RS"
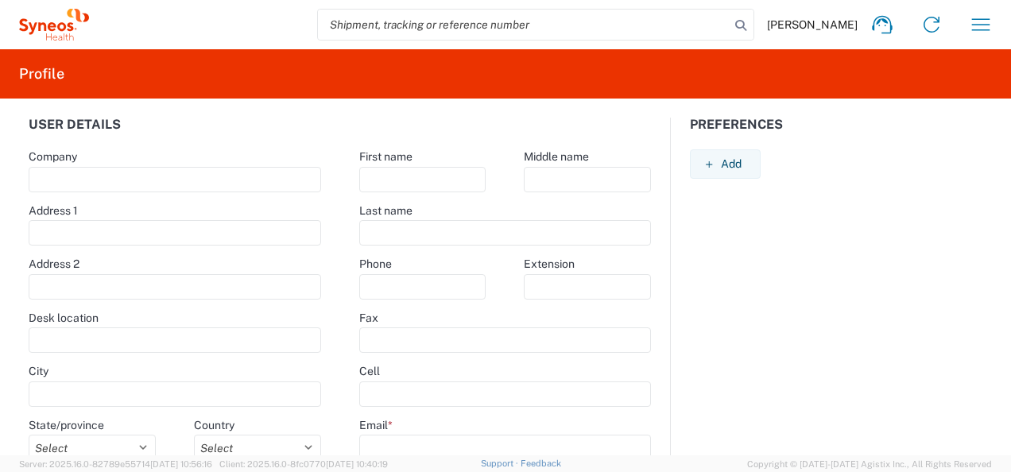
type input "11060"
select select
type input "Sonja"
type input "Banovic"
type input "[PERSON_NAME][EMAIL_ADDRESS][PERSON_NAME][DOMAIN_NAME]"
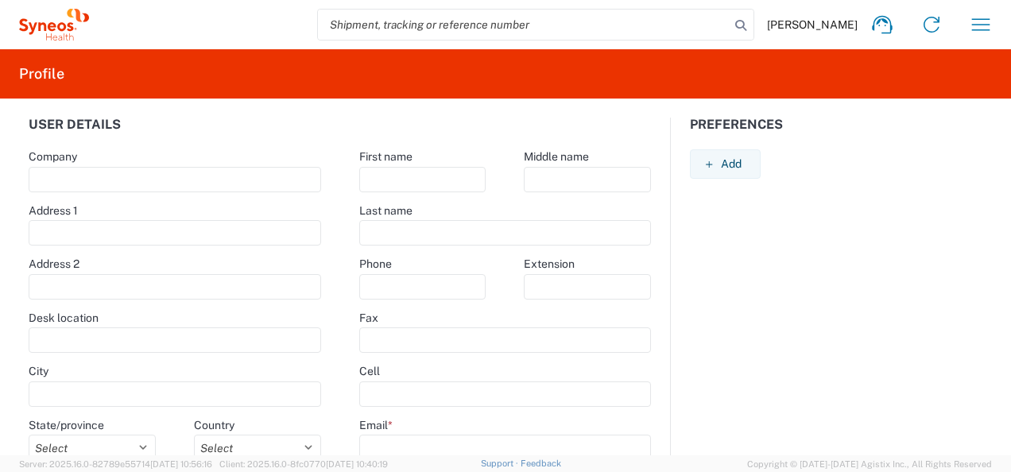
select select
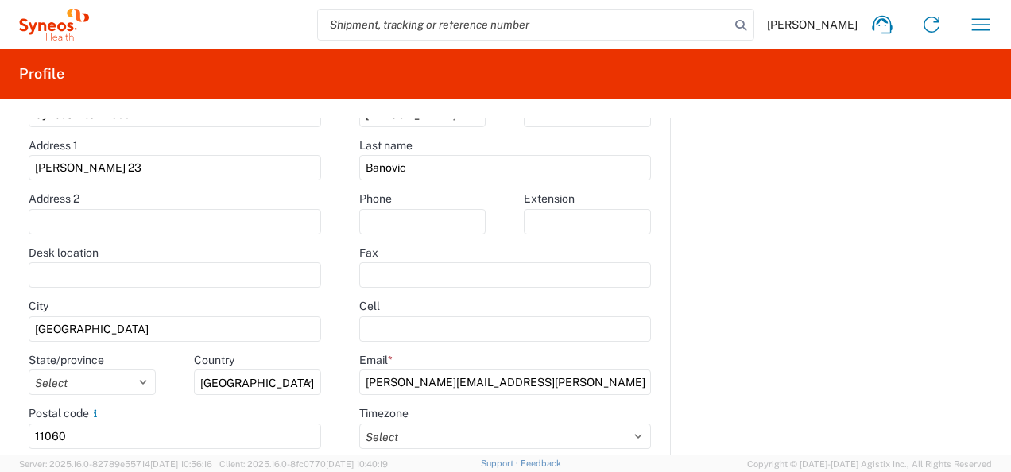
scroll to position [159, 0]
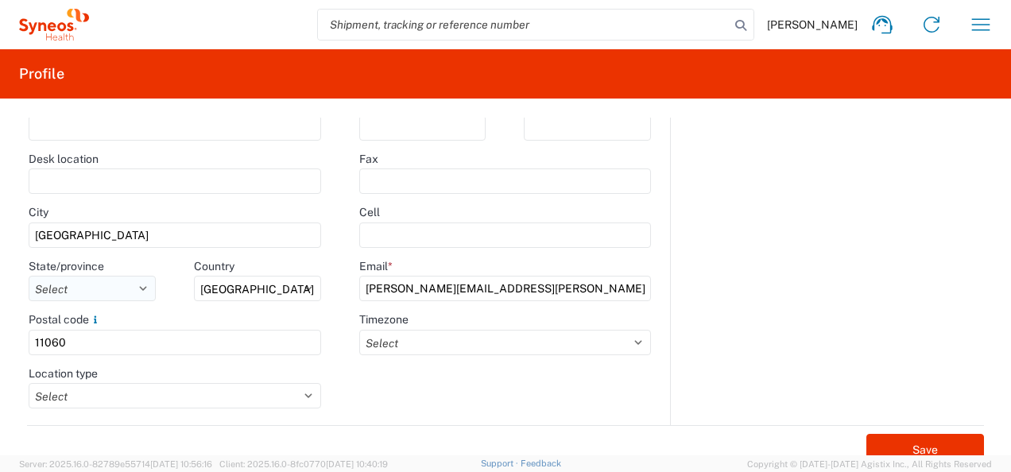
click at [134, 290] on select "Select Autonomna Pokrajina Vojvodina Central Serbia" at bounding box center [92, 288] width 127 height 25
click at [228, 332] on input "11060" at bounding box center [175, 342] width 292 height 25
click at [298, 378] on div "Location type" at bounding box center [175, 373] width 292 height 14
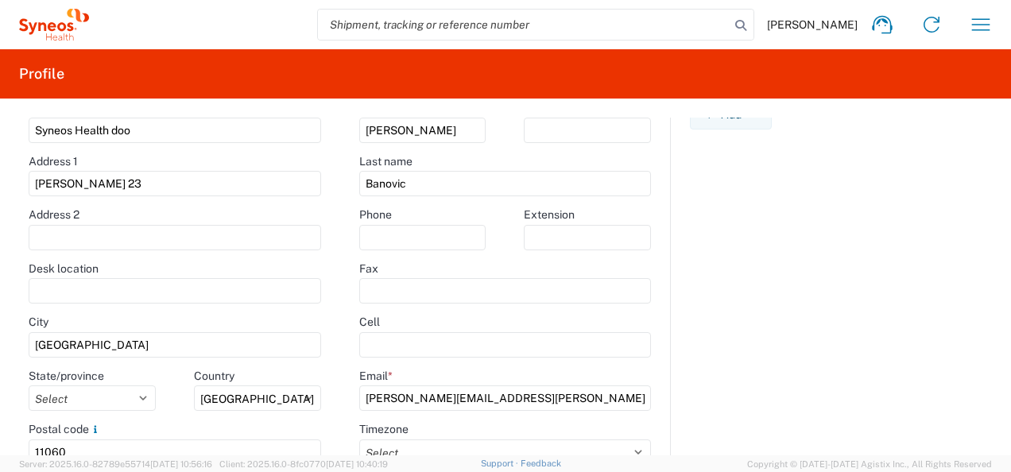
scroll to position [0, 0]
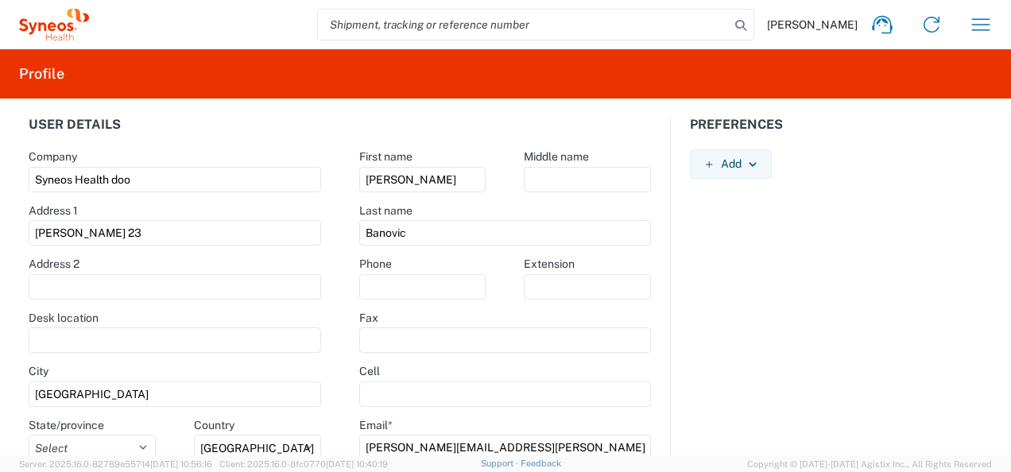
click at [51, 27] on icon at bounding box center [52, 26] width 9 height 9
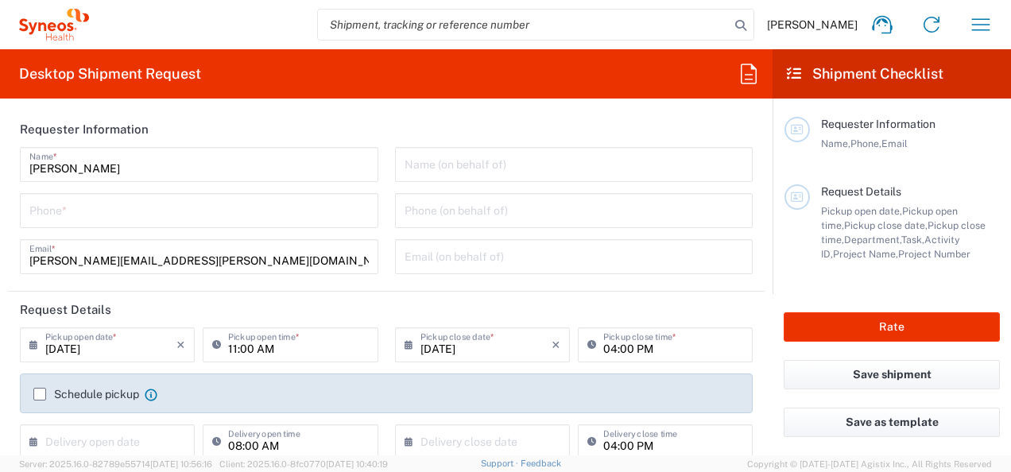
type input "[GEOGRAPHIC_DATA]"
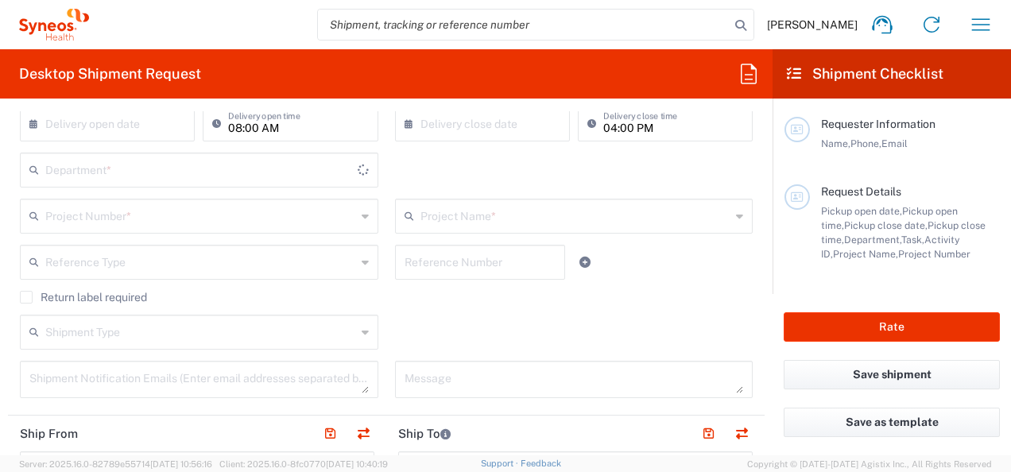
type input "Syneos Health Bulgaria EOOD"
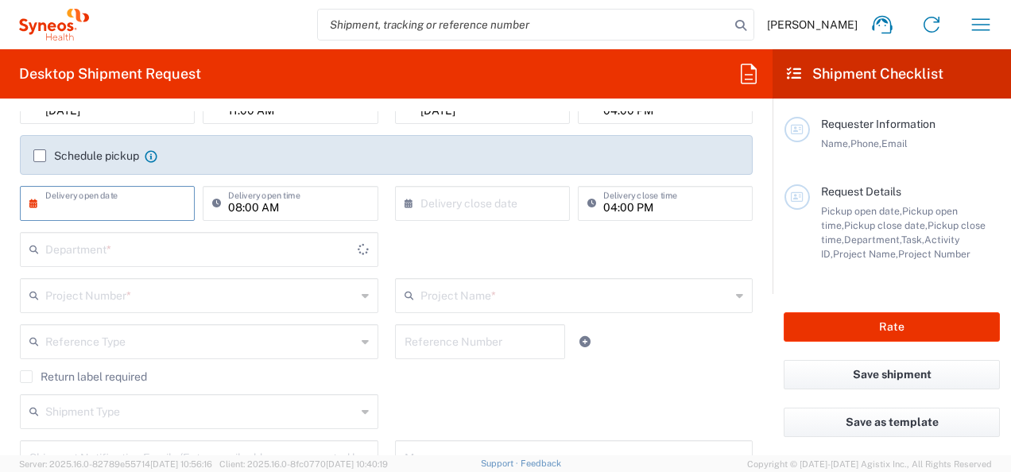
click at [100, 211] on input "text" at bounding box center [110, 202] width 131 height 28
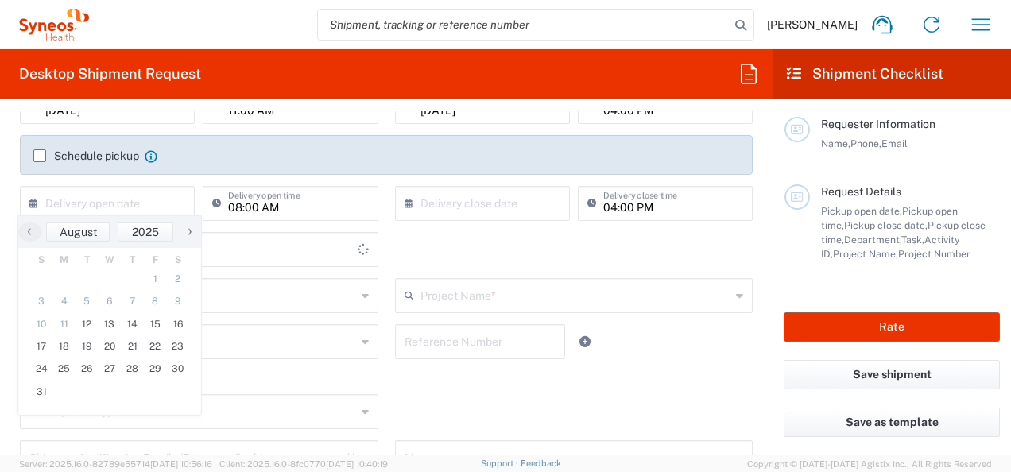
click at [41, 153] on label "Schedule pickup" at bounding box center [86, 155] width 106 height 13
click at [40, 156] on input "Schedule pickup" at bounding box center [40, 156] width 0 height 0
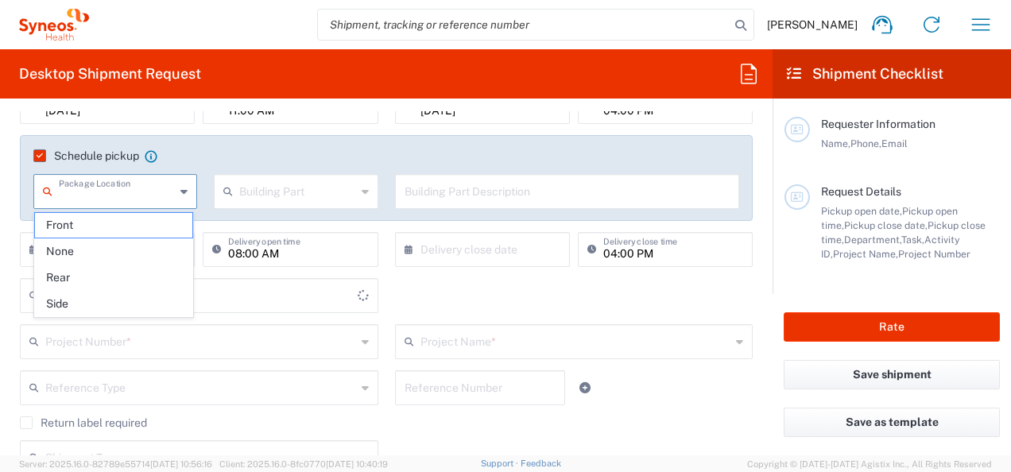
click at [116, 197] on input "text" at bounding box center [117, 190] width 116 height 28
type input "8350"
click at [145, 221] on span "Front" at bounding box center [114, 225] width 158 height 25
type input "Front"
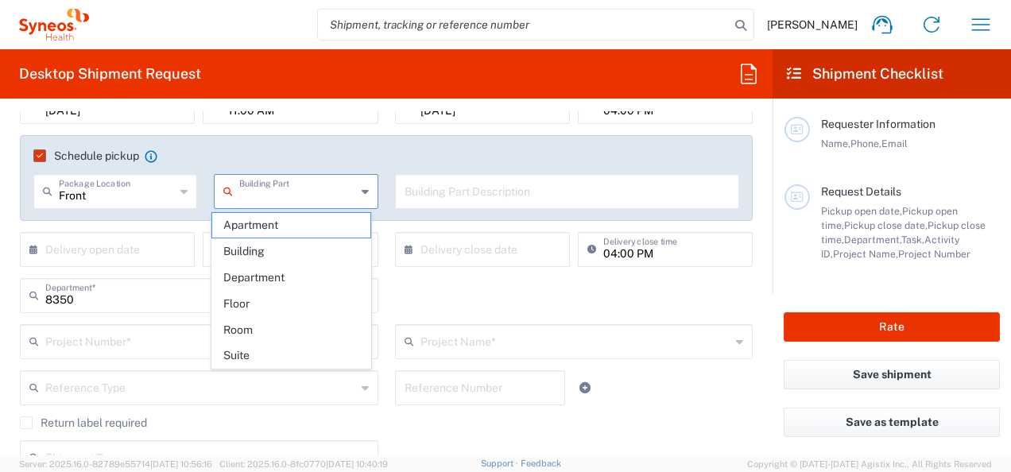
click at [251, 200] on input "text" at bounding box center [297, 190] width 116 height 28
click at [300, 300] on span "Floor" at bounding box center [291, 304] width 158 height 25
type input "Floor"
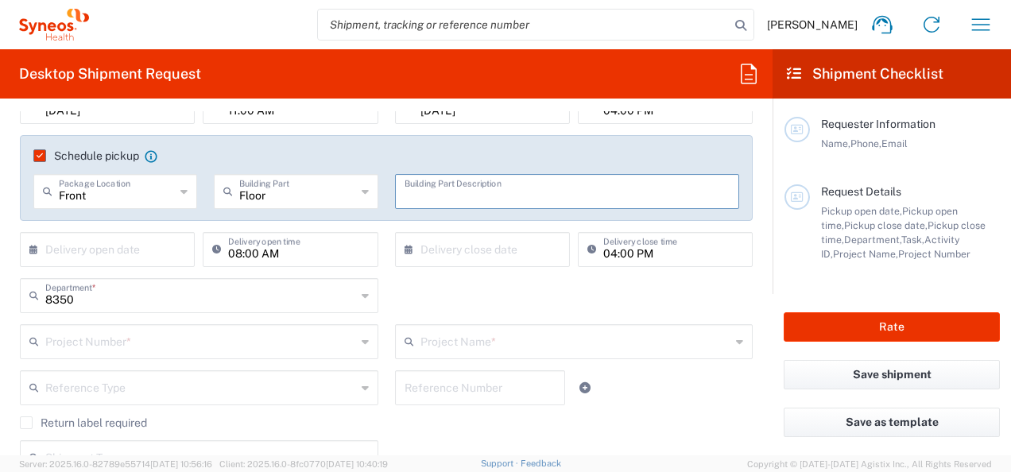
click at [430, 202] on input "text" at bounding box center [567, 190] width 326 height 28
type input "9"
click at [135, 245] on input "text" at bounding box center [110, 248] width 131 height 28
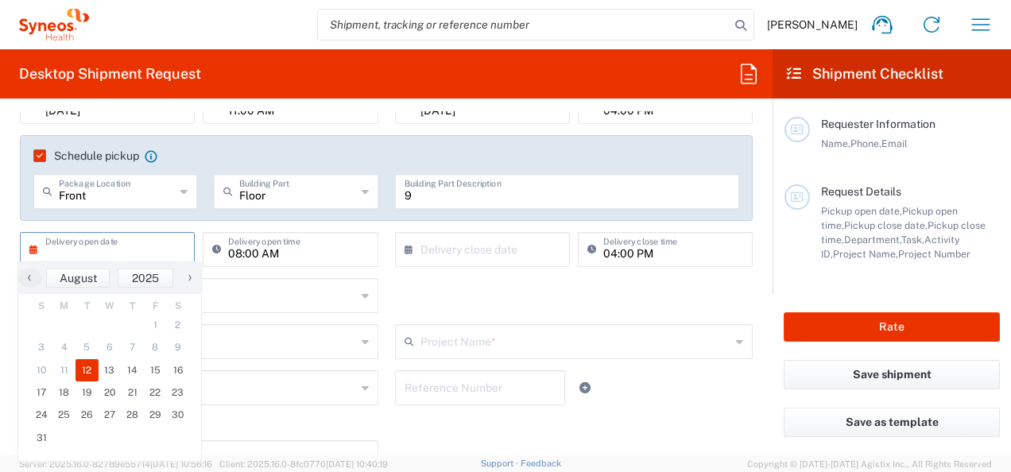
click at [90, 370] on span "12" at bounding box center [86, 370] width 23 height 22
type input "[DATE]"
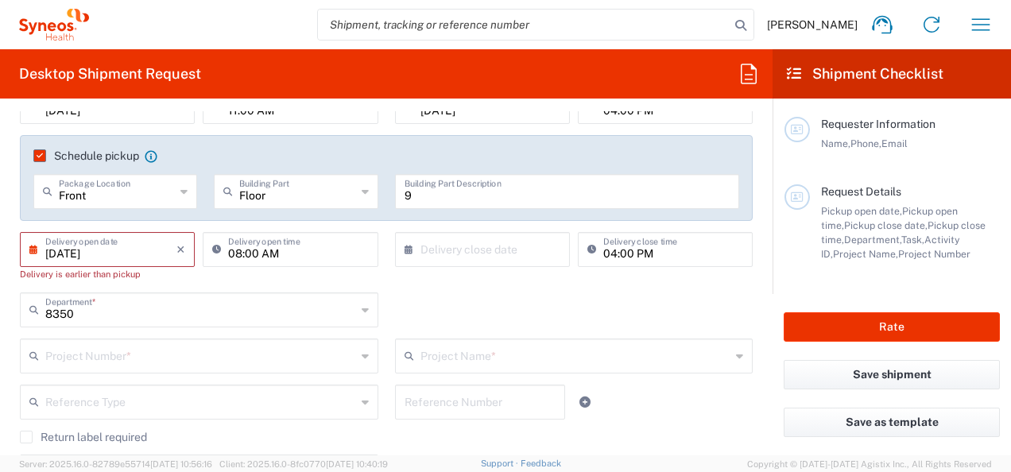
click at [160, 256] on input "[DATE]" at bounding box center [110, 248] width 131 height 28
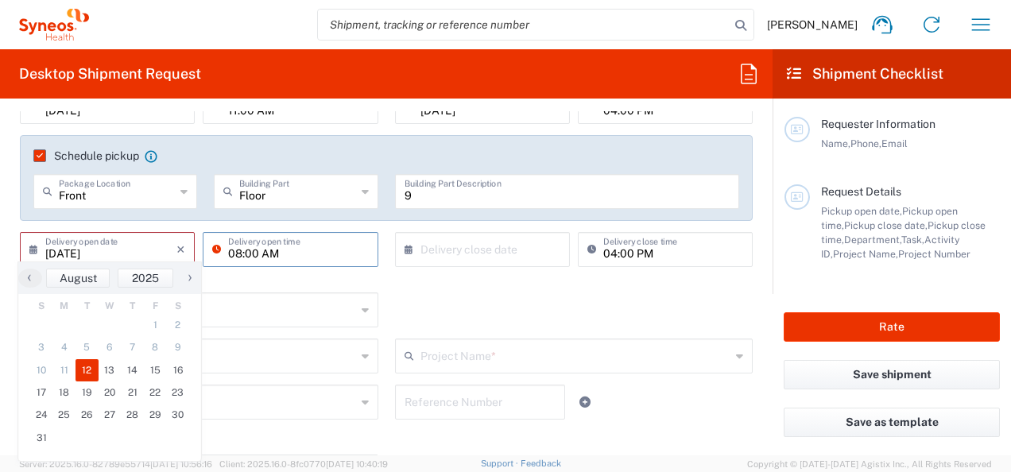
click at [278, 251] on input "08:00 AM" at bounding box center [298, 248] width 140 height 28
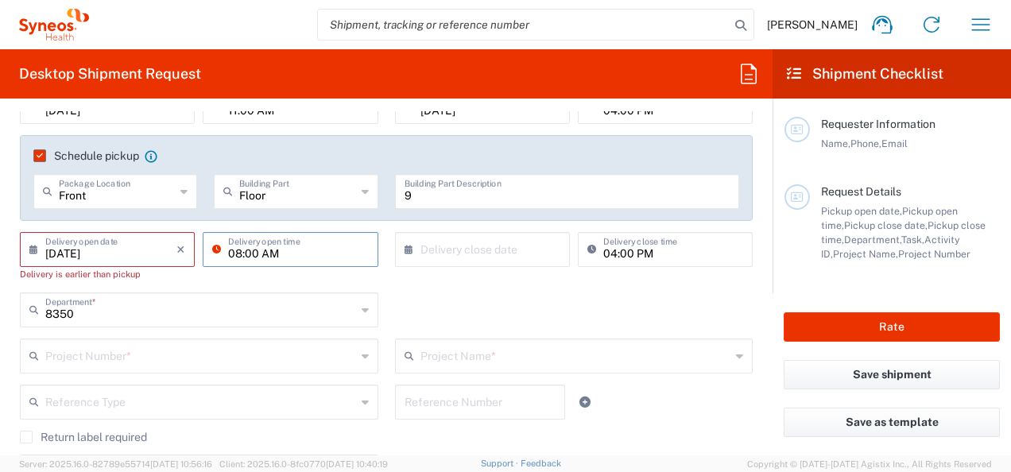
click at [291, 247] on input "08:00 AM" at bounding box center [298, 248] width 140 height 28
click at [235, 253] on input "08:00 AM" at bounding box center [298, 248] width 140 height 28
click at [264, 245] on input "08:00 AM" at bounding box center [298, 248] width 140 height 28
click at [285, 256] on input "08:00 AM" at bounding box center [298, 248] width 140 height 28
click at [311, 243] on input "08:00 AM" at bounding box center [298, 248] width 140 height 28
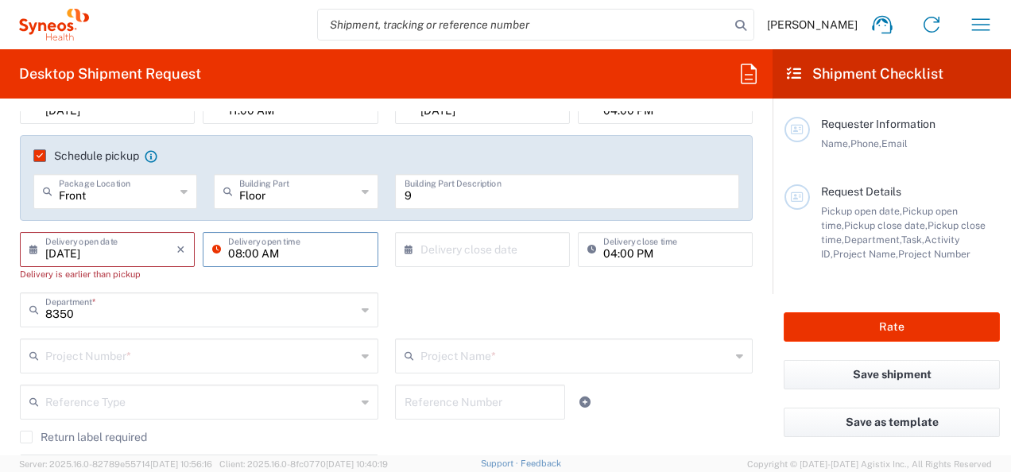
click at [258, 261] on input "08:00 AM" at bounding box center [298, 248] width 140 height 28
click at [237, 254] on input "08:00 AM" at bounding box center [298, 248] width 140 height 28
type input "10:00 AM"
click at [316, 281] on div "10:00 AM Delivery open time" at bounding box center [290, 262] width 183 height 60
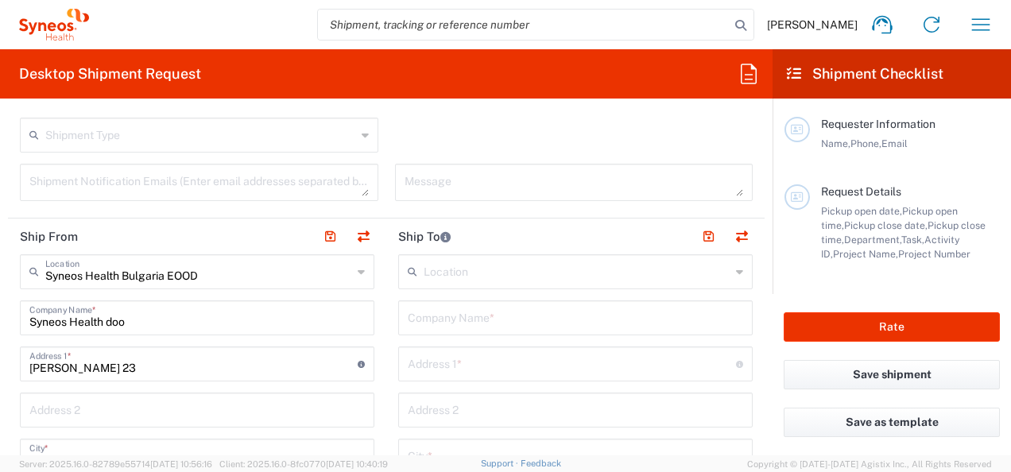
scroll to position [556, 0]
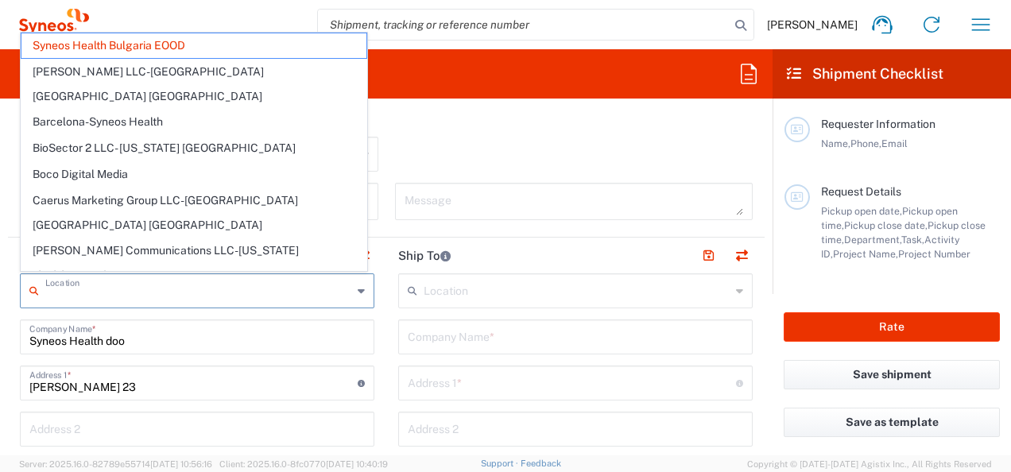
click at [212, 290] on input "text" at bounding box center [198, 290] width 307 height 28
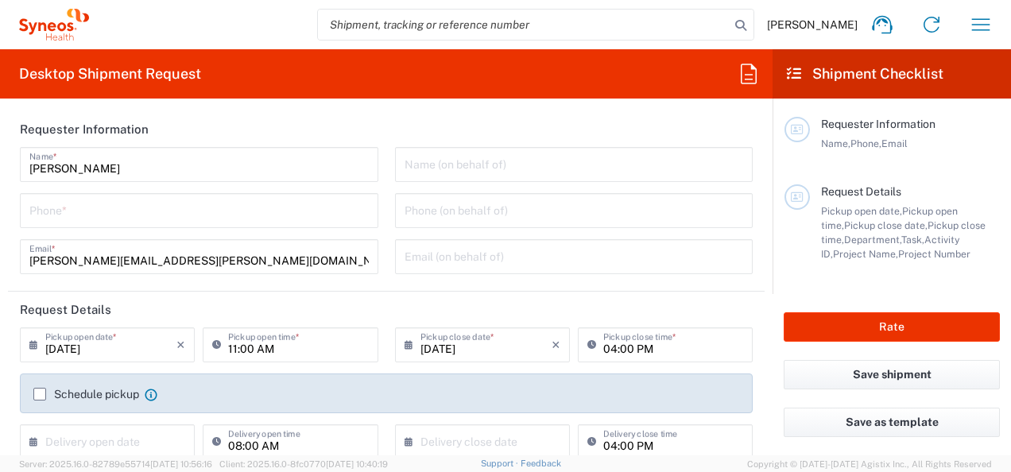
type input "[GEOGRAPHIC_DATA]"
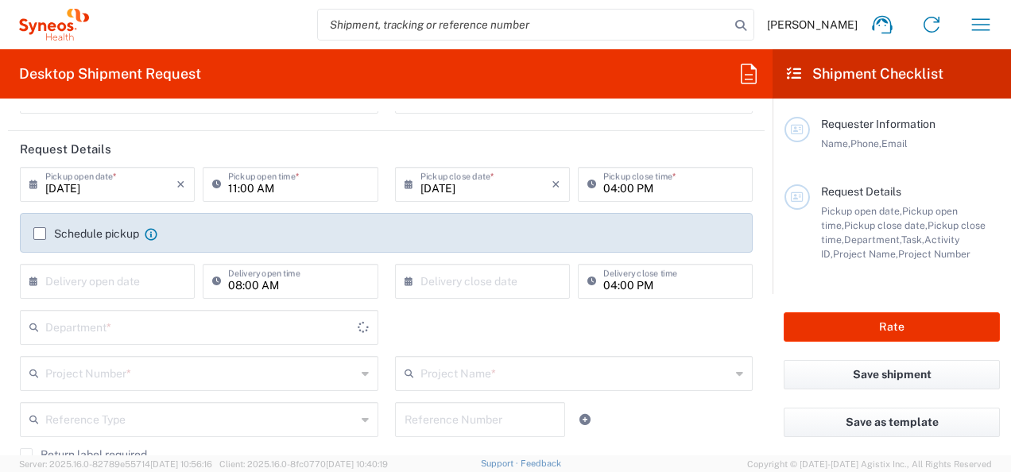
scroll to position [238, 0]
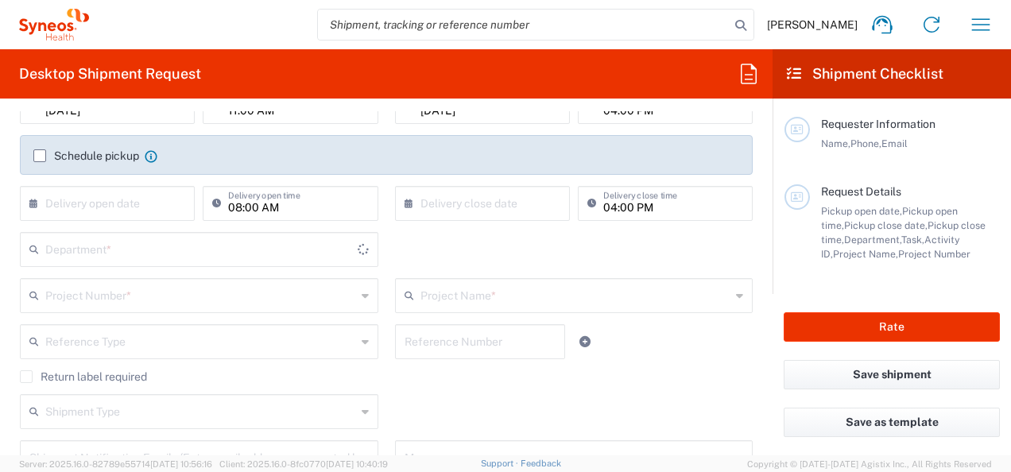
click at [35, 153] on div "Schedule pickup When scheduling a pickup please be sure to meet the following c…" at bounding box center [386, 161] width 722 height 25
click at [38, 154] on label "Schedule pickup" at bounding box center [86, 155] width 106 height 13
click at [40, 156] on input "Schedule pickup" at bounding box center [40, 156] width 0 height 0
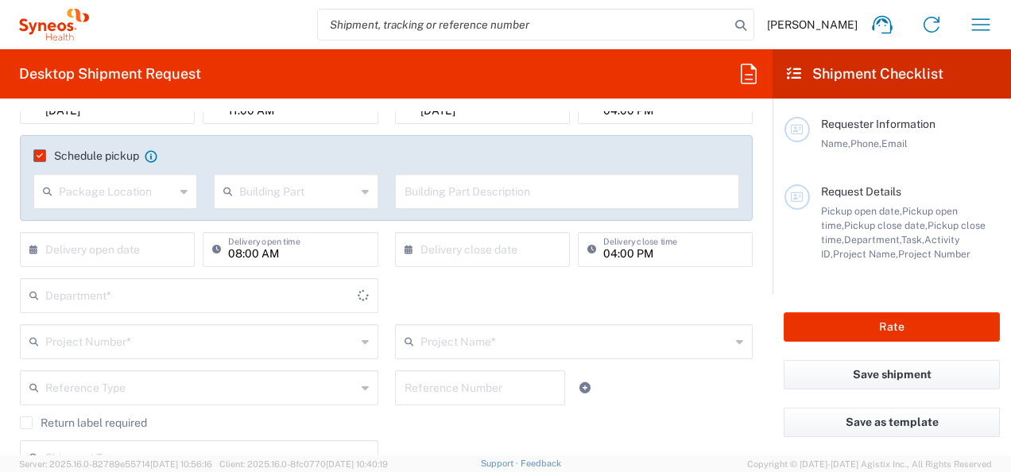
type input "Syneos Health Bulgaria EOOD"
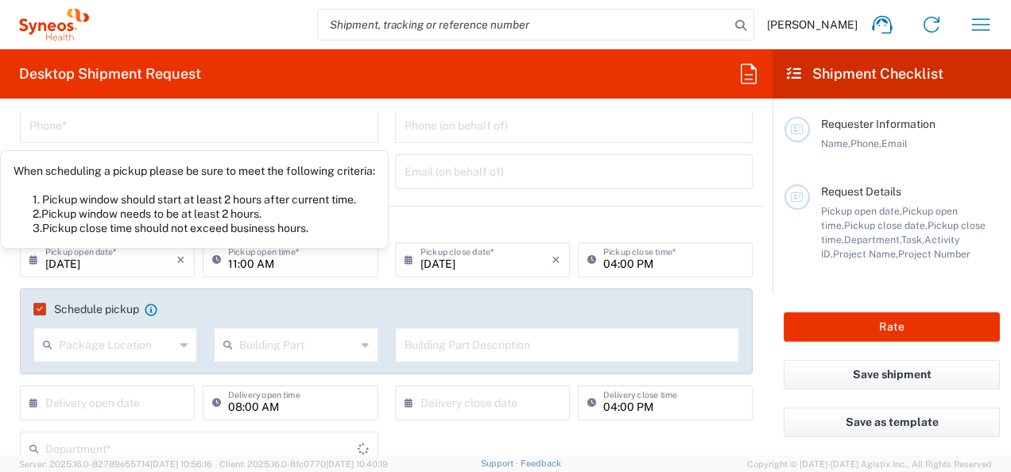
scroll to position [79, 0]
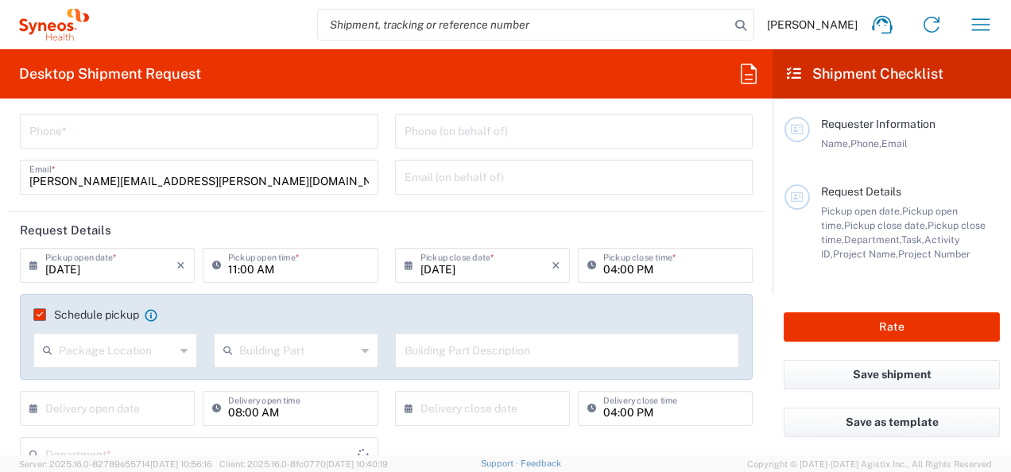
click at [257, 273] on input "11:00 AM" at bounding box center [298, 264] width 140 height 28
click at [167, 342] on input "text" at bounding box center [117, 349] width 116 height 28
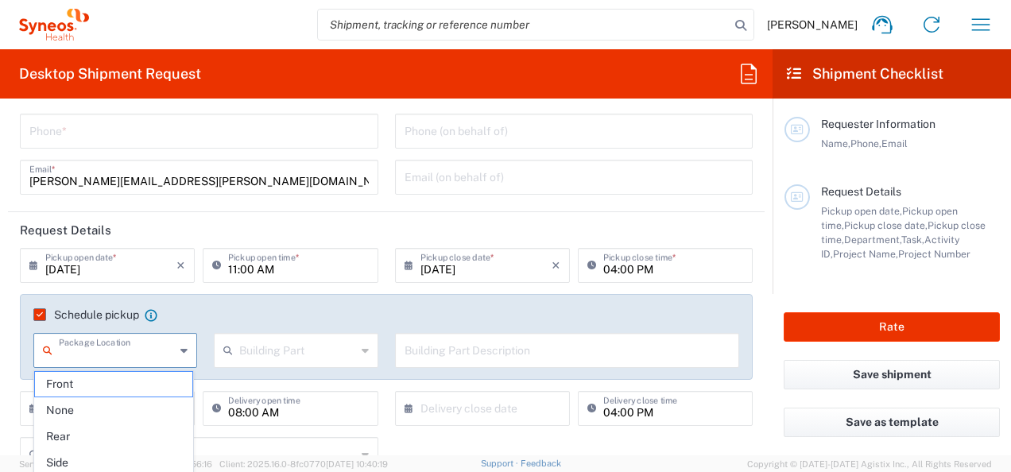
type input "8350"
click at [148, 385] on span "Front" at bounding box center [114, 384] width 158 height 25
type input "Front"
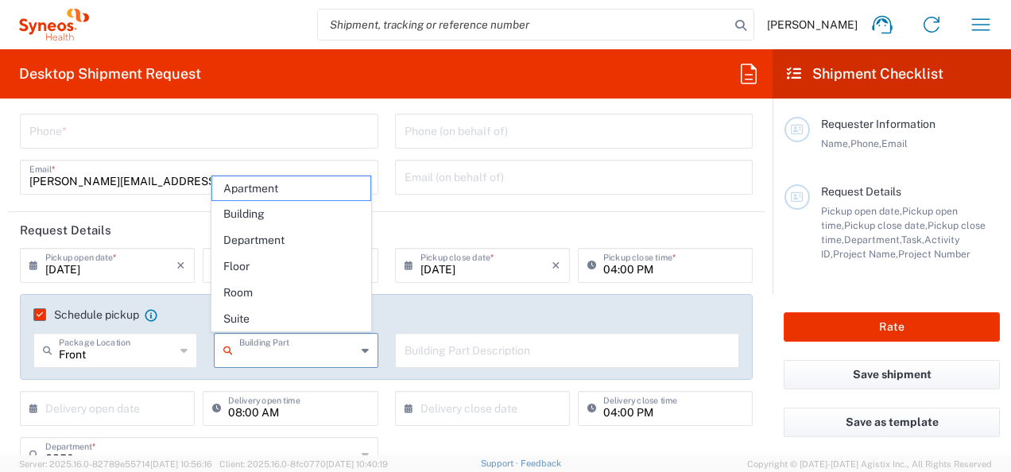
click at [306, 354] on input "text" at bounding box center [297, 349] width 116 height 28
click at [274, 275] on span "Floor" at bounding box center [291, 266] width 158 height 25
type input "Floor"
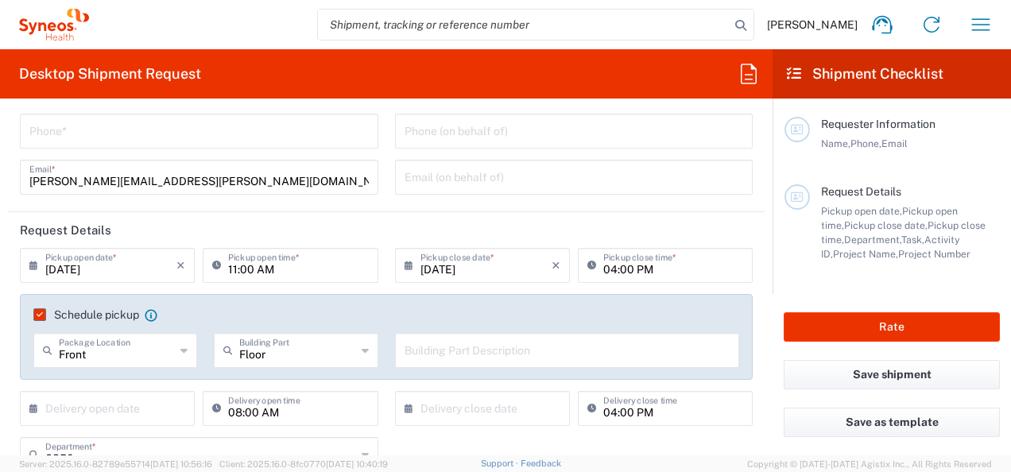
click at [472, 348] on input "text" at bounding box center [567, 349] width 326 height 28
type input "9"
click at [385, 380] on div "Schedule pickup When scheduling a pickup please be sure to meet the following c…" at bounding box center [386, 342] width 749 height 97
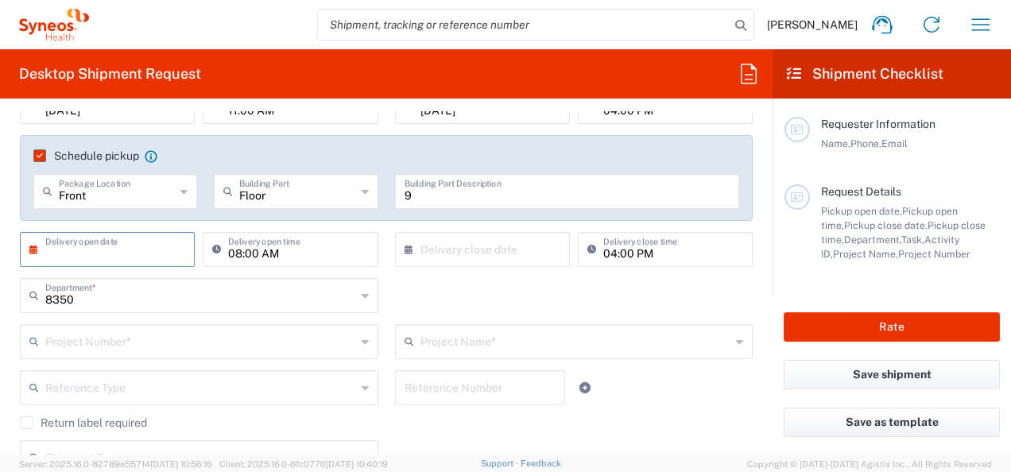
click at [163, 253] on input "text" at bounding box center [110, 248] width 131 height 28
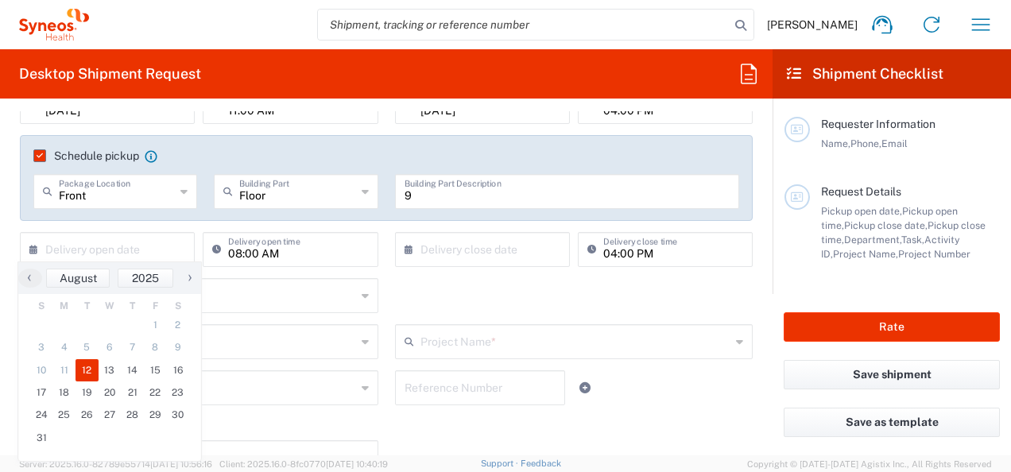
click at [95, 371] on span "12" at bounding box center [86, 370] width 23 height 22
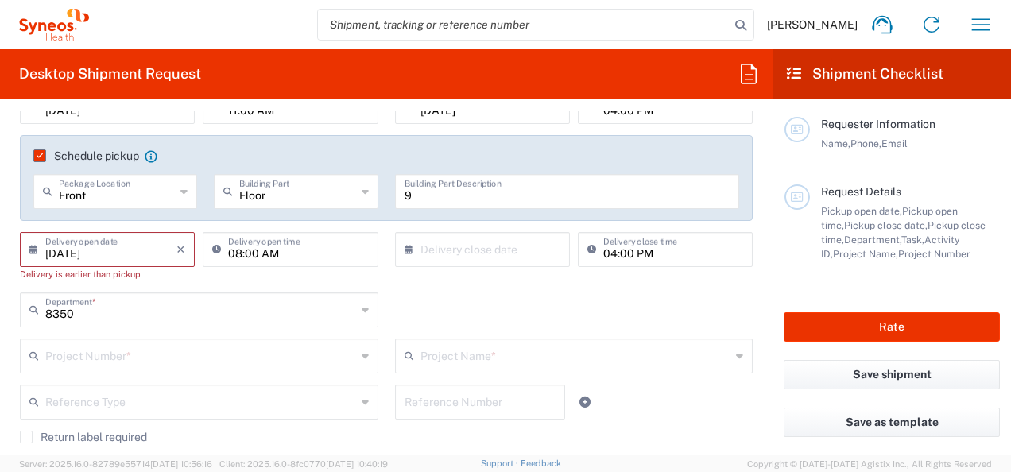
click at [148, 251] on input "[DATE]" at bounding box center [110, 248] width 131 height 28
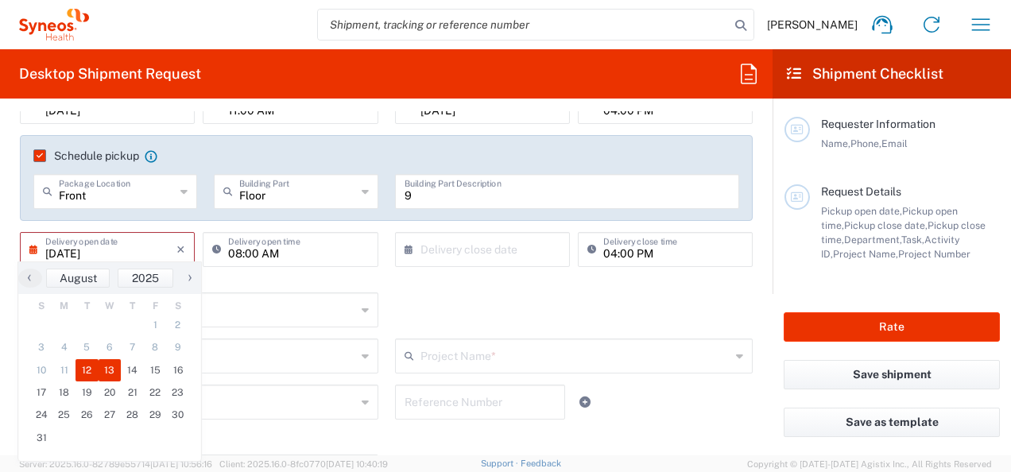
click at [118, 370] on span "13" at bounding box center [110, 370] width 23 height 22
type input "08/13/2025"
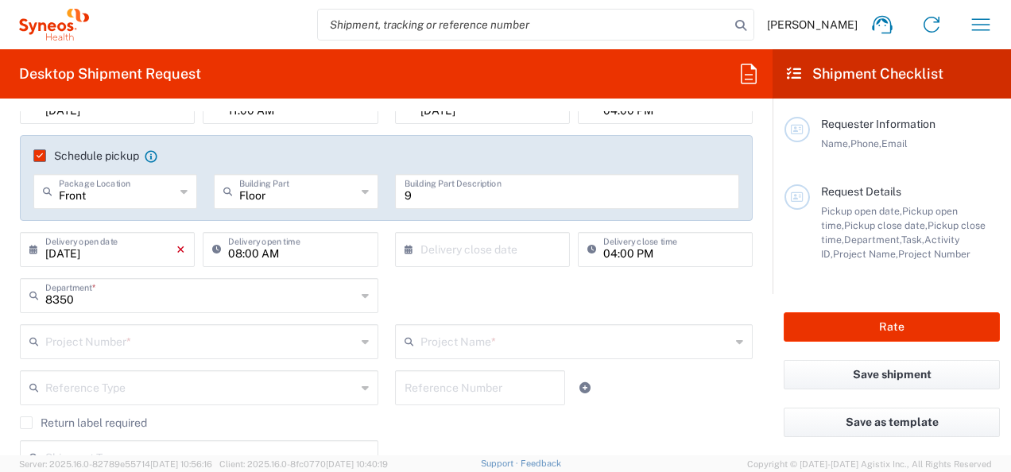
click at [176, 249] on icon "×" at bounding box center [180, 249] width 9 height 25
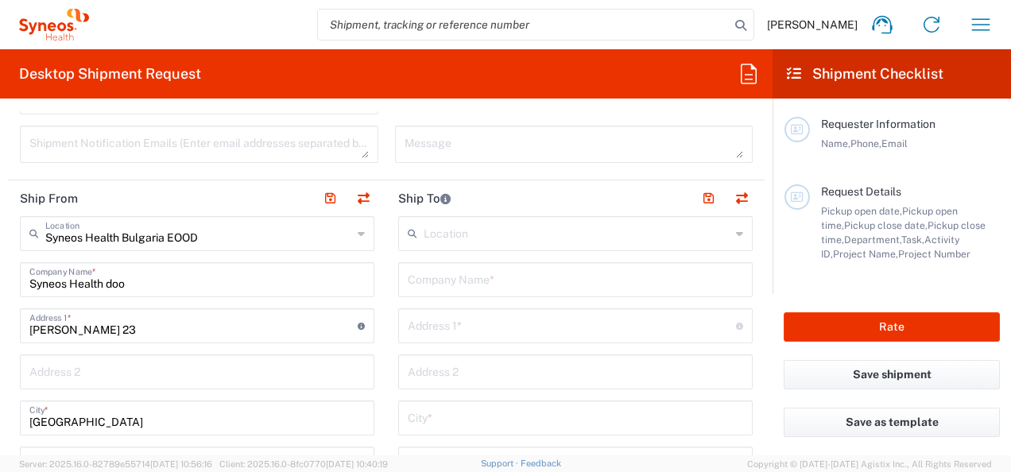
scroll to position [715, 0]
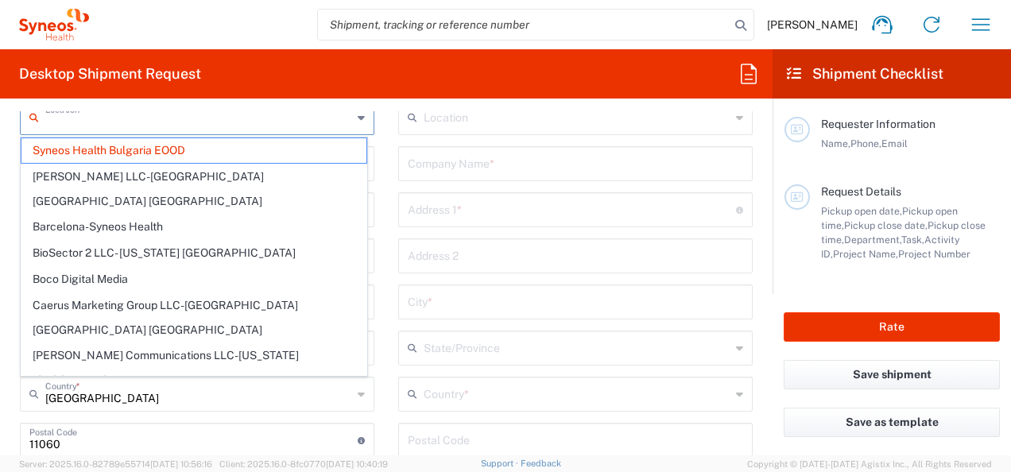
drag, startPoint x: 221, startPoint y: 126, endPoint x: 170, endPoint y: 134, distance: 51.6
click at [166, 124] on input "text" at bounding box center [198, 116] width 307 height 28
click at [210, 124] on input "text" at bounding box center [198, 116] width 307 height 28
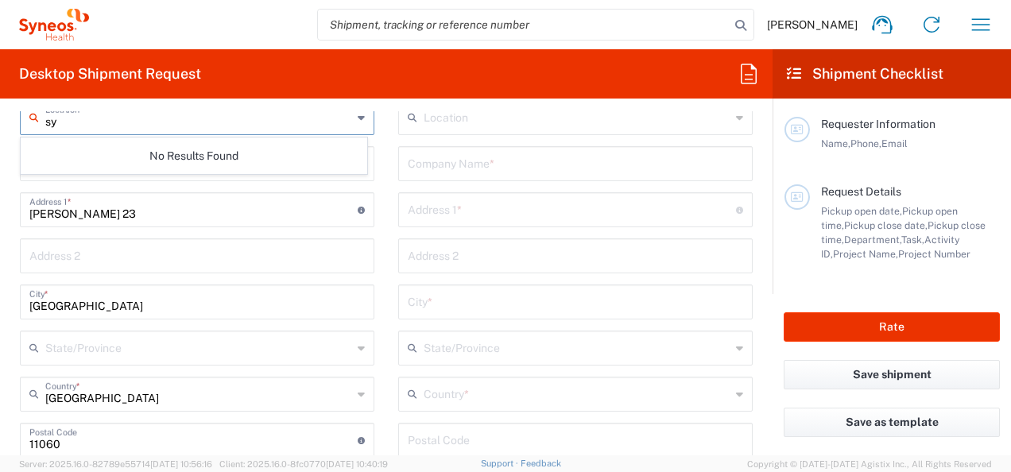
type input "s"
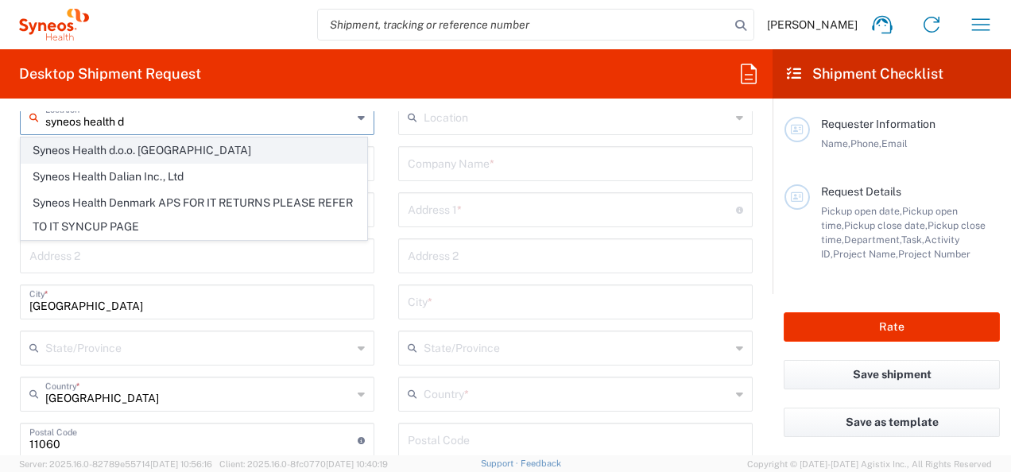
click at [218, 143] on span "Syneos Health d.o.o. [GEOGRAPHIC_DATA]" at bounding box center [193, 150] width 345 height 25
type input "Syneos Health d.o.o. [GEOGRAPHIC_DATA]"
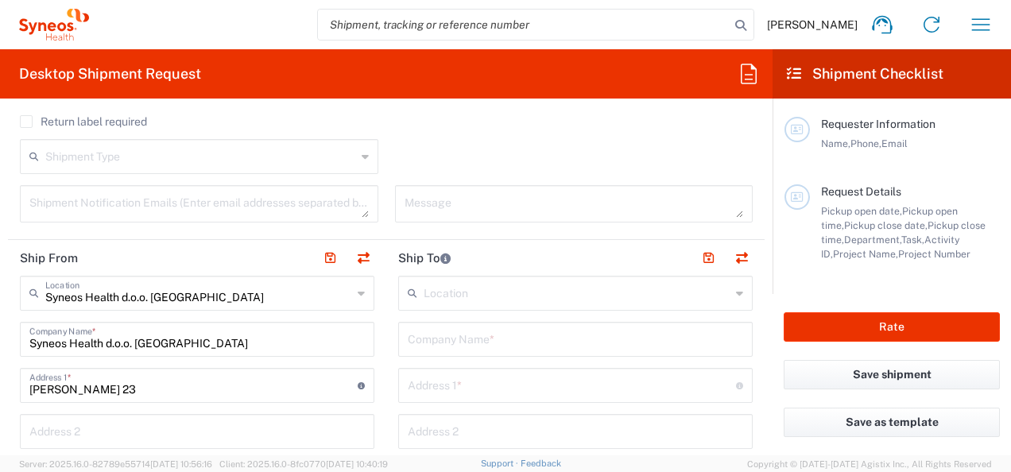
scroll to position [636, 0]
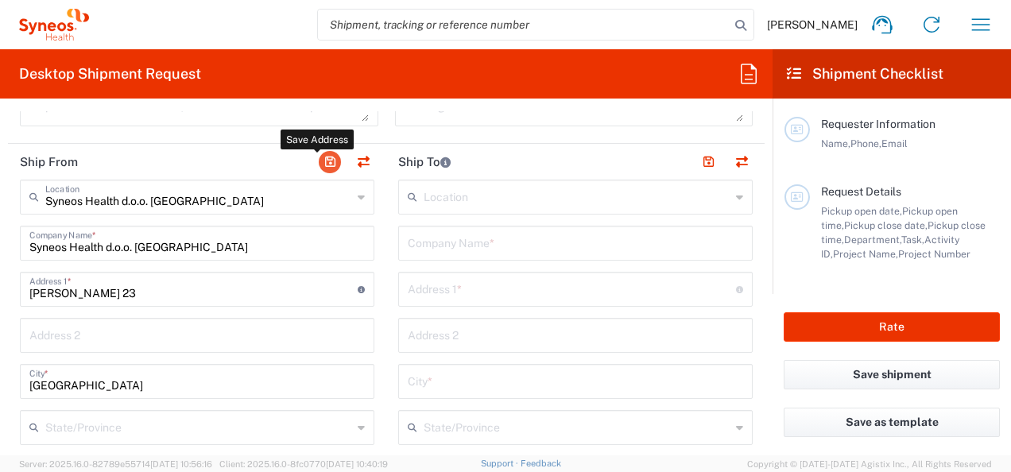
click at [319, 153] on button "button" at bounding box center [330, 162] width 22 height 22
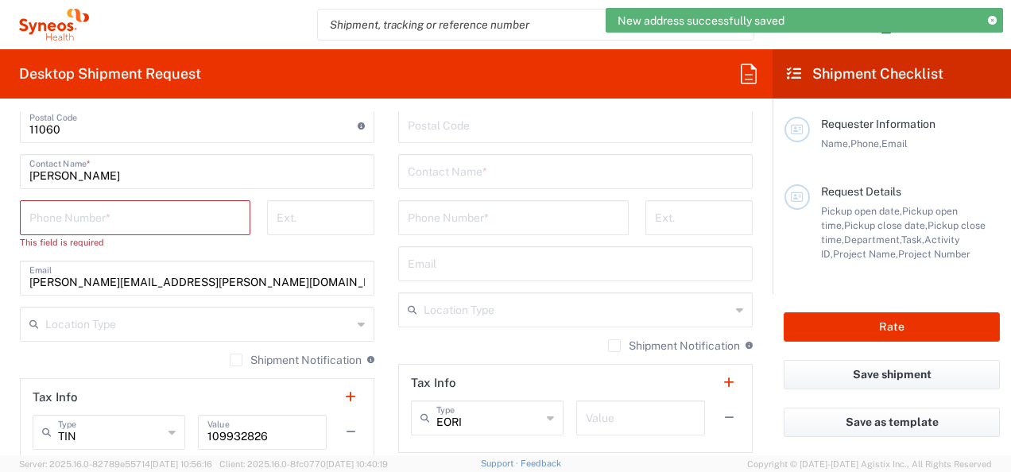
scroll to position [1033, 0]
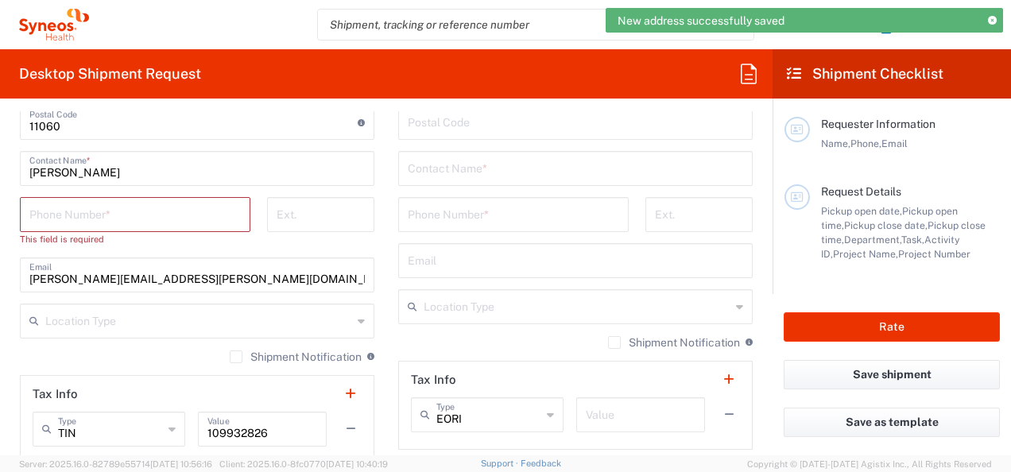
click at [135, 221] on input "tel" at bounding box center [134, 213] width 211 height 28
type input "062605083"
type input "[PERSON_NAME][EMAIL_ADDRESS][PERSON_NAME][DOMAIN_NAME]"
type input "Apt. 9"
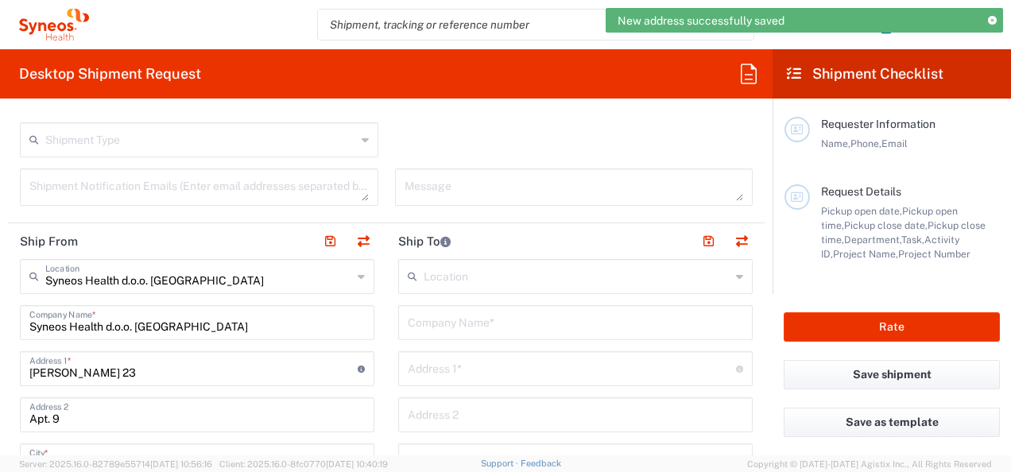
scroll to position [556, 0]
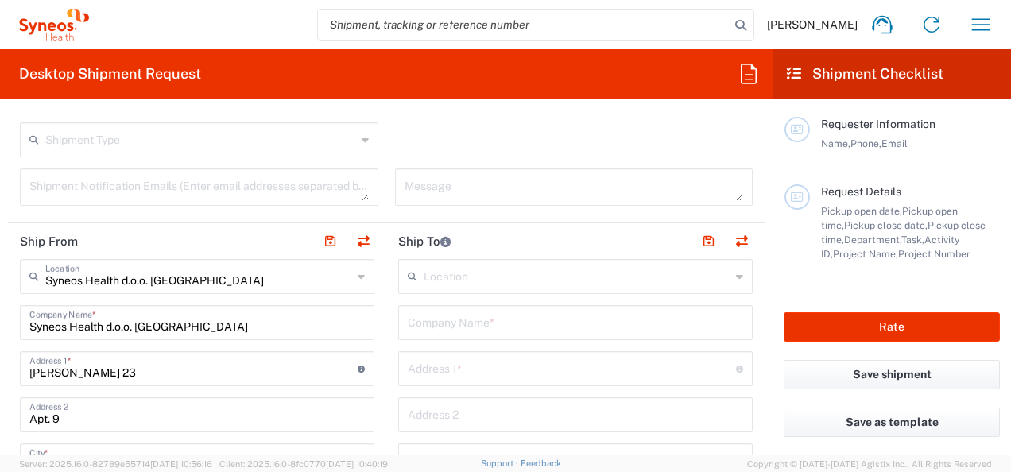
click at [478, 278] on input "text" at bounding box center [576, 275] width 307 height 28
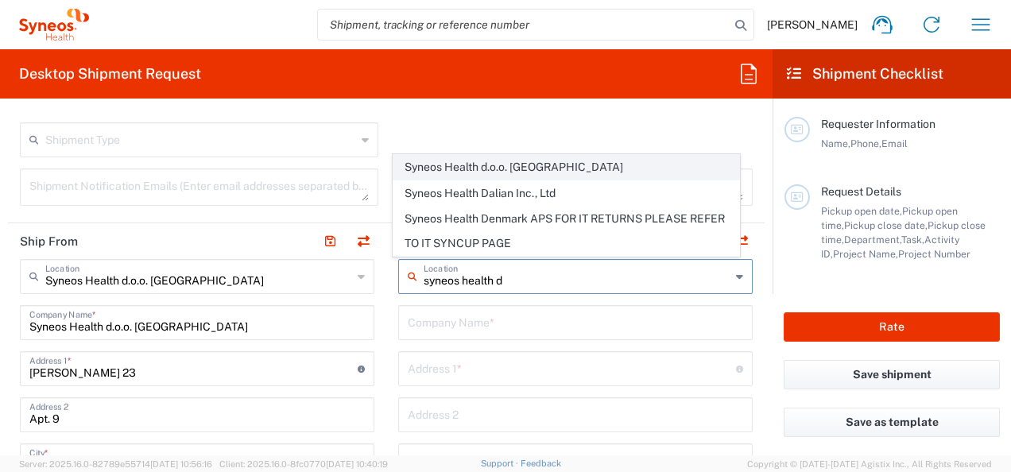
click at [518, 160] on span "Syneos Health d.o.o. [GEOGRAPHIC_DATA]" at bounding box center [565, 167] width 345 height 25
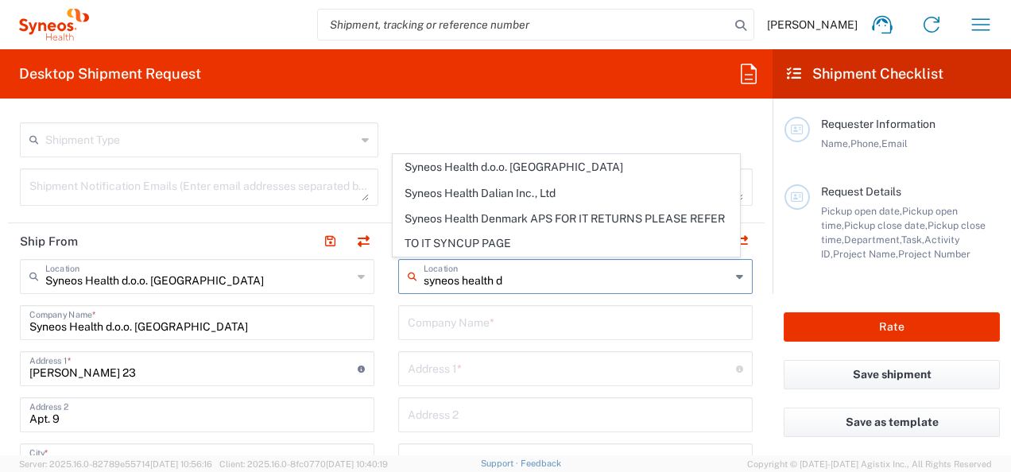
type input "Syneos Health d.o.o. [GEOGRAPHIC_DATA]"
type input "[PERSON_NAME] 23"
type input "[GEOGRAPHIC_DATA]"
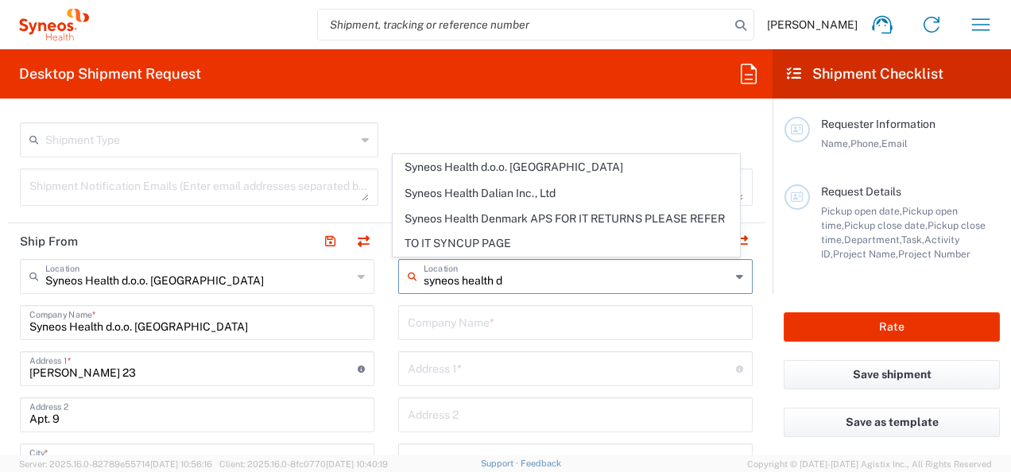
type input "11060"
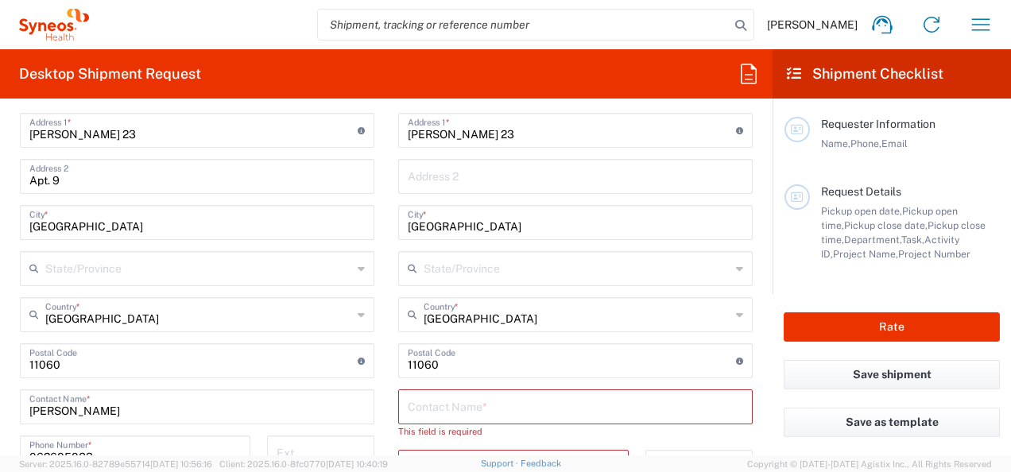
scroll to position [874, 0]
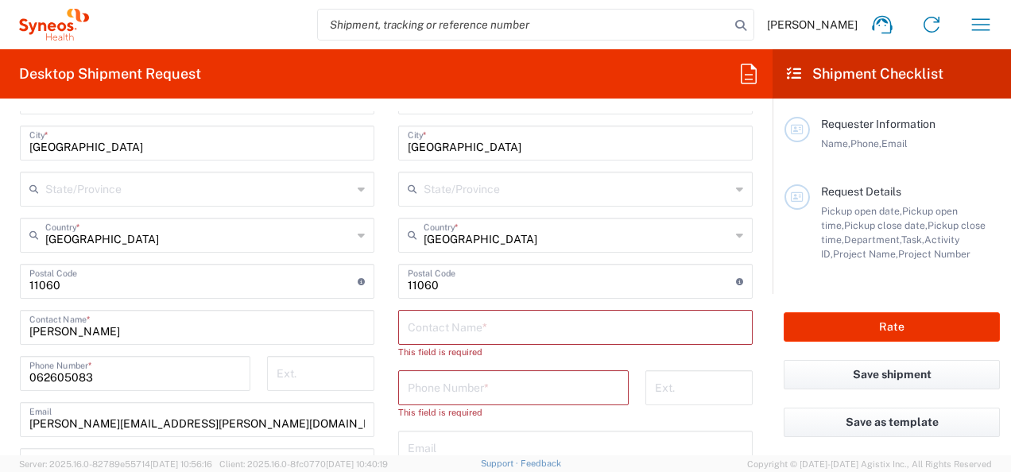
click at [458, 319] on input "text" at bounding box center [575, 326] width 335 height 28
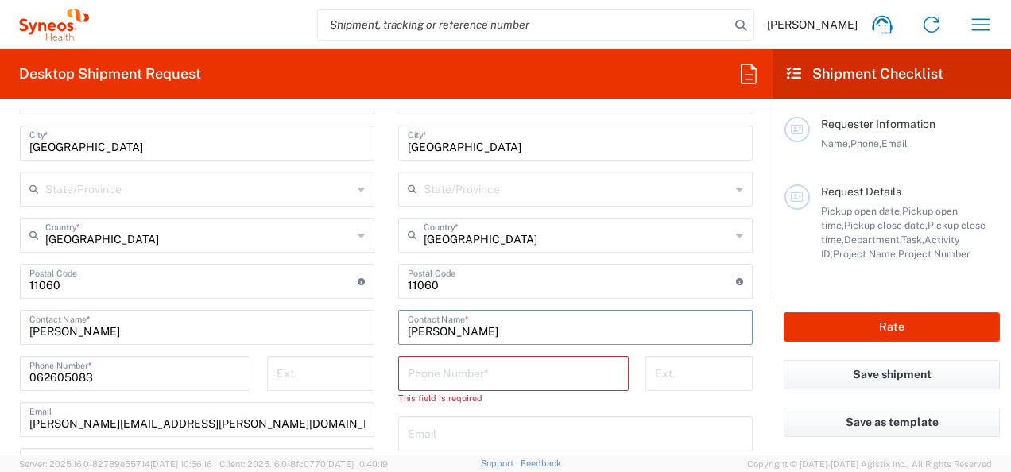
type input "Milutin Grbovic"
click at [446, 377] on input "tel" at bounding box center [513, 372] width 211 height 28
type input "062605083"
type input "Apt. 9"
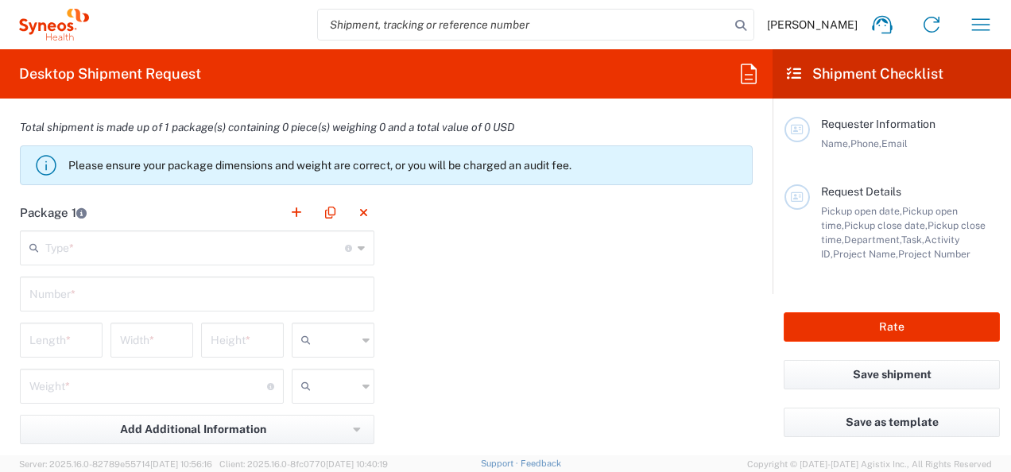
scroll to position [1430, 0]
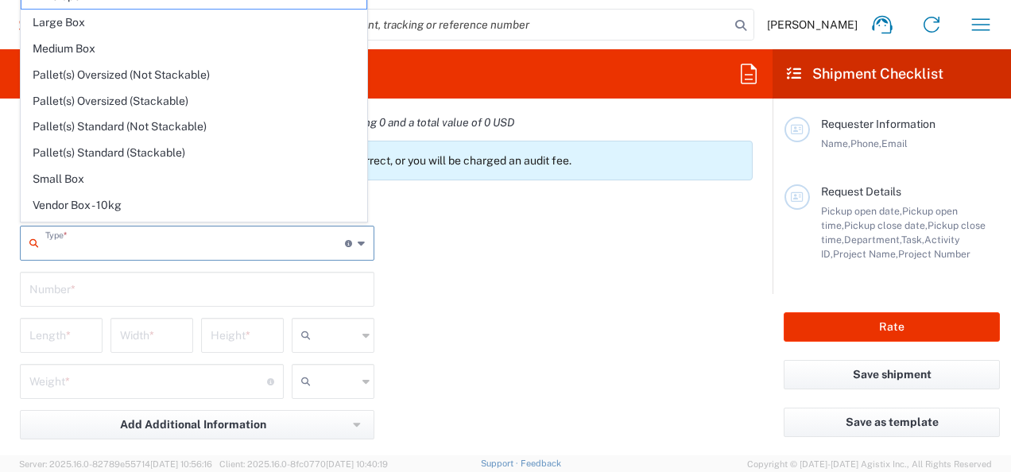
click at [180, 251] on input "text" at bounding box center [195, 242] width 300 height 28
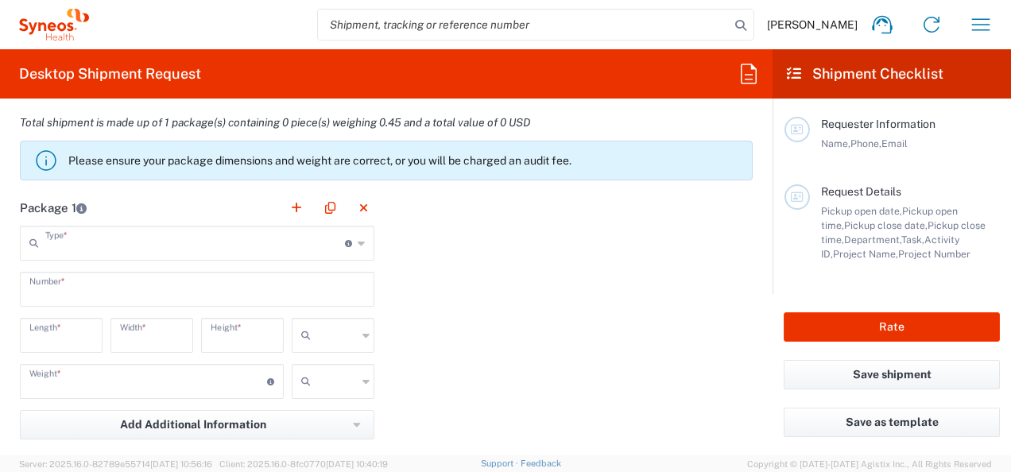
type input "Envelope"
type input "1"
type input "9.5"
type input "12.5"
type input "0.25"
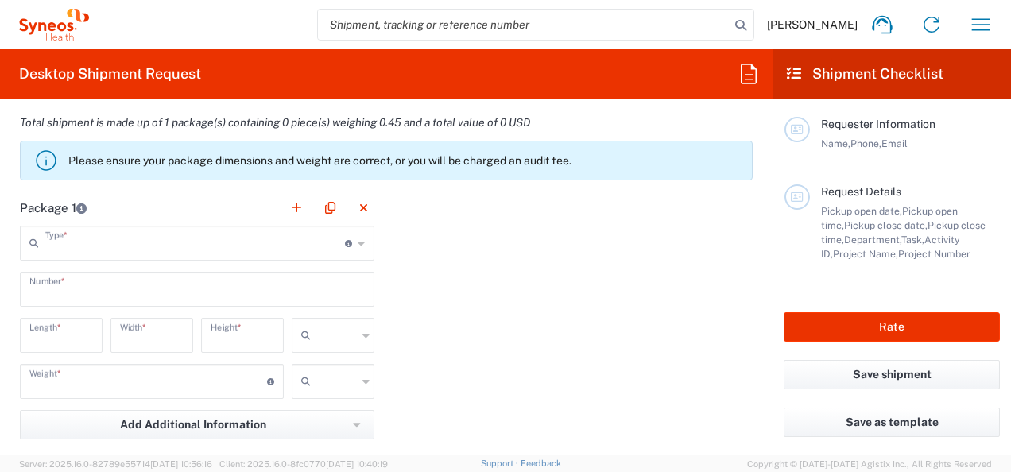
type input "in"
type input "0.45"
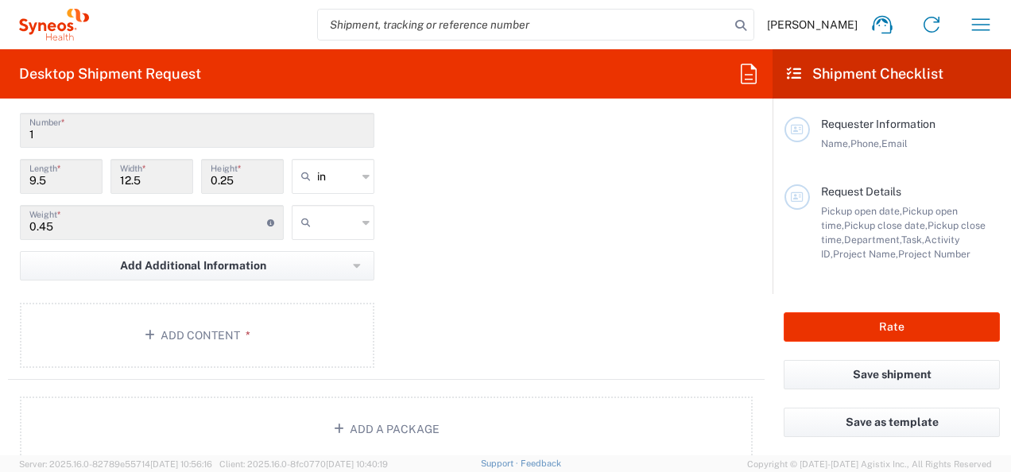
scroll to position [1509, 0]
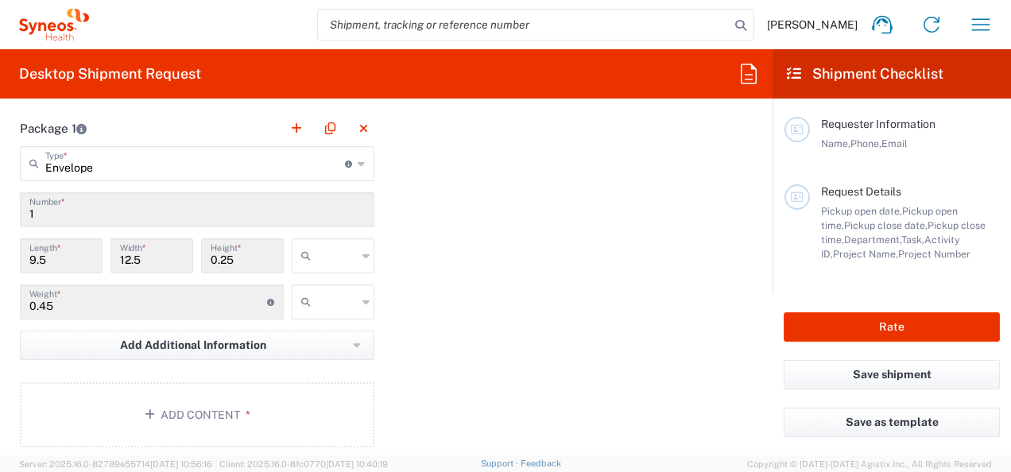
click at [324, 261] on input "text" at bounding box center [337, 255] width 40 height 25
click at [323, 312] on span "cm" at bounding box center [327, 313] width 78 height 25
type input "24.13"
type input "31.75"
type input "0.64"
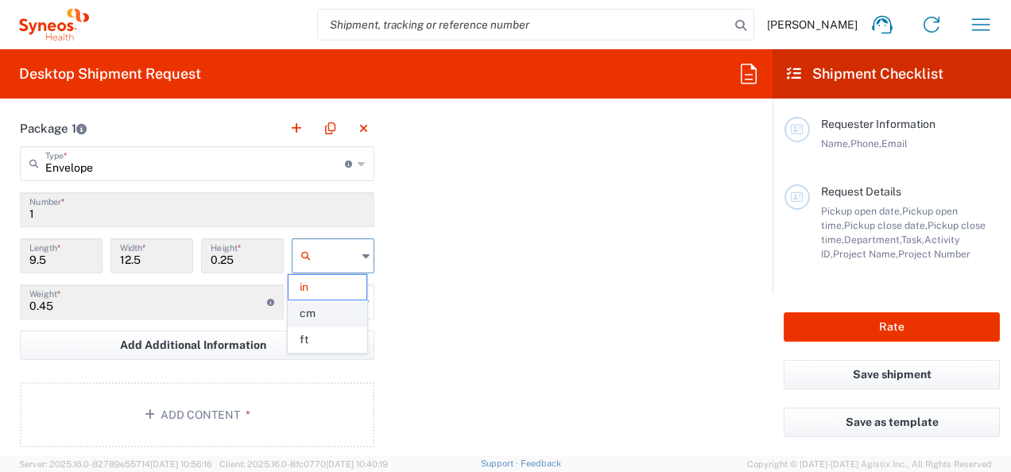
type input "cm"
click at [323, 300] on input "text" at bounding box center [337, 301] width 40 height 25
click at [333, 339] on span "kgs" at bounding box center [327, 333] width 78 height 25
type input "kgs"
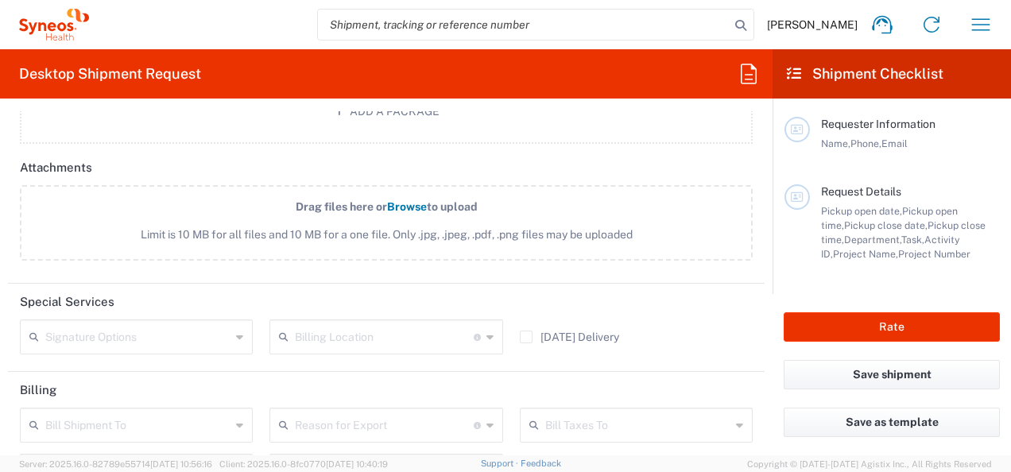
scroll to position [2054, 0]
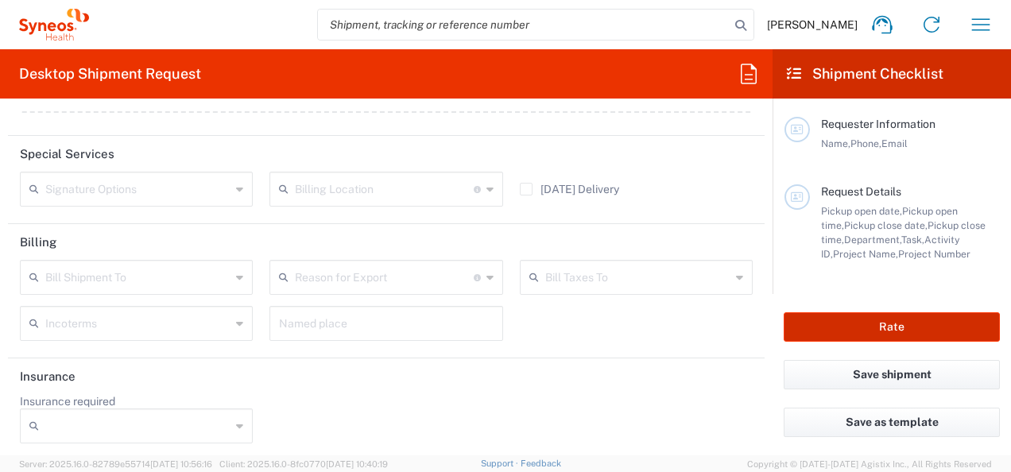
click at [858, 325] on button "Rate" at bounding box center [891, 326] width 216 height 29
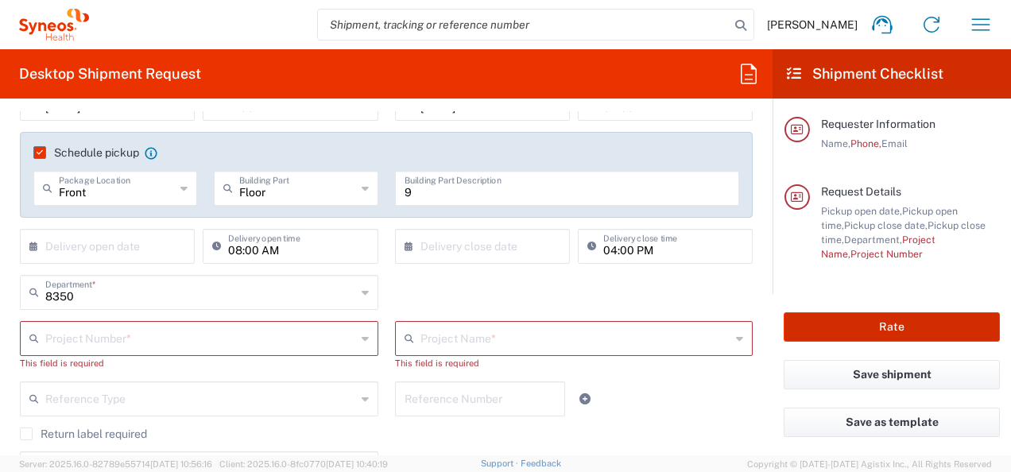
scroll to position [176, 0]
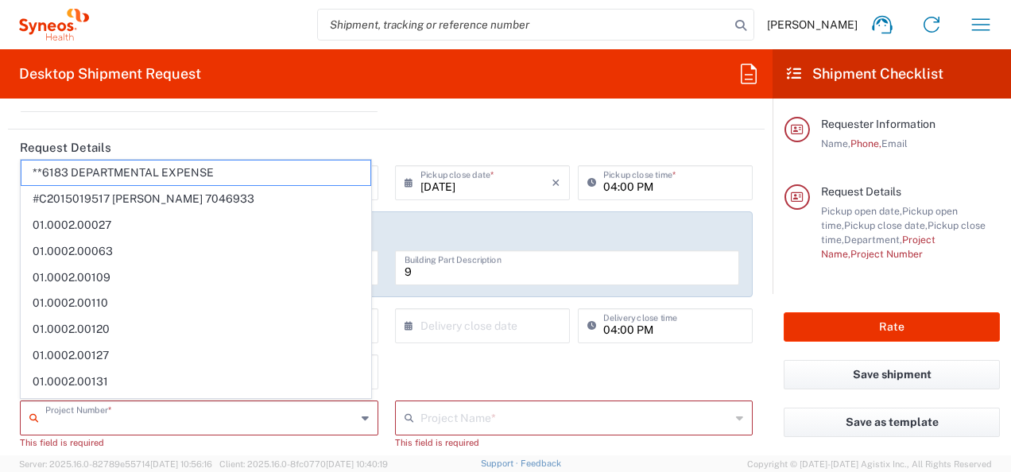
click at [281, 423] on input "text" at bounding box center [200, 417] width 311 height 28
click at [160, 177] on span "**6183 DEPARTMENTAL EXPENSE" at bounding box center [195, 172] width 349 height 25
type input "**6183 DEPARTMENTAL EXPENSE"
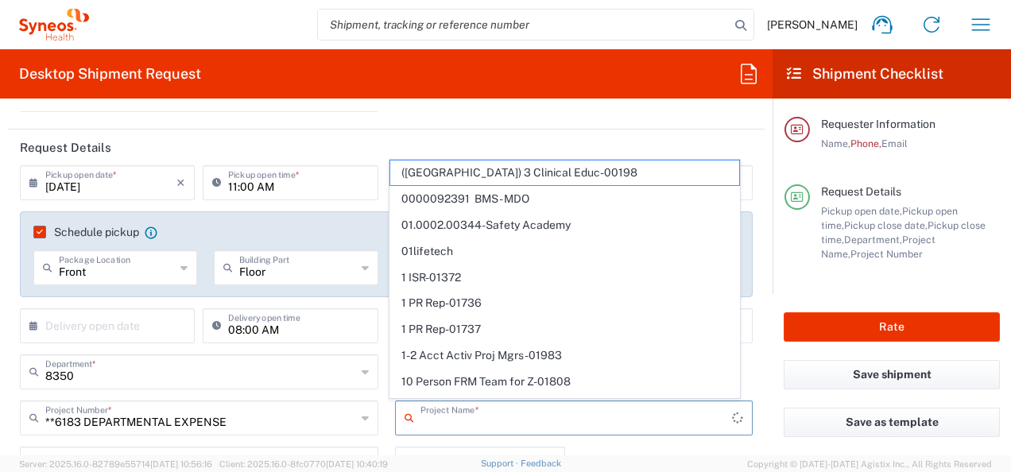
click at [475, 421] on input "text" at bounding box center [576, 417] width 312 height 28
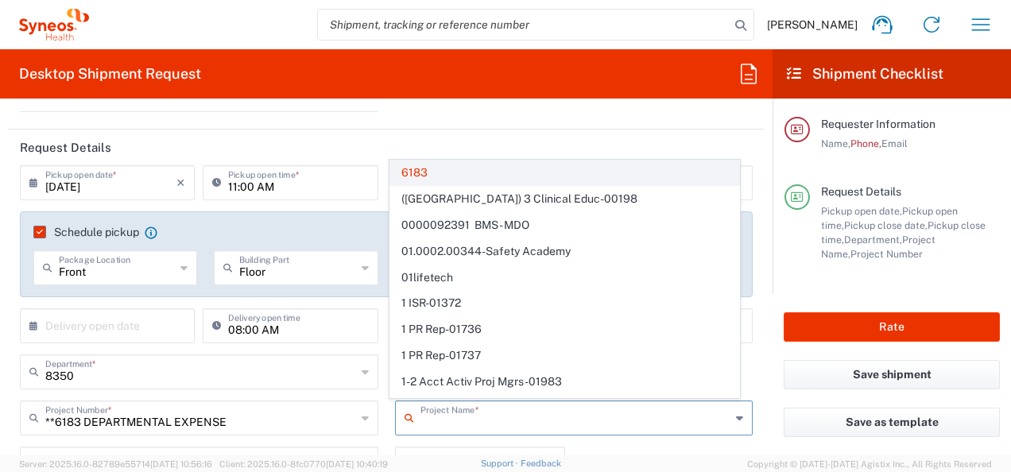
click at [452, 168] on span "6183" at bounding box center [564, 172] width 349 height 25
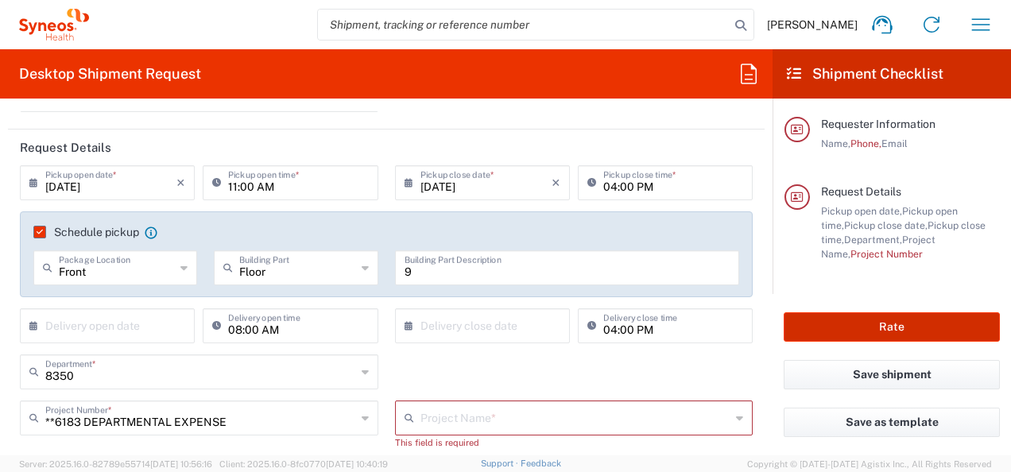
click at [885, 335] on button "Rate" at bounding box center [891, 326] width 216 height 29
type input "6183"
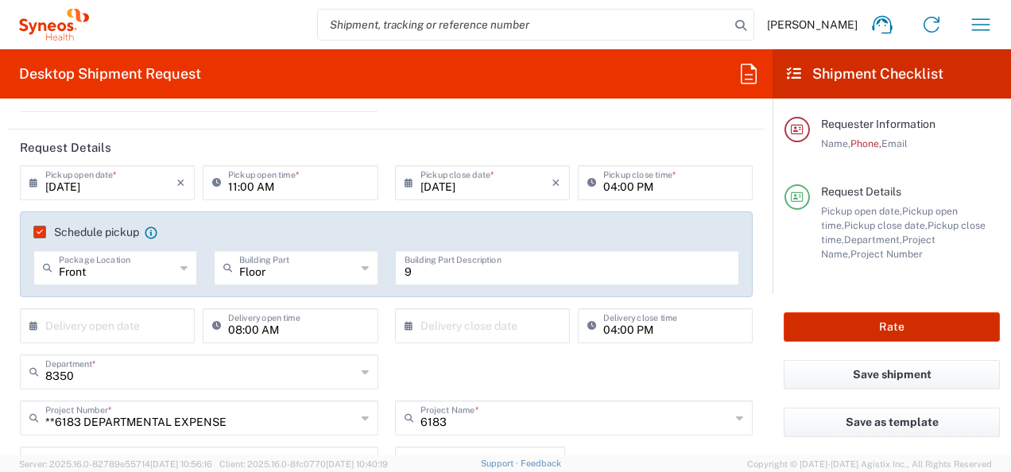
scroll to position [0, 0]
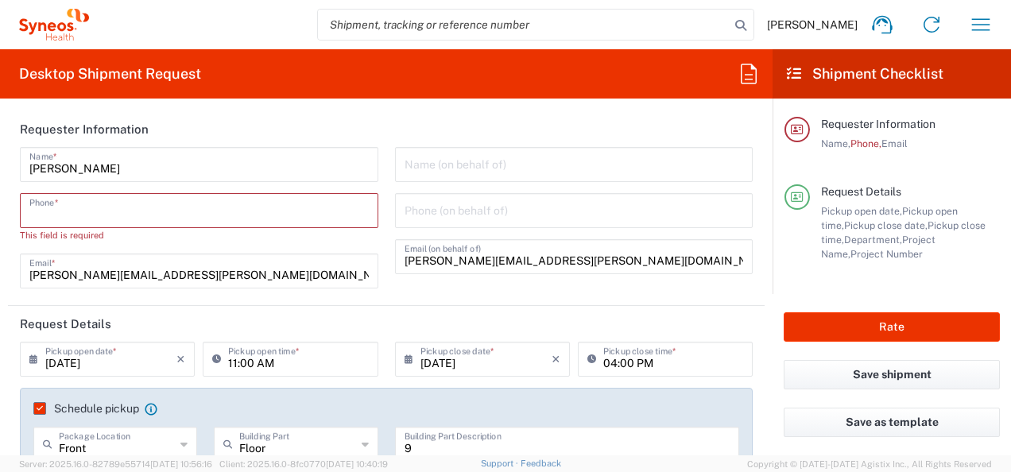
click at [203, 219] on input "tel" at bounding box center [198, 209] width 339 height 28
type input "062605083"
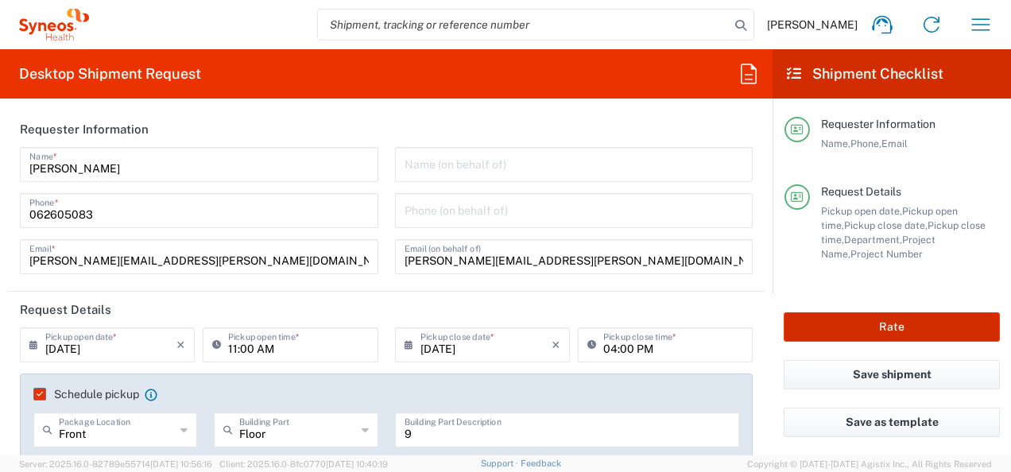
click at [954, 319] on button "Rate" at bounding box center [891, 326] width 216 height 29
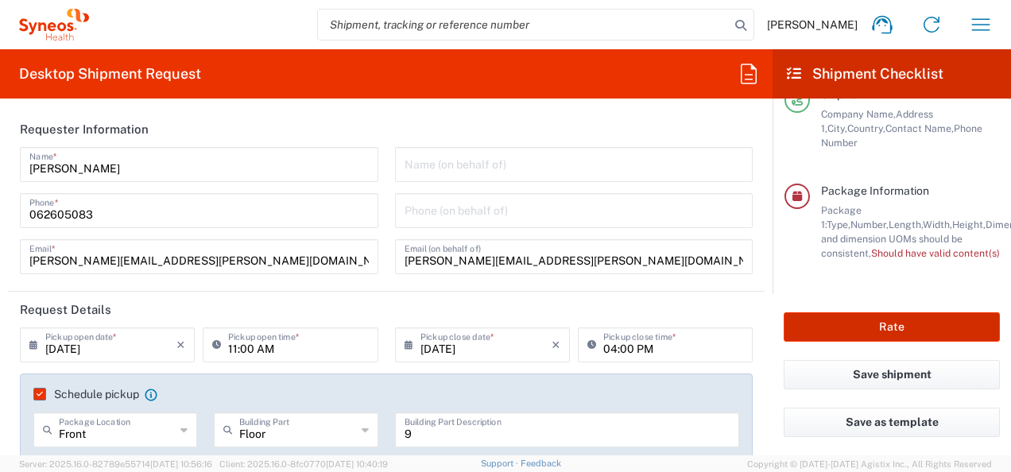
scroll to position [316, 0]
type input "**6183 DEPARTMENTAL EXPENSE"
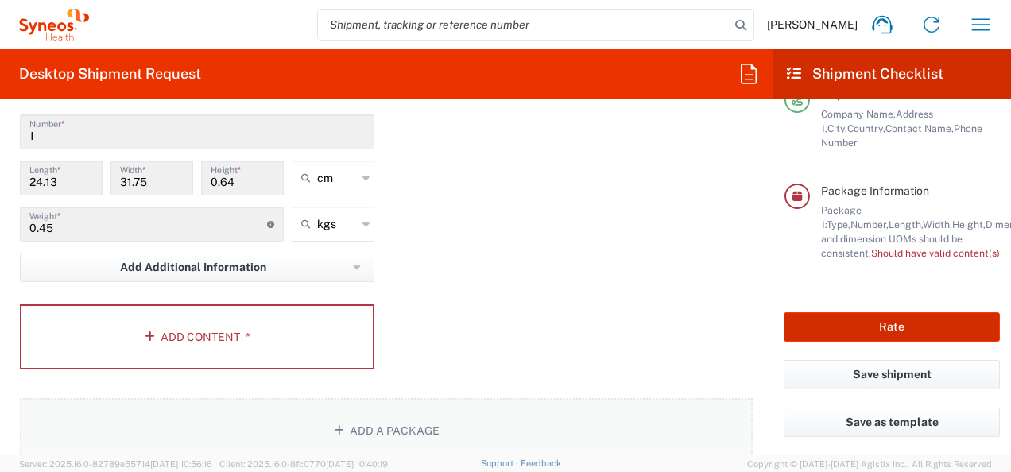
scroll to position [1509, 0]
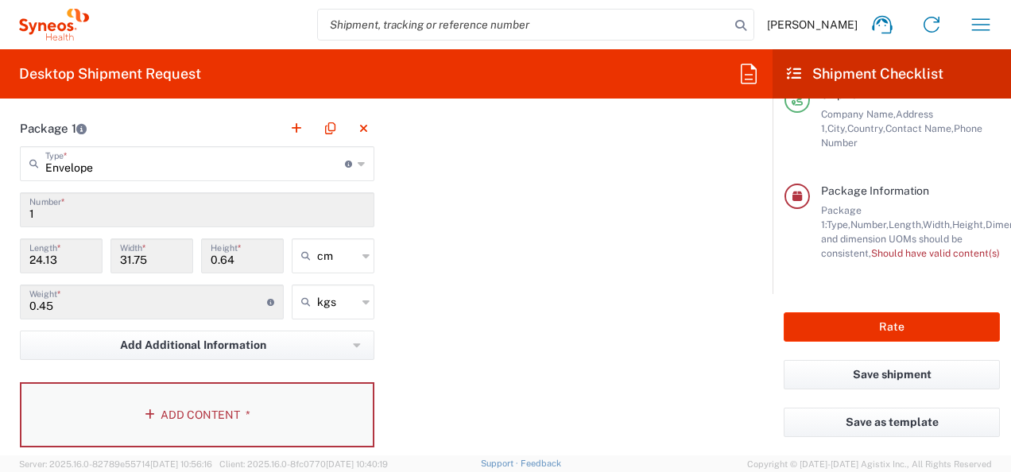
click at [216, 392] on button "Add Content *" at bounding box center [197, 414] width 354 height 65
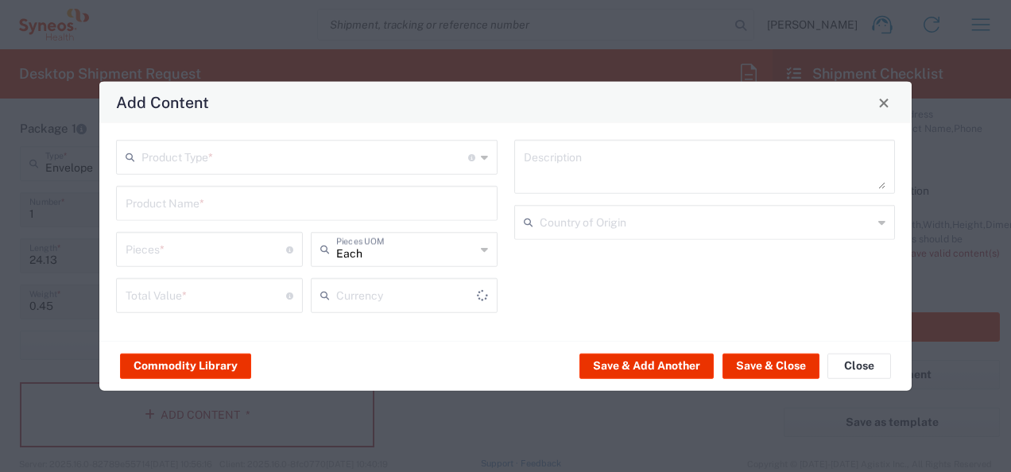
type input "US Dollar"
click at [213, 168] on input "text" at bounding box center [304, 156] width 327 height 28
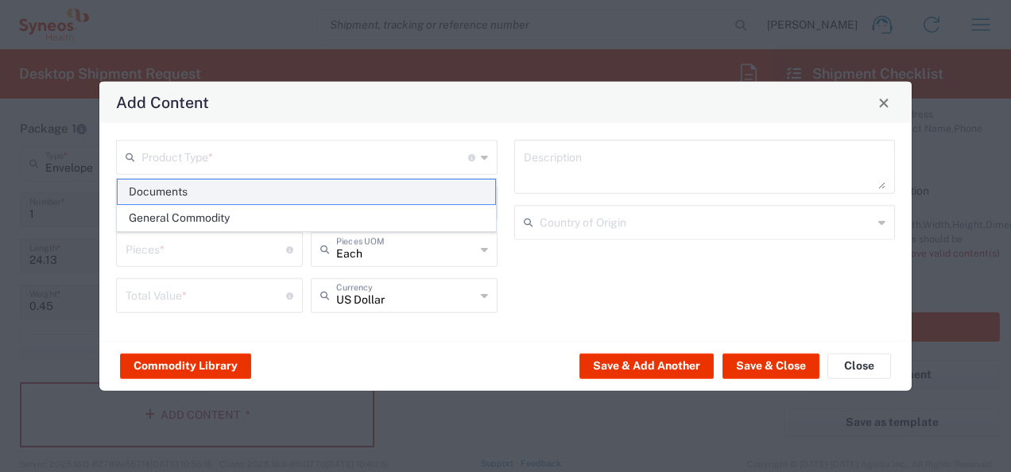
click at [210, 179] on agx-dropdown-content "Documents General Commodity" at bounding box center [306, 205] width 381 height 54
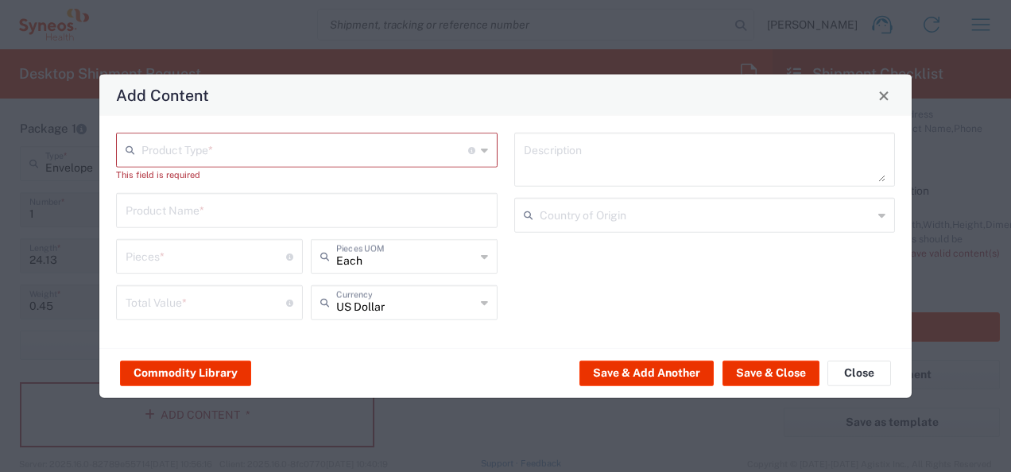
click at [207, 153] on input "text" at bounding box center [304, 149] width 327 height 28
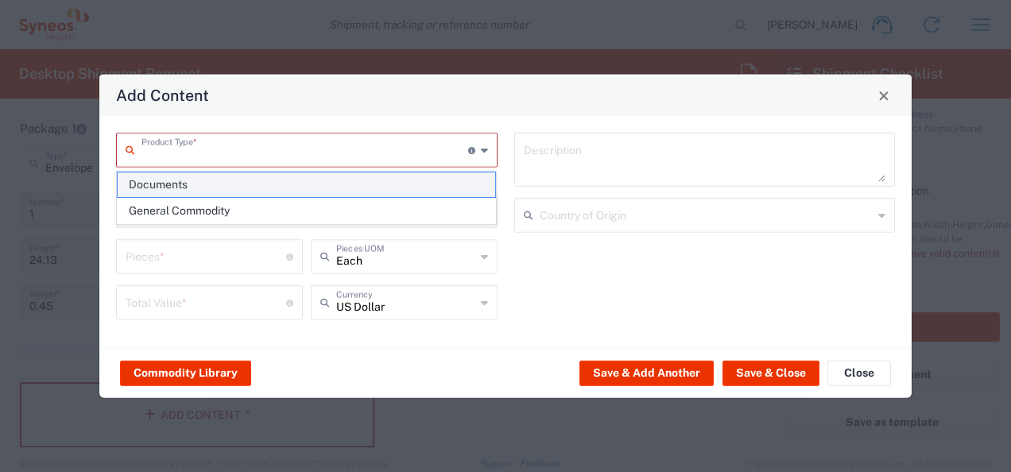
click at [208, 186] on span "Documents" at bounding box center [307, 184] width 378 height 25
type input "Documents"
type input "1"
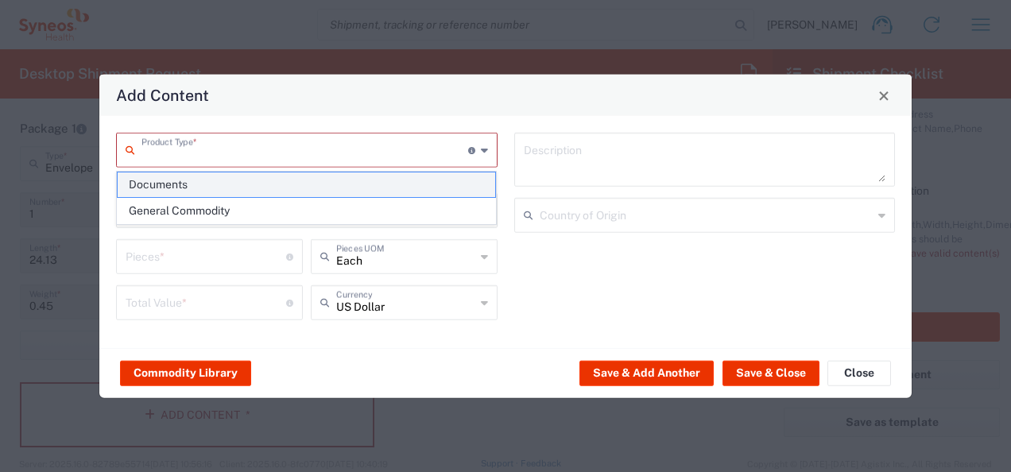
type textarea "Documents"
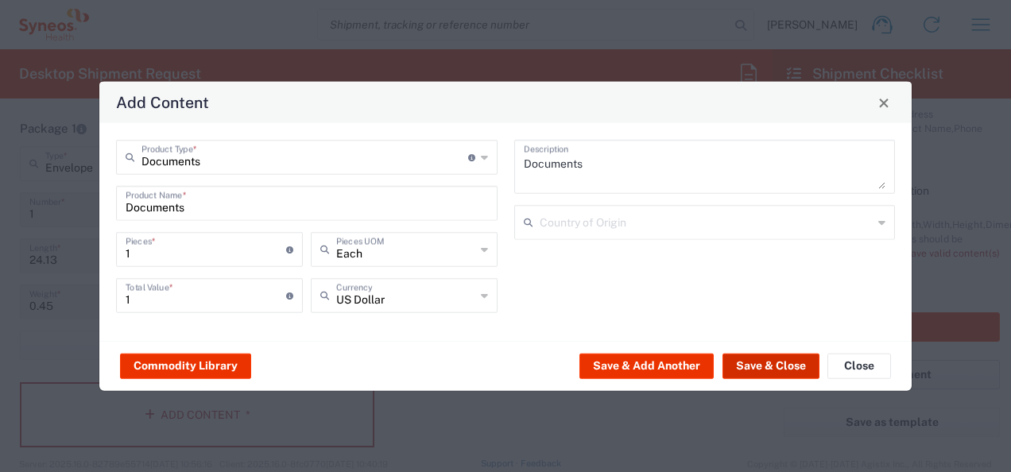
click at [798, 372] on button "Save & Close" at bounding box center [770, 365] width 97 height 25
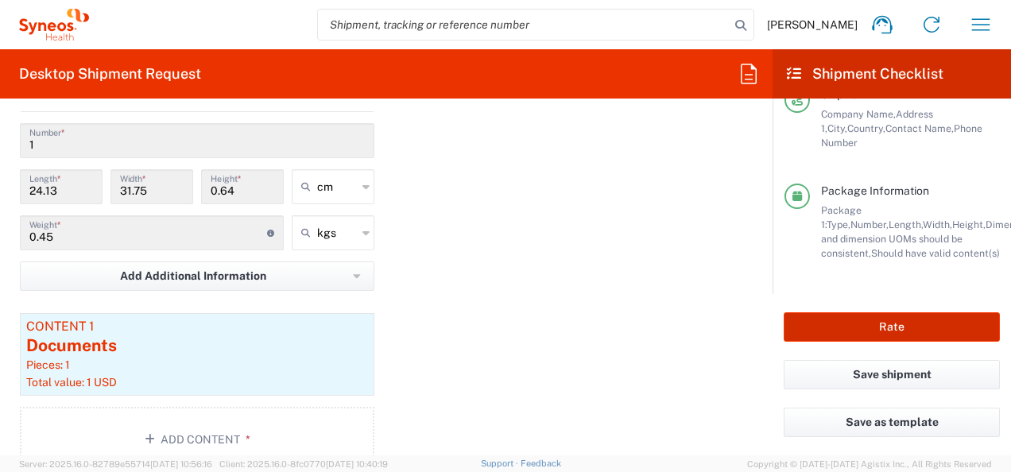
scroll to position [1827, 0]
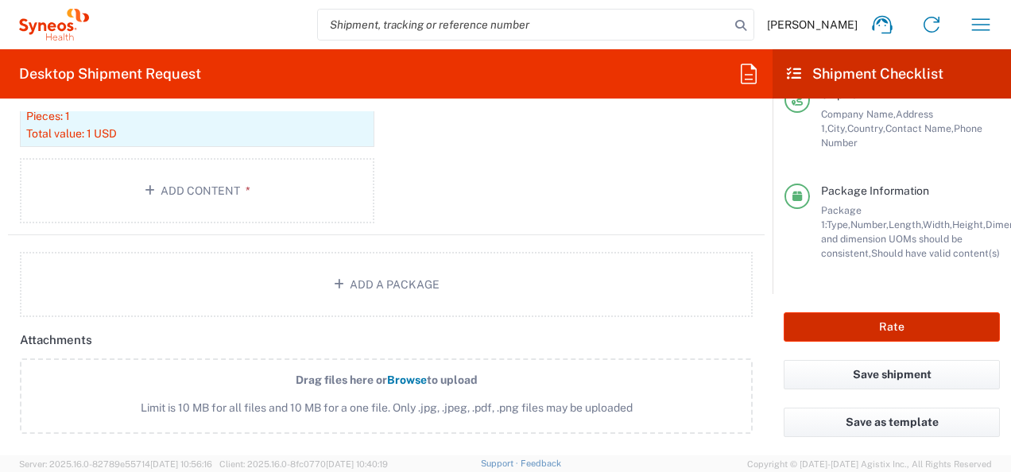
click at [837, 322] on button "Rate" at bounding box center [891, 326] width 216 height 29
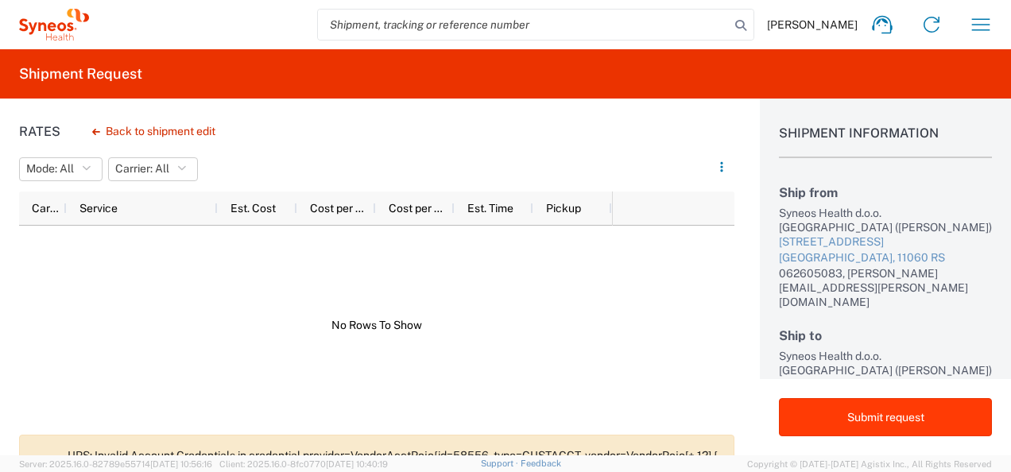
click at [930, 412] on button "Submit request" at bounding box center [885, 417] width 213 height 38
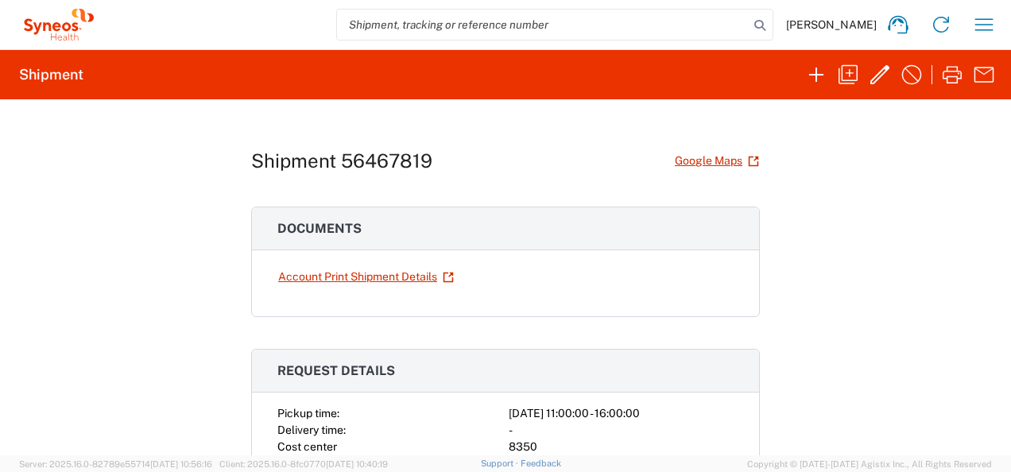
click at [44, 19] on icon at bounding box center [58, 25] width 79 height 32
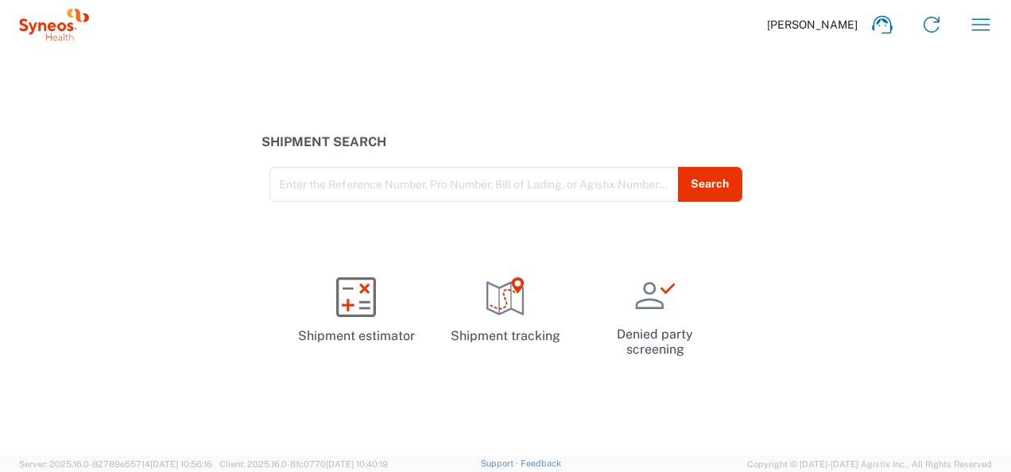
click at [53, 39] on icon at bounding box center [54, 38] width 5 height 5
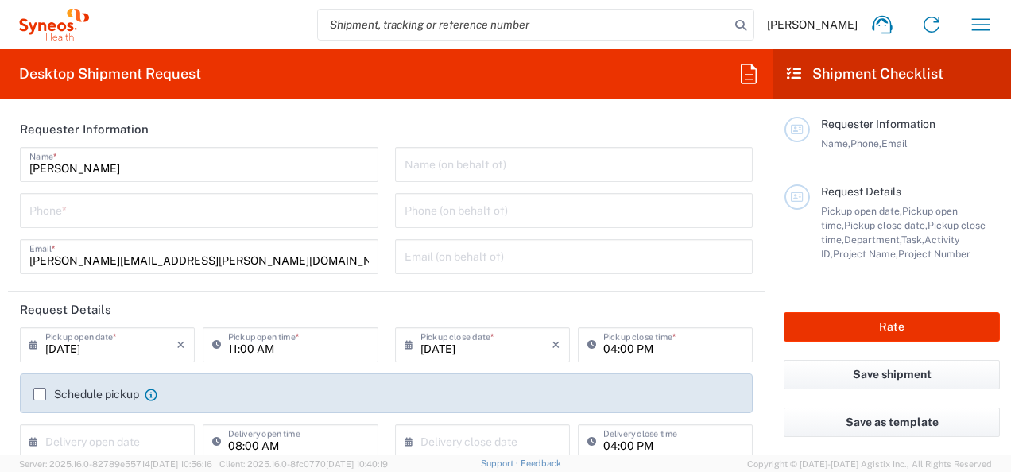
type input "8350"
type input "[GEOGRAPHIC_DATA]"
type input "Syneos Health Bulgaria EOOD"
